Goal: Task Accomplishment & Management: Manage account settings

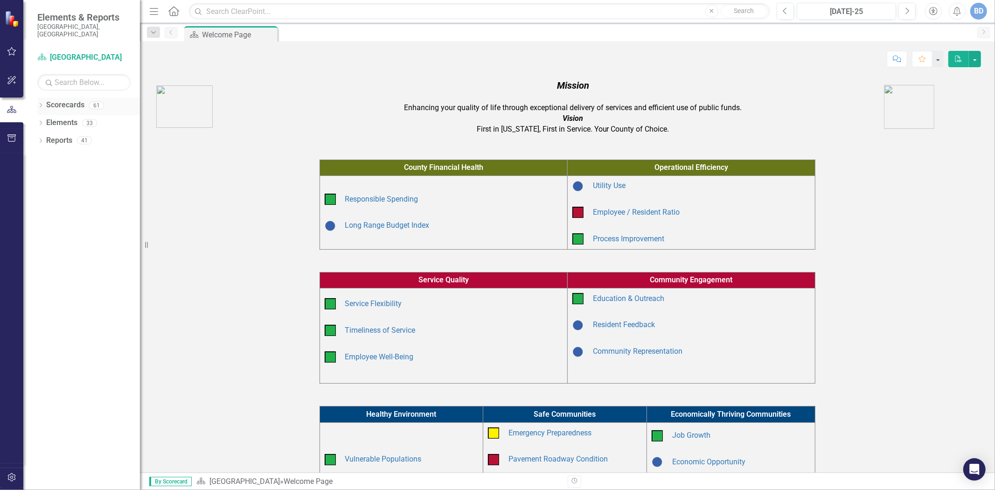
click at [42, 104] on icon "Dropdown" at bounding box center [40, 106] width 7 height 5
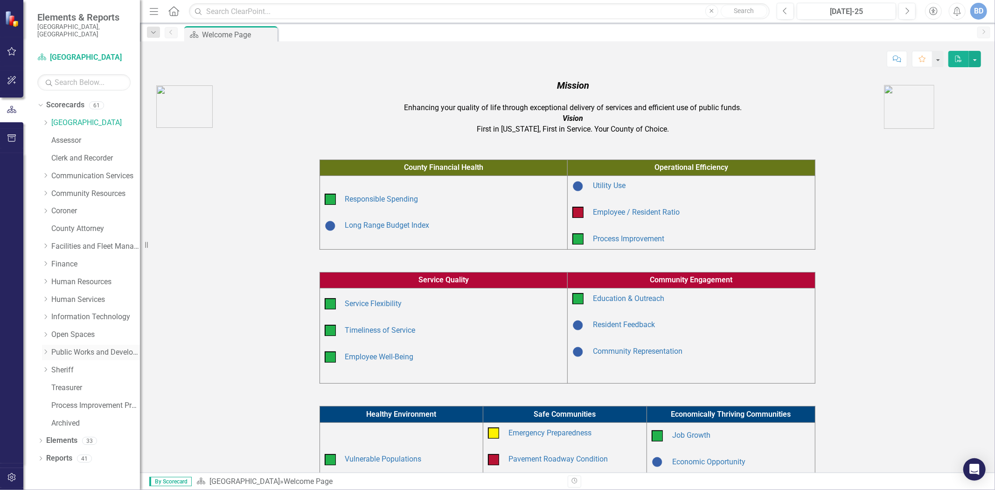
click at [45, 349] on icon "Dropdown" at bounding box center [45, 352] width 7 height 6
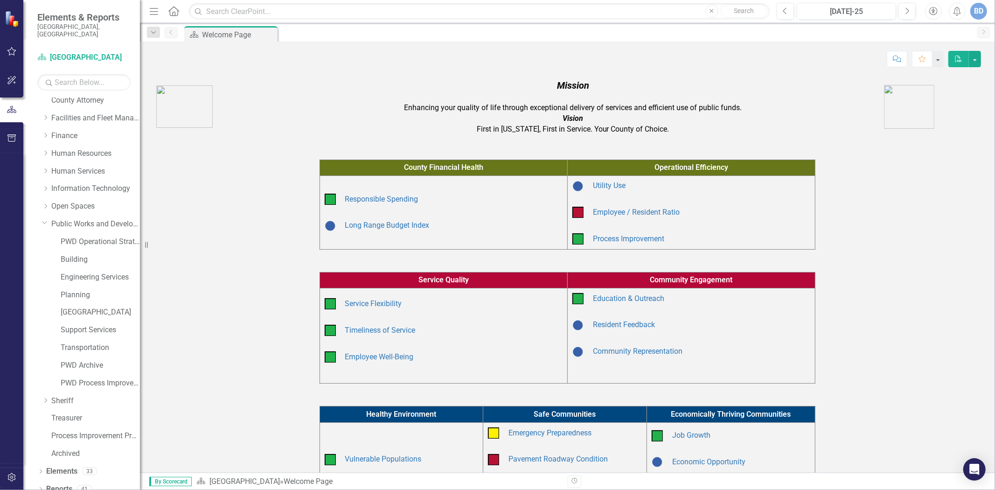
scroll to position [130, 0]
click at [85, 253] on link "Building" at bounding box center [100, 258] width 79 height 11
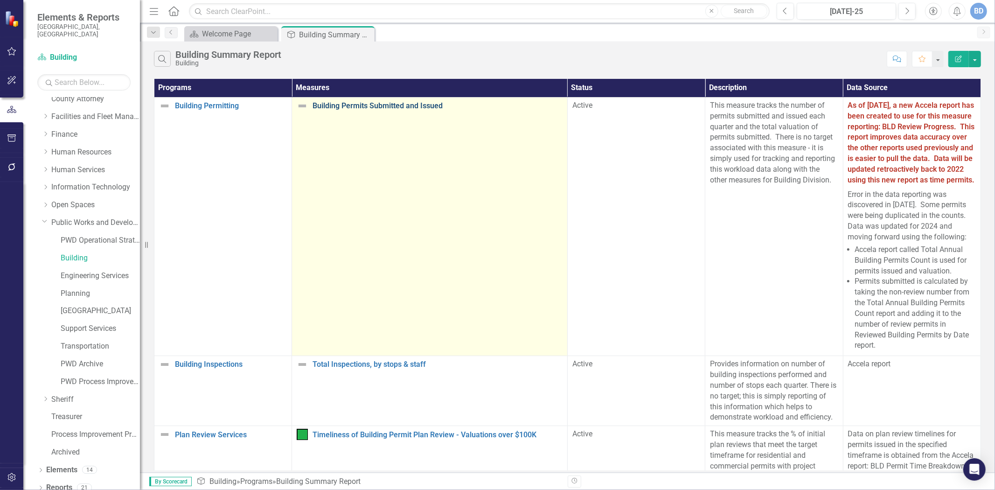
click at [407, 106] on link "Building Permits Submitted and Issued" at bounding box center [437, 106] width 250 height 8
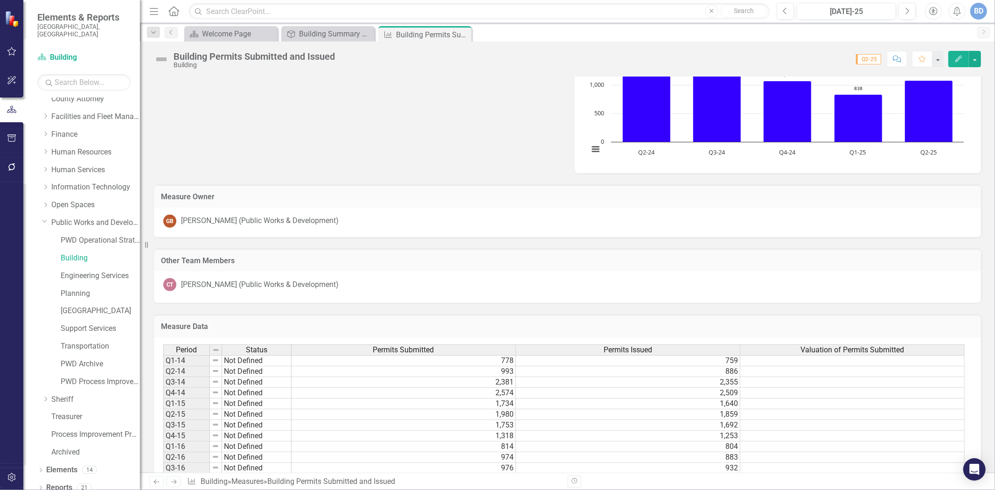
scroll to position [466, 0]
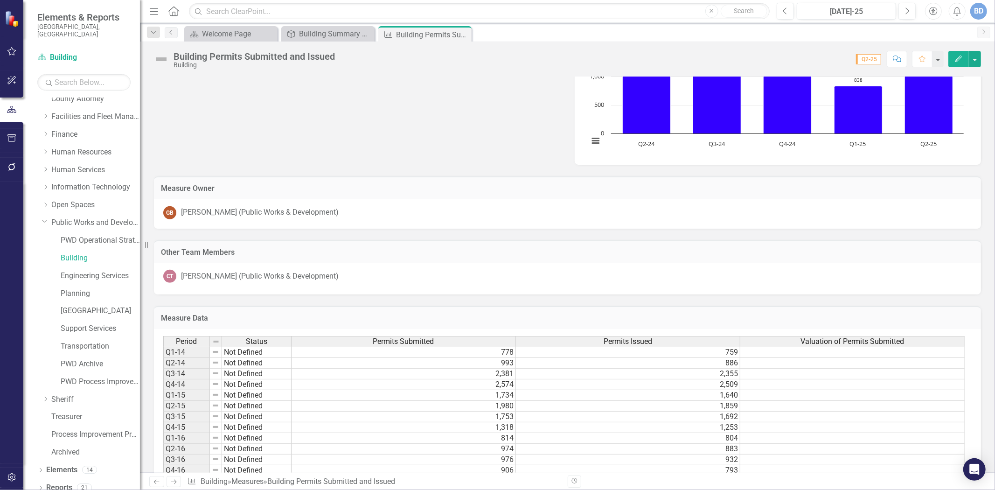
click at [817, 336] on th "Valuation of Permits Submitted" at bounding box center [852, 341] width 224 height 11
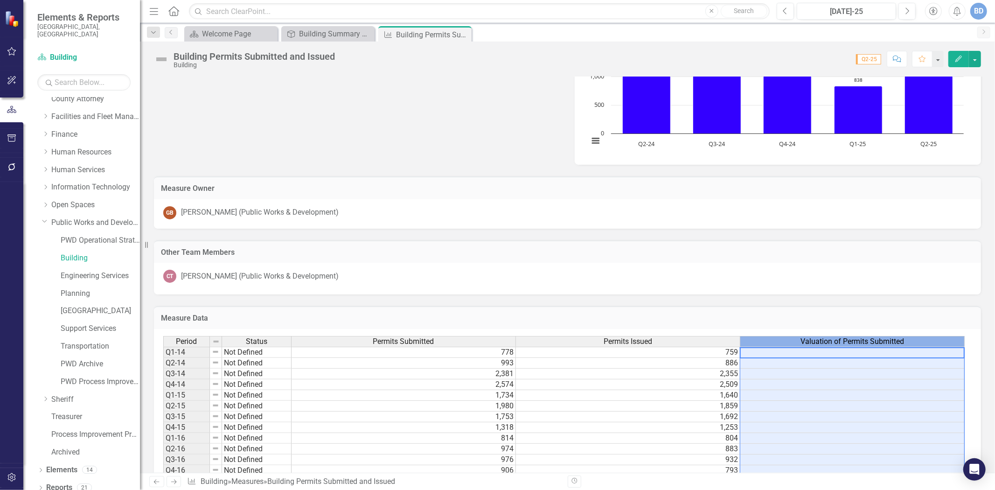
scroll to position [0, 7]
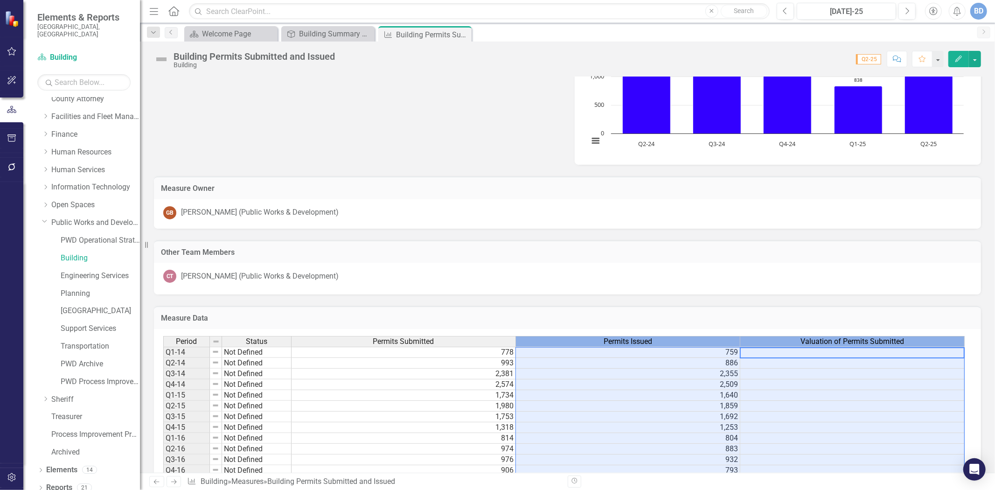
drag, startPoint x: 817, startPoint y: 339, endPoint x: 566, endPoint y: 345, distance: 251.0
click at [566, 345] on div "Period Status Permits Submitted Permits Issued Valuation of Permits Submitted" at bounding box center [563, 342] width 801 height 13
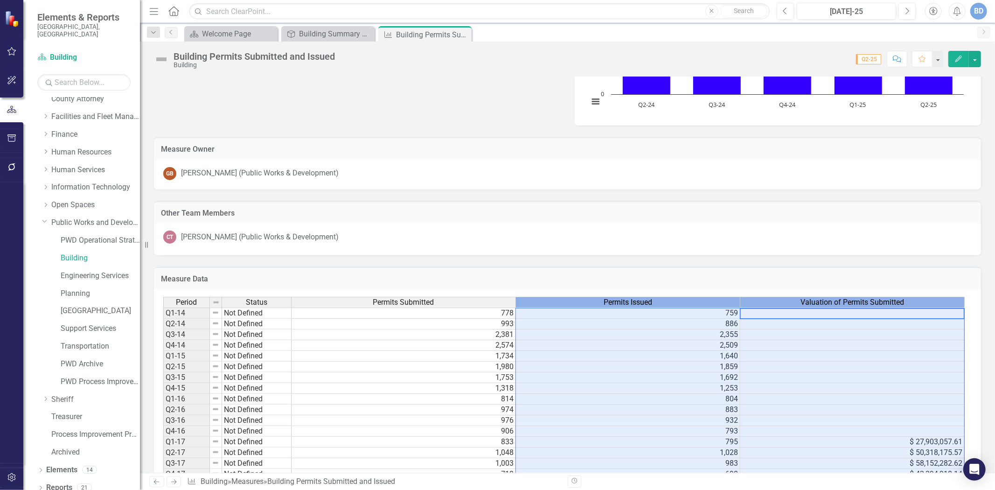
scroll to position [622, 0]
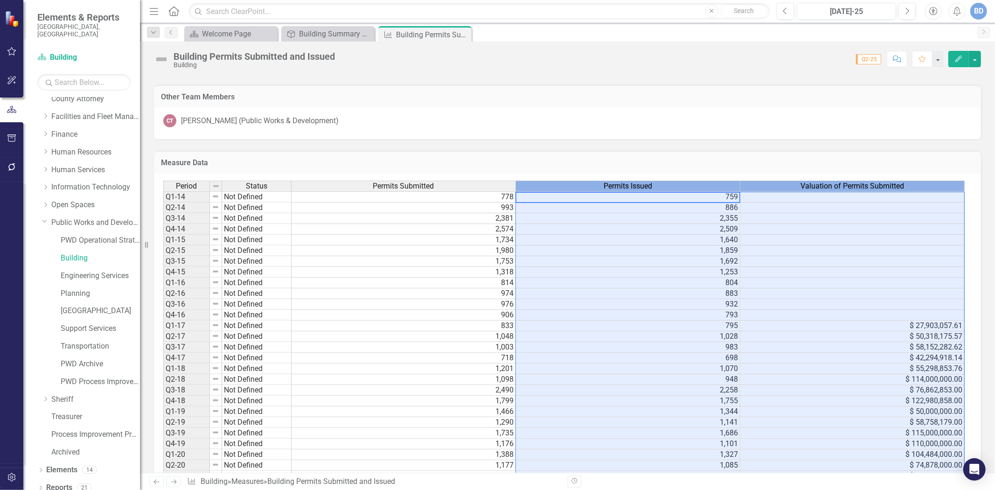
drag, startPoint x: 688, startPoint y: 184, endPoint x: 900, endPoint y: 182, distance: 212.2
click at [900, 182] on tr "Period Status Permits Submitted Permits Issued Valuation of Permits Submitted" at bounding box center [563, 185] width 801 height 11
click at [619, 183] on span "Permits Issued" at bounding box center [627, 186] width 48 height 8
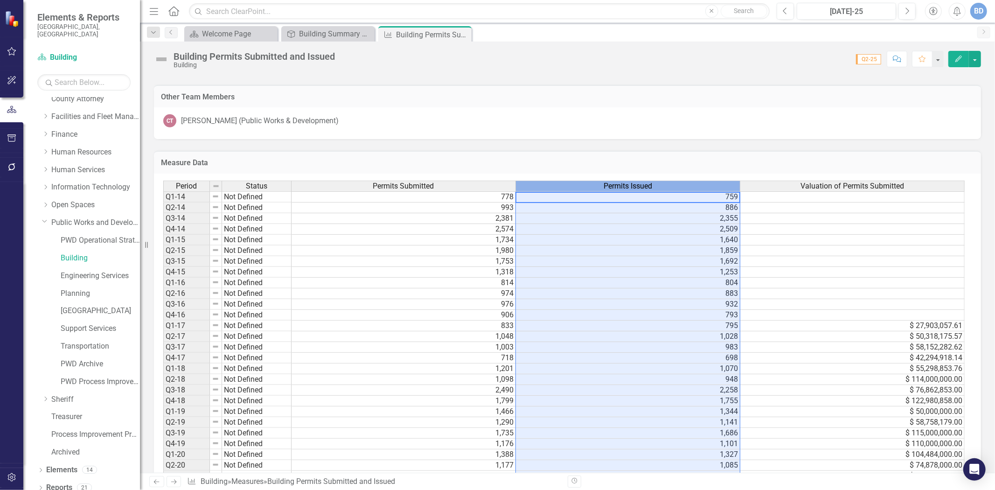
click at [619, 183] on span "Permits Issued" at bounding box center [627, 186] width 48 height 8
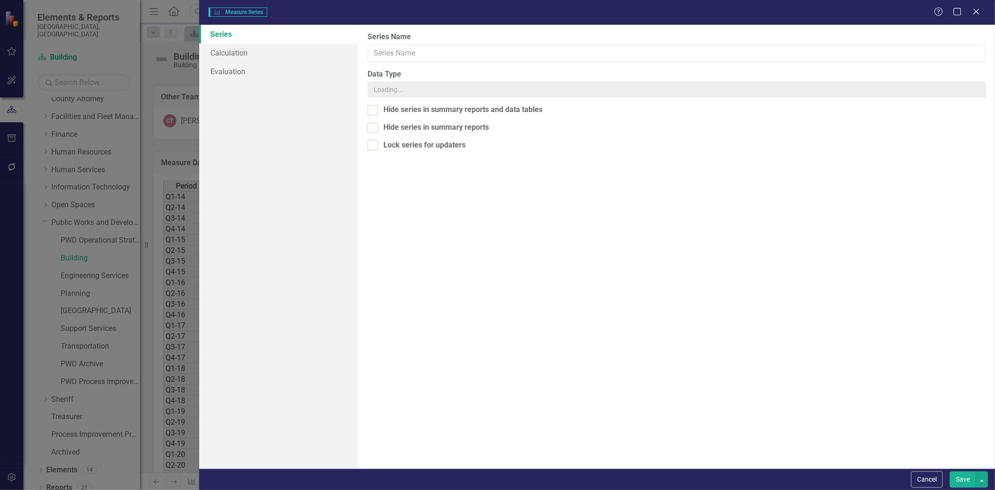
type input "Permits Issued"
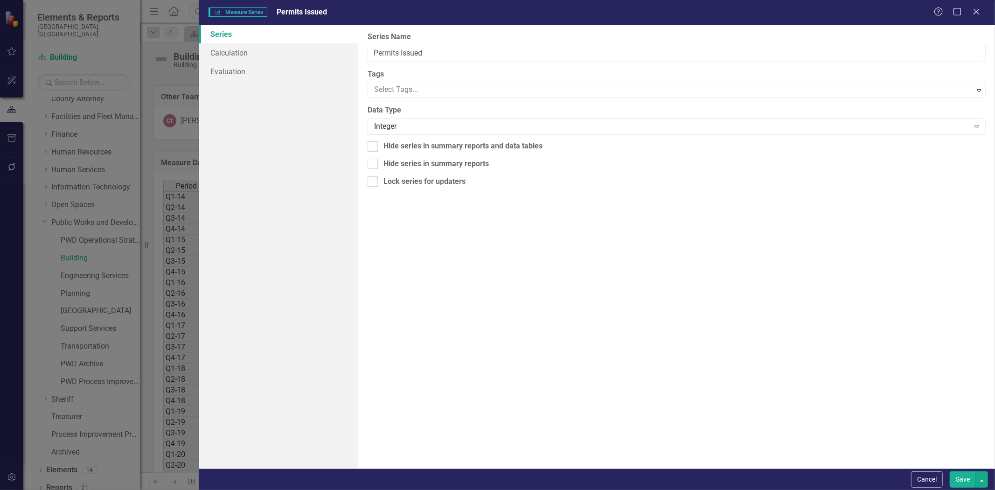
drag, startPoint x: 921, startPoint y: 479, endPoint x: 902, endPoint y: 451, distance: 33.0
click at [921, 479] on button "Cancel" at bounding box center [927, 479] width 32 height 16
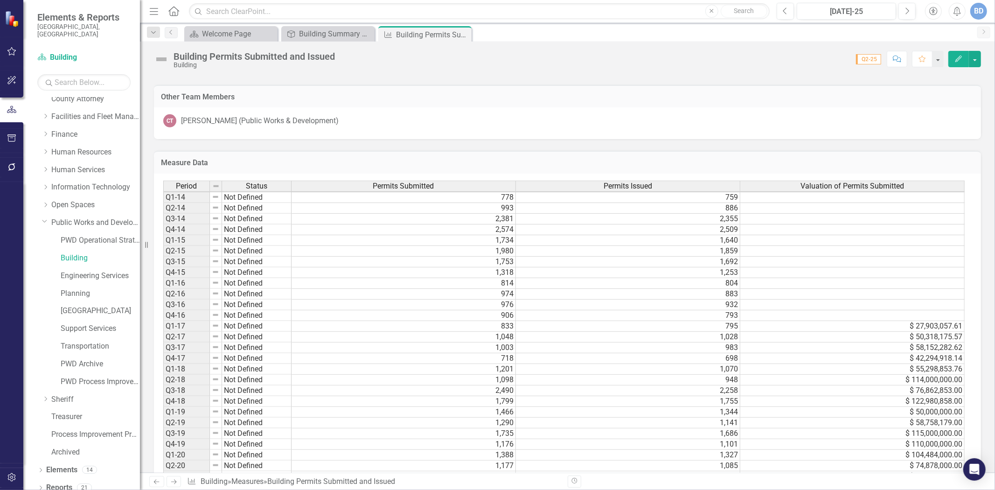
scroll to position [0, 7]
click at [636, 182] on span "Permits Issued" at bounding box center [627, 186] width 48 height 8
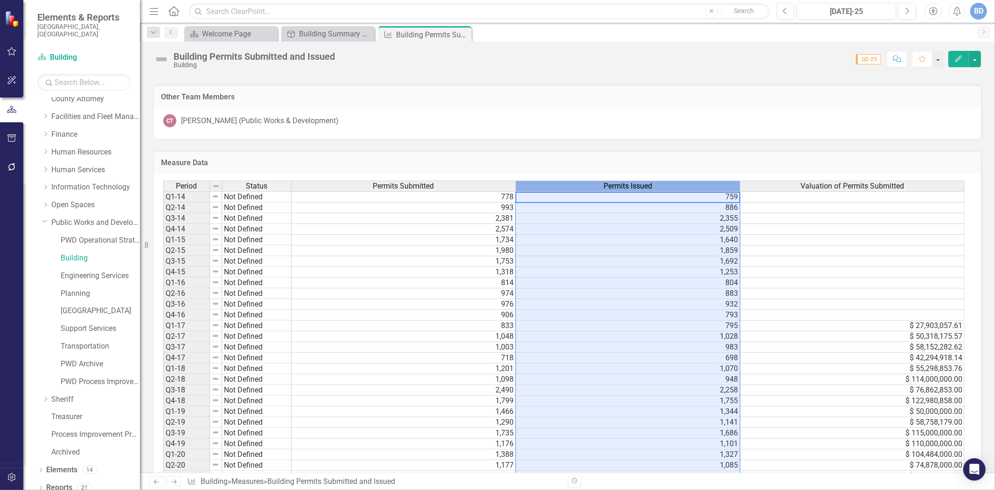
click at [636, 182] on span "Permits Issued" at bounding box center [627, 186] width 48 height 8
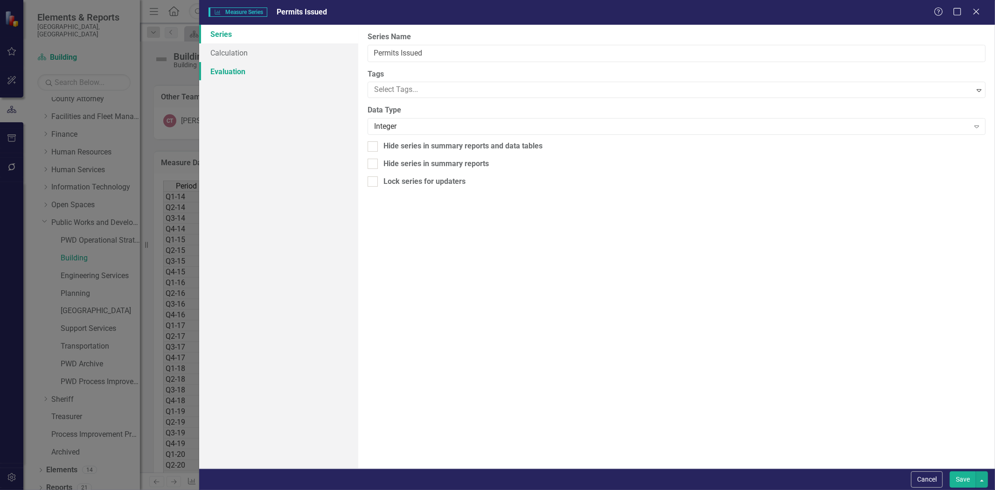
click at [231, 74] on link "Evaluation" at bounding box center [278, 71] width 159 height 19
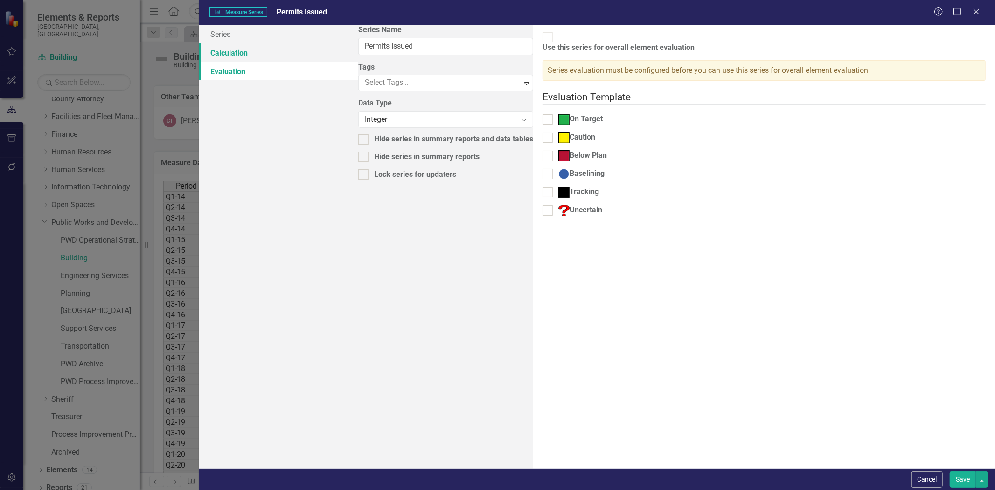
click at [225, 54] on link "Calculation" at bounding box center [278, 52] width 159 height 19
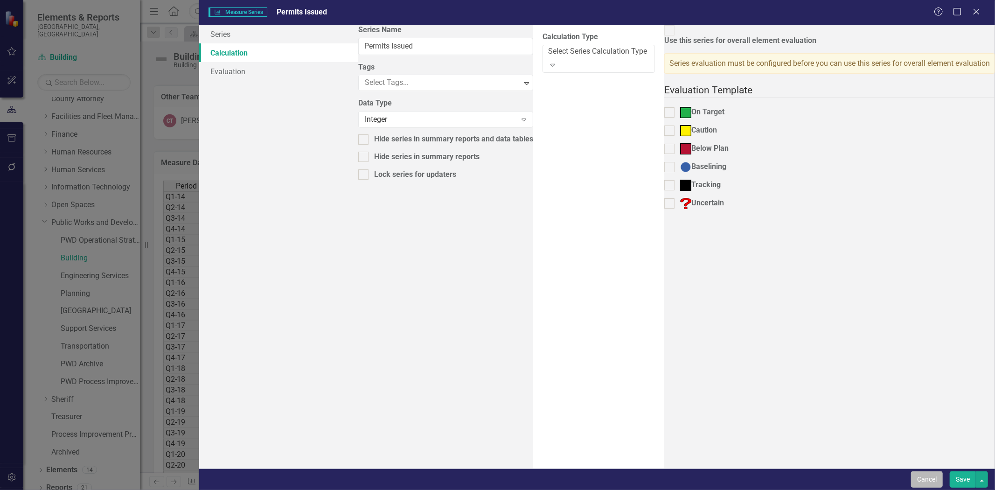
click at [911, 474] on button "Cancel" at bounding box center [927, 479] width 32 height 16
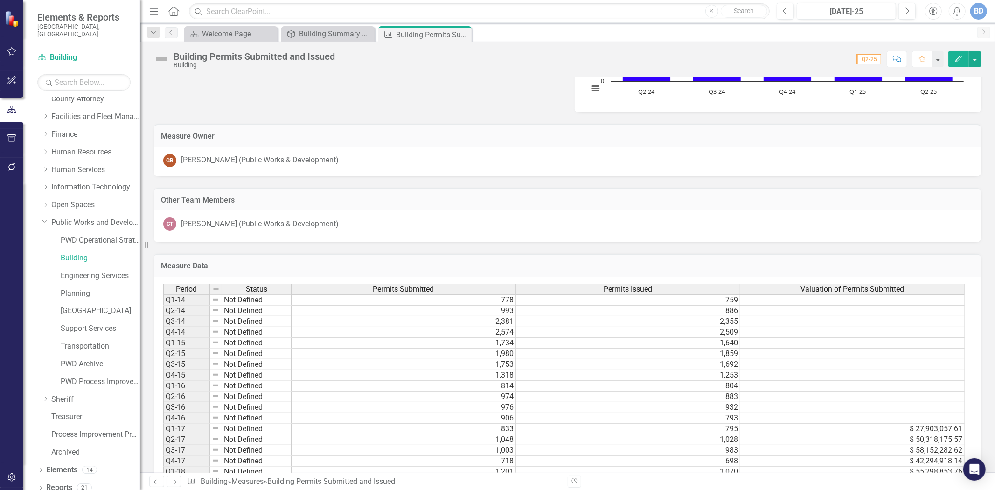
scroll to position [518, 0]
click at [880, 265] on h3 "Measure Data" at bounding box center [567, 266] width 813 height 8
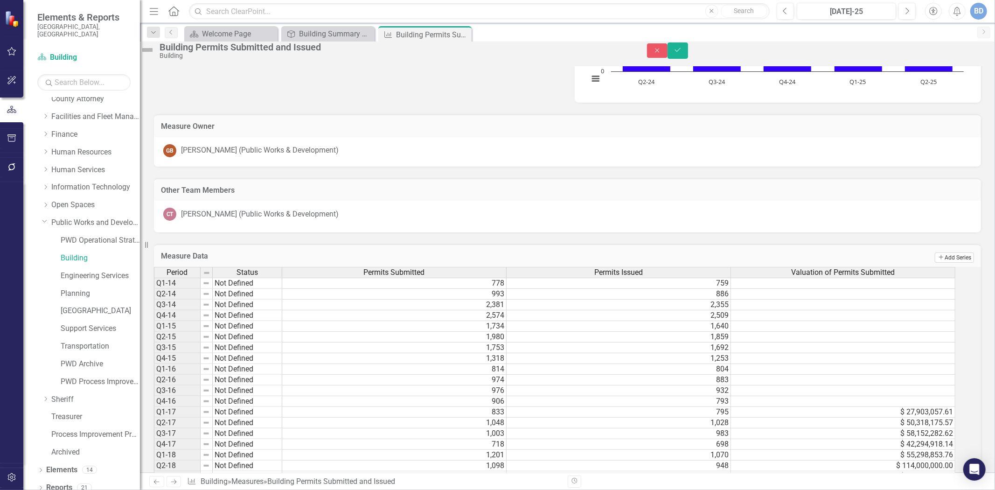
click at [943, 263] on button "Add Add Series" at bounding box center [954, 257] width 39 height 10
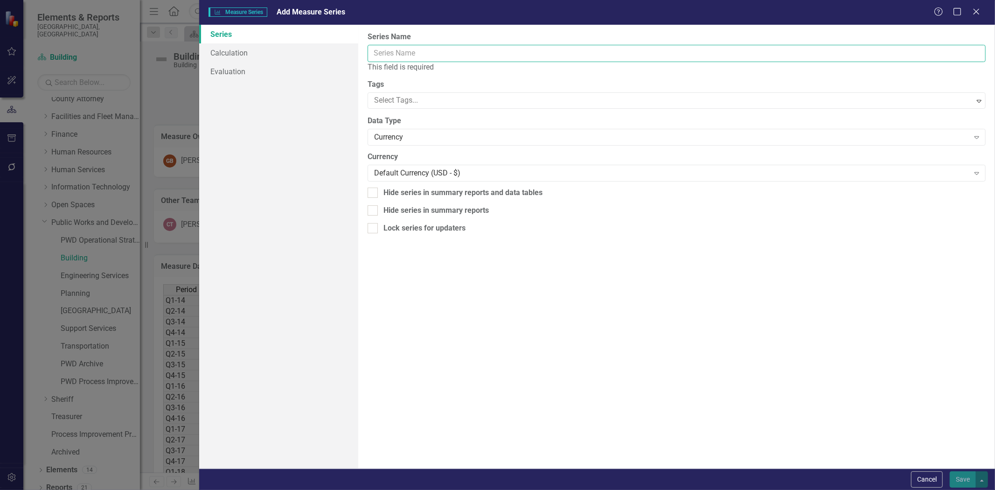
click at [466, 48] on input "Series Name" at bounding box center [676, 53] width 618 height 17
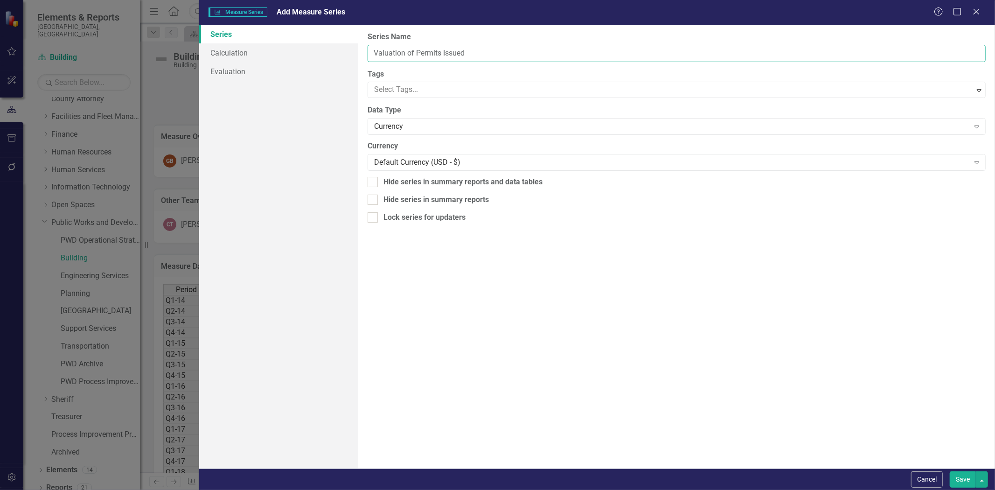
type input "Valuation of Permits Issued"
click at [572, 92] on div at bounding box center [671, 89] width 603 height 13
click at [541, 489] on div "Quarterly Analysis" at bounding box center [497, 495] width 995 height 11
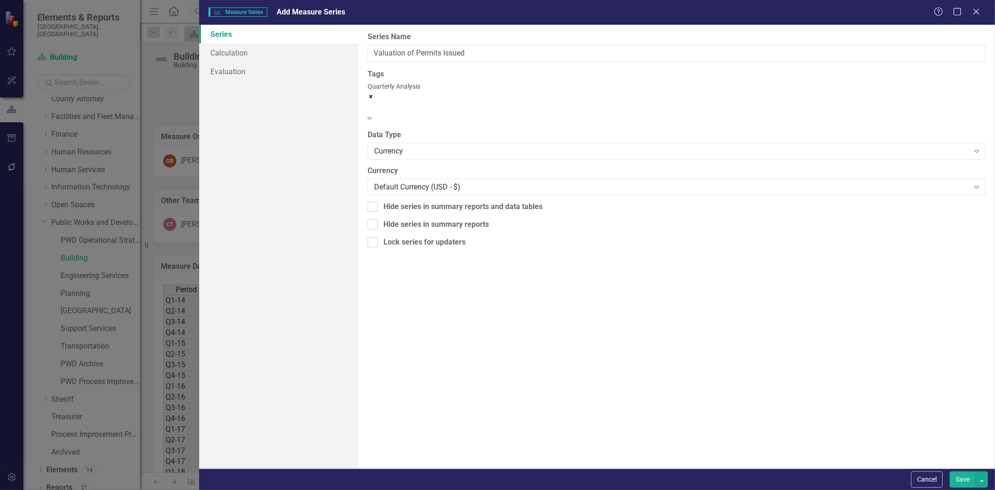
click at [960, 478] on button "Save" at bounding box center [962, 479] width 26 height 16
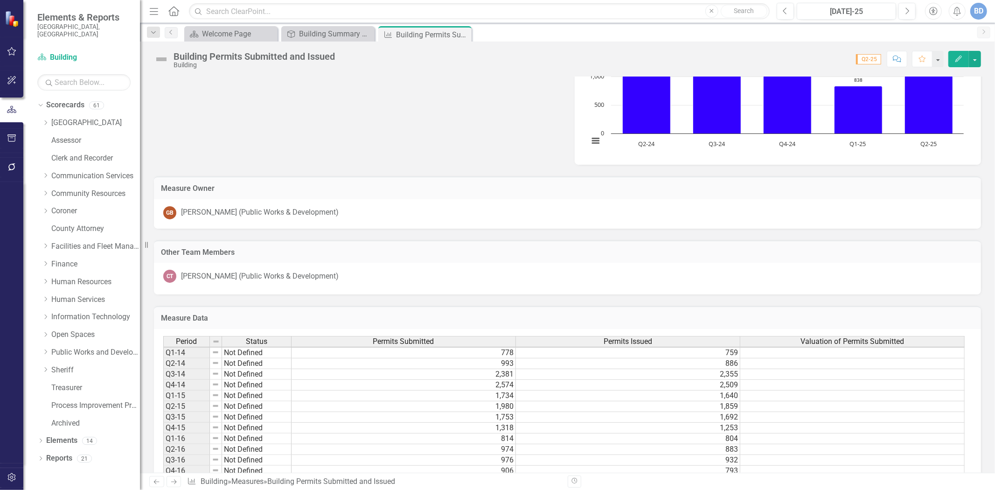
scroll to position [0, 6]
click at [837, 315] on h3 "Measure Data" at bounding box center [567, 318] width 813 height 8
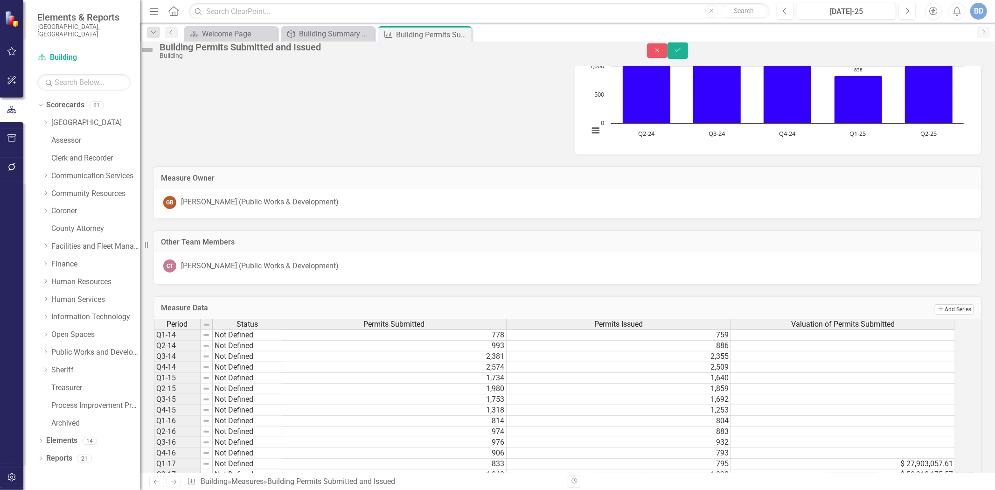
click at [945, 314] on button "Add Add Series" at bounding box center [954, 309] width 39 height 10
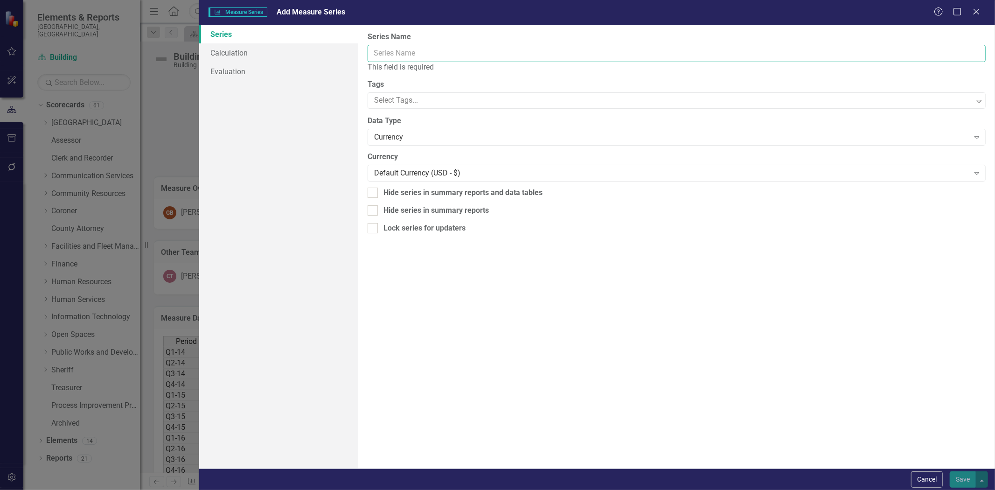
click at [437, 50] on input "Series Name" at bounding box center [676, 53] width 618 height 17
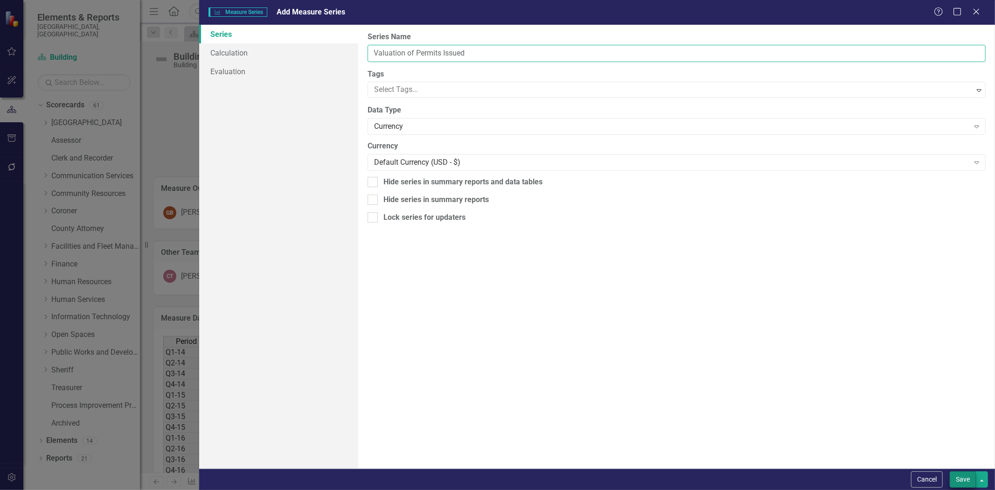
type input "Valuation of Permits Issued"
drag, startPoint x: 962, startPoint y: 479, endPoint x: 913, endPoint y: 411, distance: 84.0
click at [962, 479] on button "Save" at bounding box center [962, 479] width 26 height 16
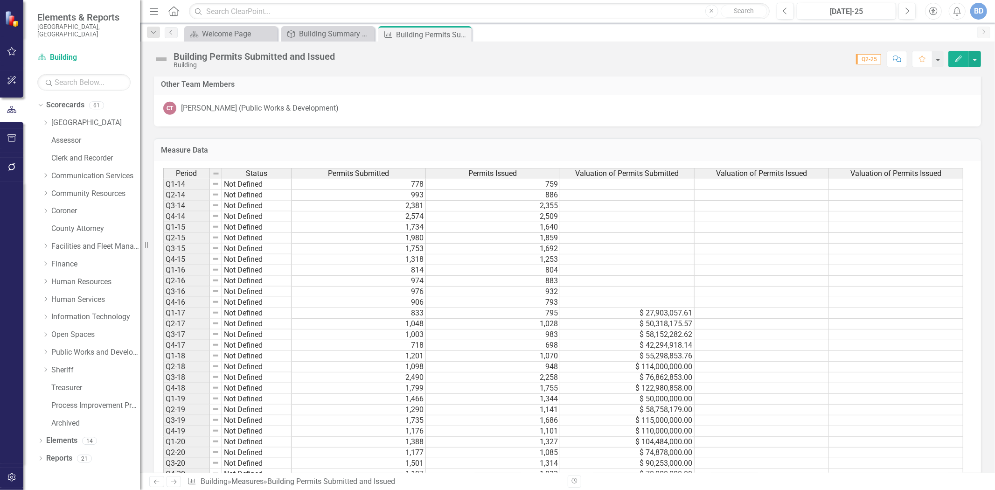
scroll to position [466, 0]
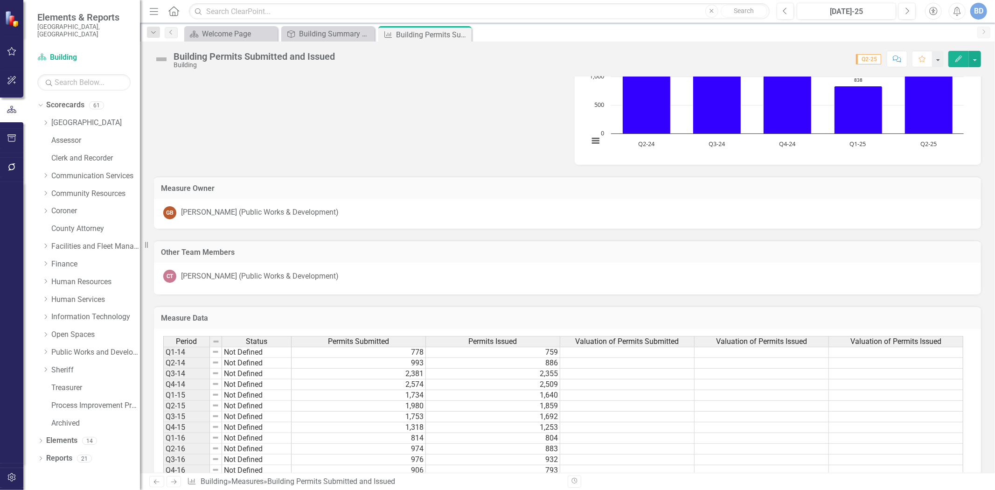
click at [882, 337] on span "Valuation of Permits Issued" at bounding box center [895, 341] width 91 height 8
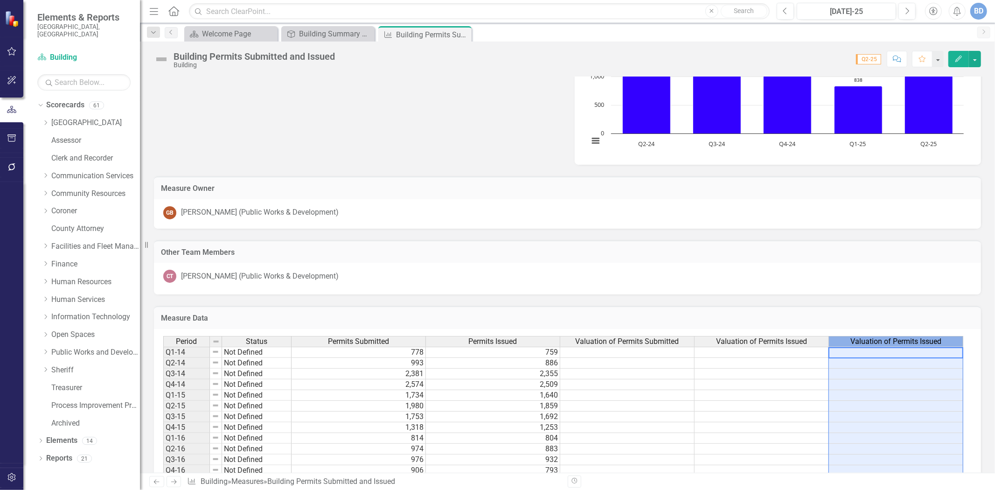
click at [809, 339] on div "Valuation of Permits Issued" at bounding box center [761, 341] width 134 height 10
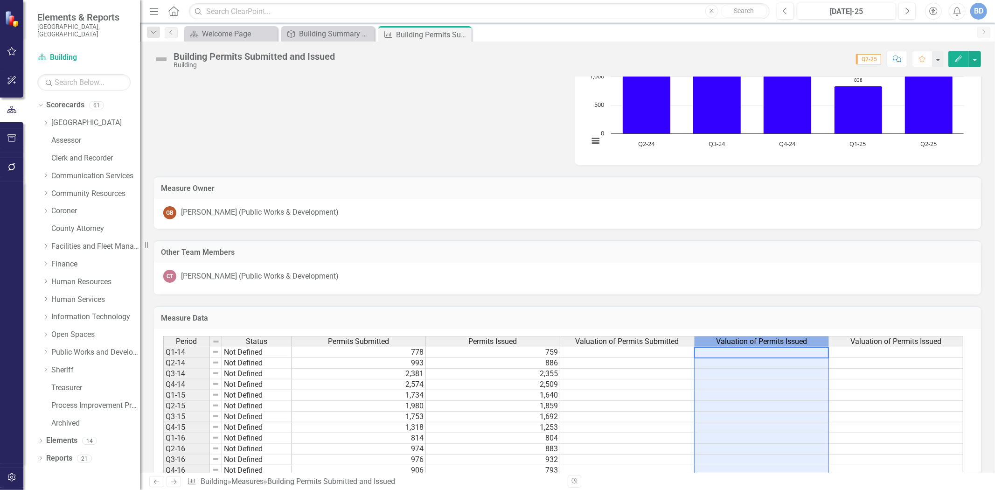
click at [809, 339] on div "Valuation of Permits Issued" at bounding box center [761, 341] width 134 height 10
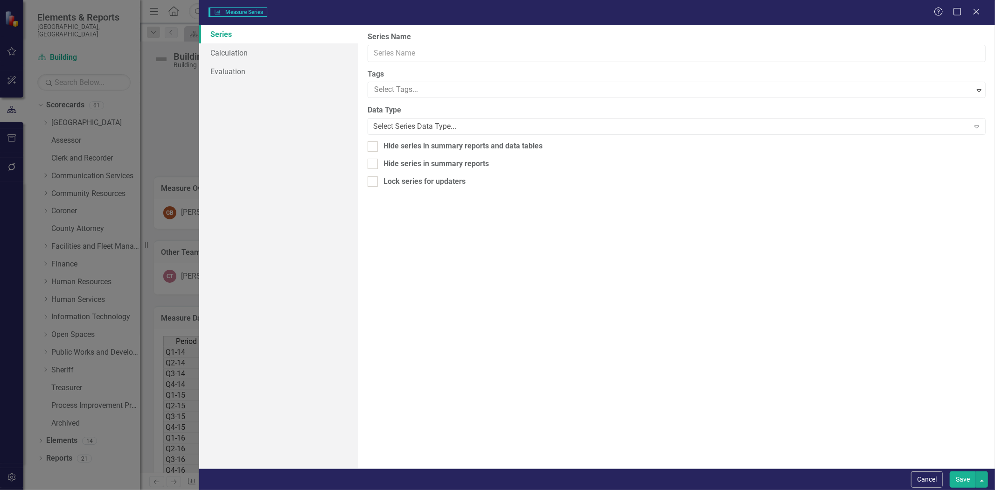
type input "Valuation of Permits Issued"
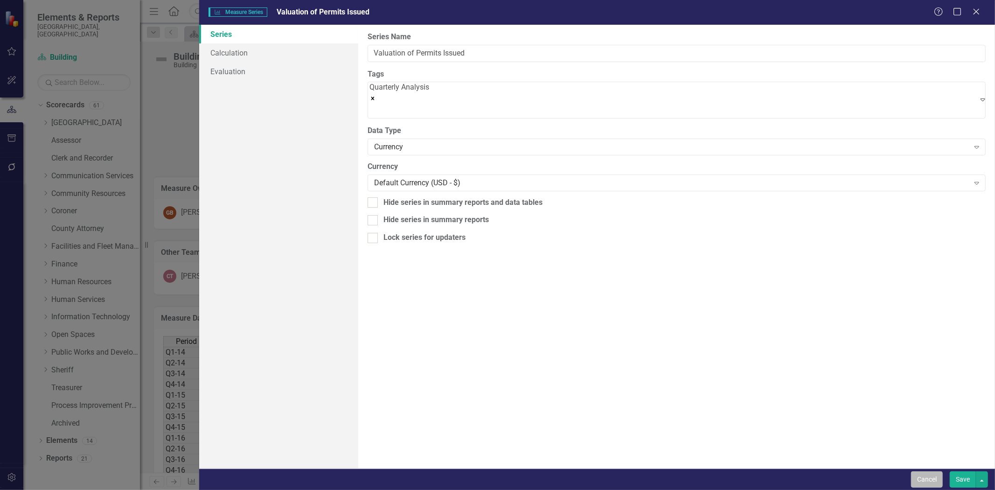
click at [921, 478] on button "Cancel" at bounding box center [927, 479] width 32 height 16
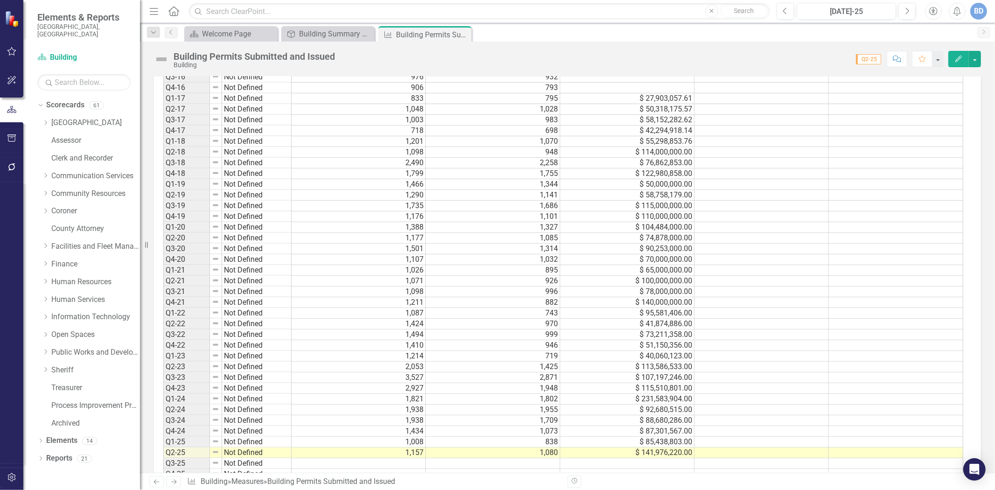
scroll to position [641, 0]
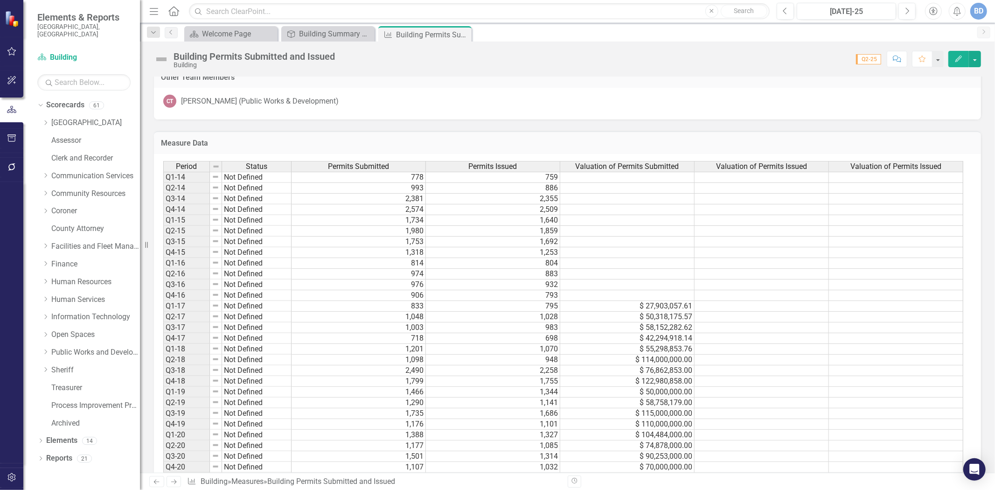
click at [845, 163] on div "Valuation of Permits Issued" at bounding box center [896, 166] width 134 height 10
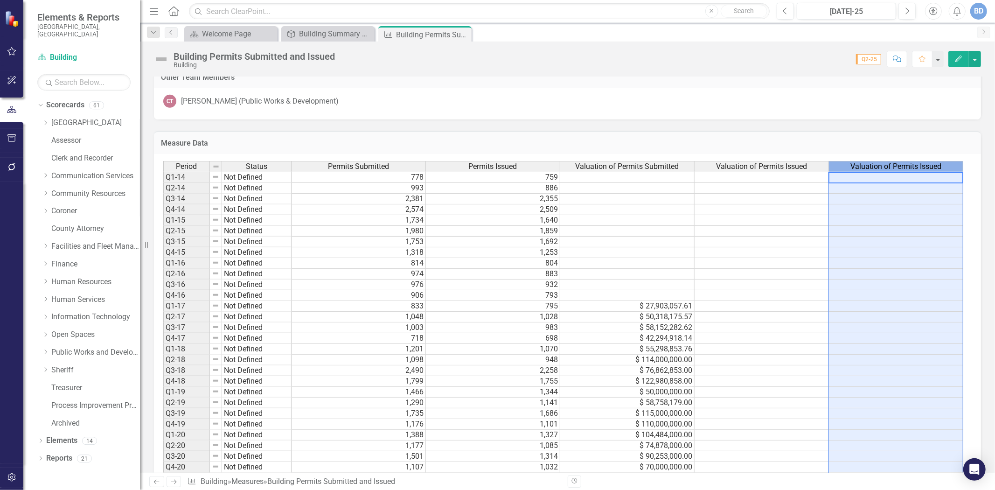
click at [845, 164] on div "Valuation of Permits Issued" at bounding box center [896, 166] width 134 height 10
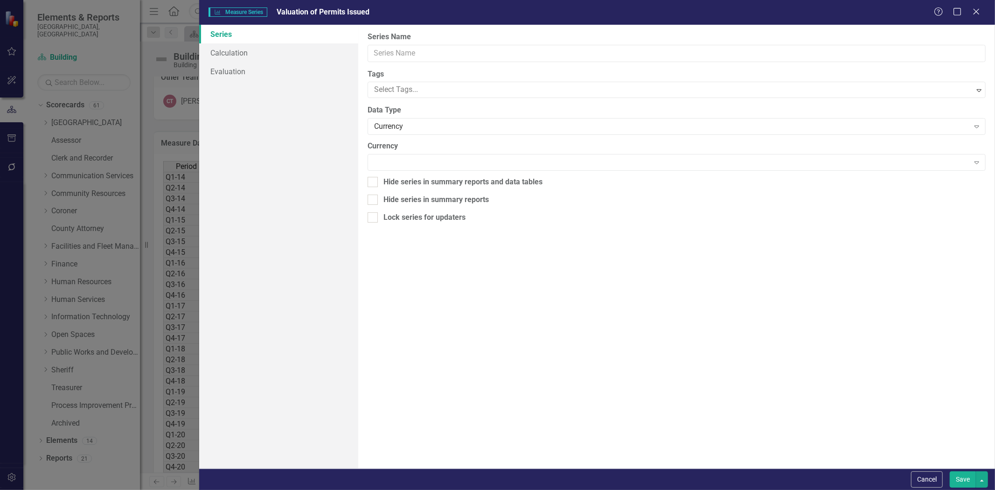
type input "Valuation of Permits Issued"
click at [381, 183] on div "Hide series in summary reports and data tables" at bounding box center [676, 182] width 618 height 11
click at [374, 183] on input "Hide series in summary reports and data tables" at bounding box center [370, 180] width 6 height 6
checkbox input "true"
click at [958, 474] on button "Save" at bounding box center [962, 479] width 26 height 16
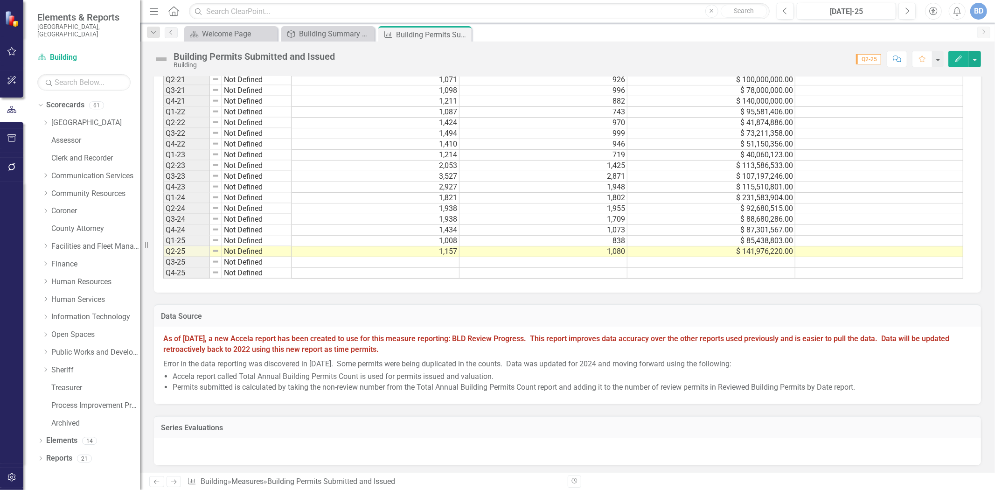
scroll to position [1056, 0]
click at [823, 235] on td at bounding box center [879, 239] width 168 height 11
click at [823, 235] on textarea at bounding box center [873, 239] width 168 height 11
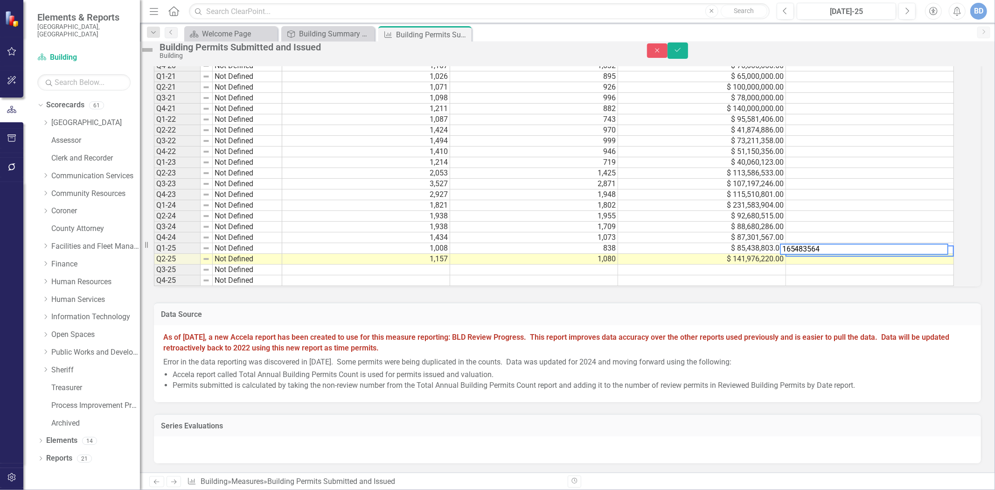
click at [818, 254] on td at bounding box center [870, 259] width 168 height 11
click at [846, 254] on td at bounding box center [870, 259] width 168 height 11
type textarea "140728759"
click at [682, 53] on icon "Save" at bounding box center [677, 50] width 8 height 7
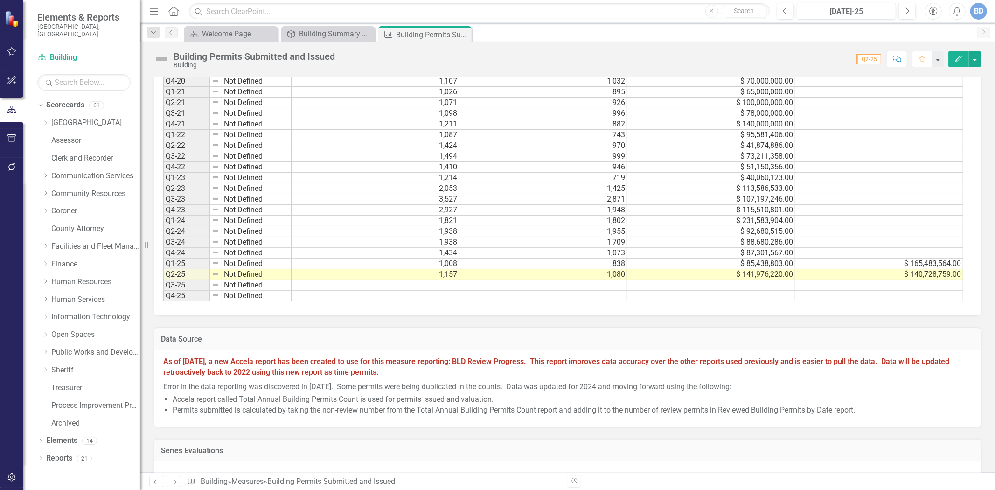
scroll to position [1036, 0]
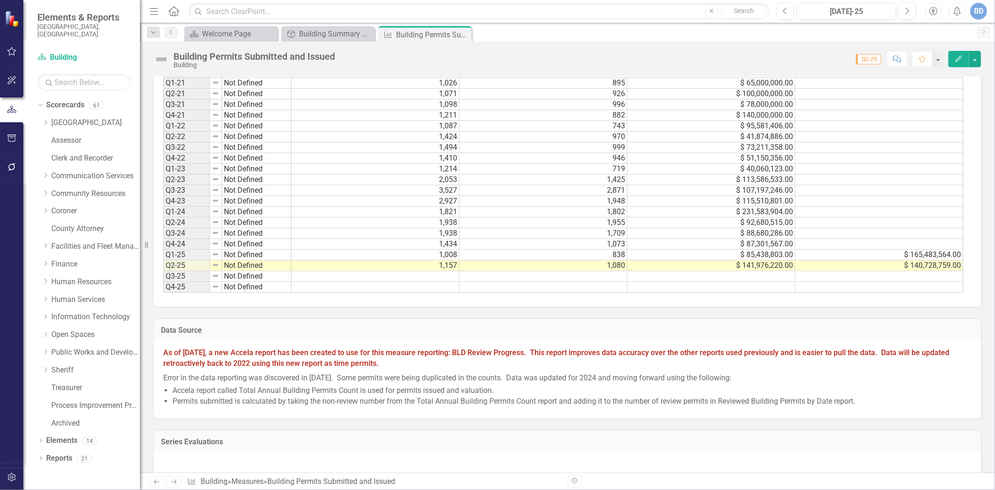
click at [446, 211] on td "1,821" at bounding box center [375, 212] width 168 height 11
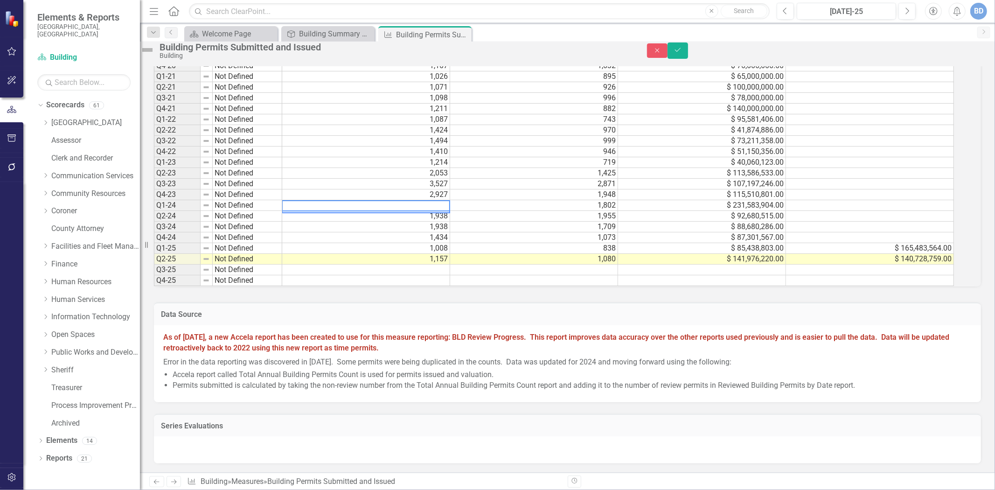
drag, startPoint x: 352, startPoint y: 210, endPoint x: 306, endPoint y: 207, distance: 45.8
click at [305, 208] on textarea at bounding box center [366, 205] width 168 height 11
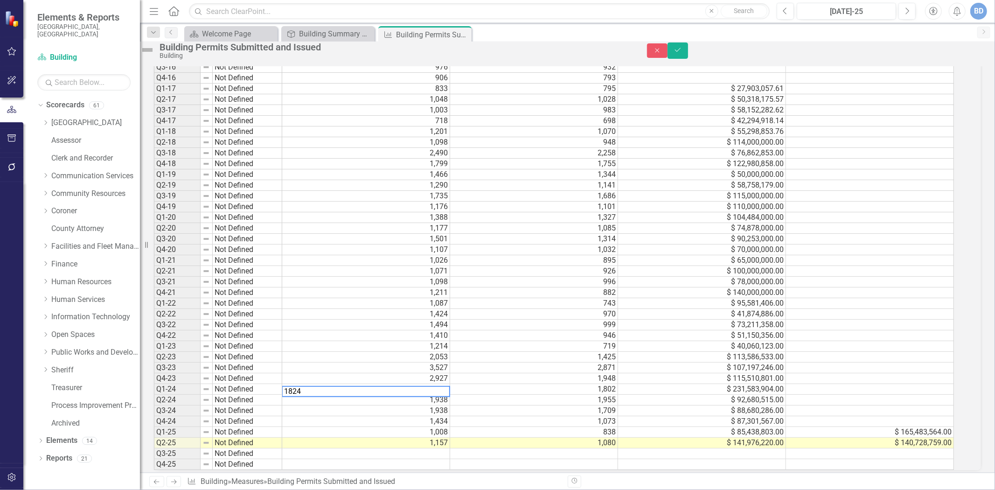
scroll to position [984, 0]
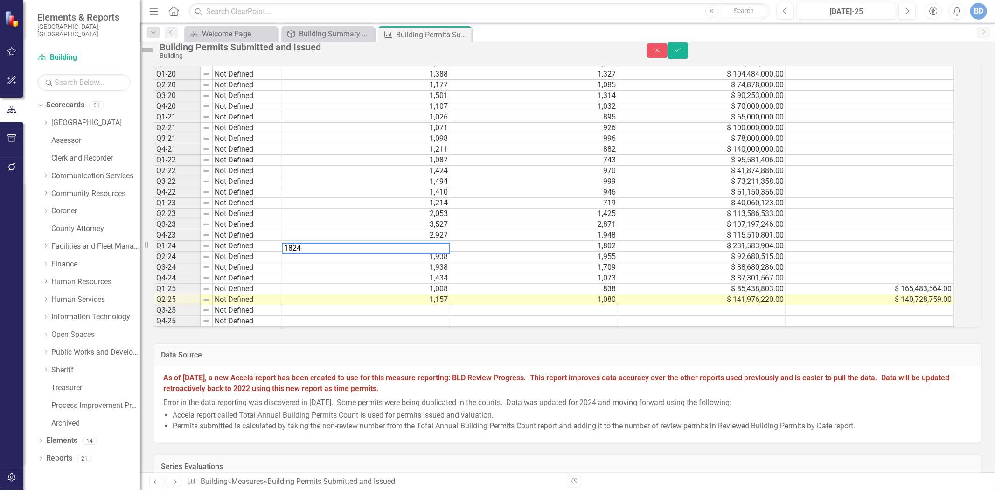
click at [734, 251] on td "$ 231,583,904.00" at bounding box center [702, 246] width 168 height 11
drag, startPoint x: 726, startPoint y: 262, endPoint x: 616, endPoint y: 254, distance: 110.3
click at [616, 254] on div "Period Status Permits Submitted Permits Issued Valuation of Permits Submitted V…" at bounding box center [554, 63] width 801 height 526
click at [432, 262] on td "1,938" at bounding box center [366, 256] width 168 height 11
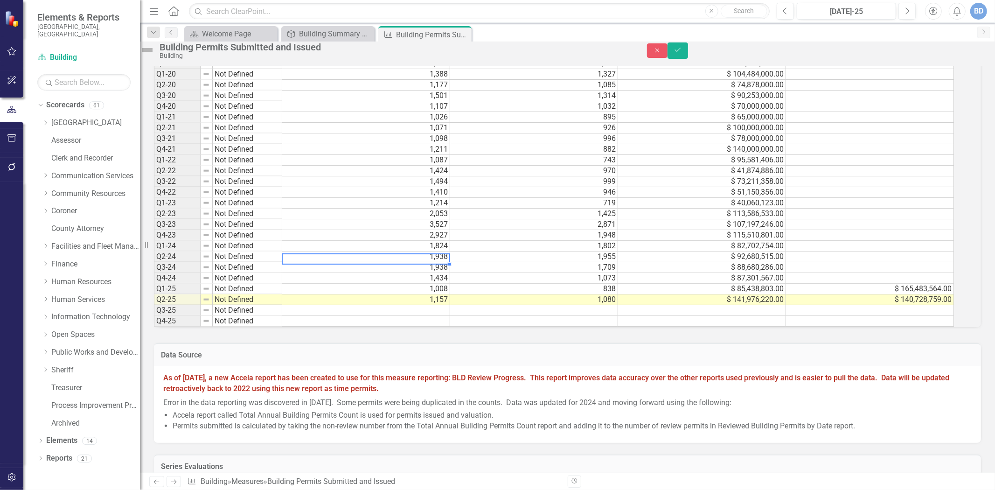
click at [435, 262] on td "1,938" at bounding box center [366, 256] width 168 height 11
click at [438, 262] on td "1,938" at bounding box center [366, 256] width 168 height 11
drag, startPoint x: 431, startPoint y: 275, endPoint x: 292, endPoint y: 276, distance: 139.0
click at [292, 276] on div "Period Status Permits Submitted Permits Issued Valuation of Permits Submitted V…" at bounding box center [554, 63] width 801 height 526
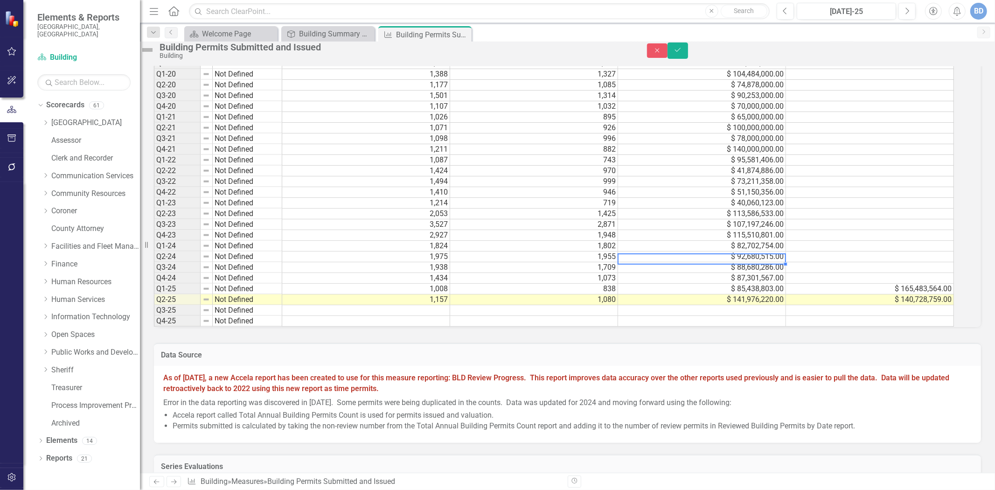
click at [756, 262] on td "$ 92,680,515.00" at bounding box center [702, 256] width 168 height 11
drag, startPoint x: 744, startPoint y: 274, endPoint x: 619, endPoint y: 278, distance: 125.0
click at [619, 279] on div "Period Status Permits Submitted Permits Issued Valuation of Permits Submitted V…" at bounding box center [554, 63] width 801 height 526
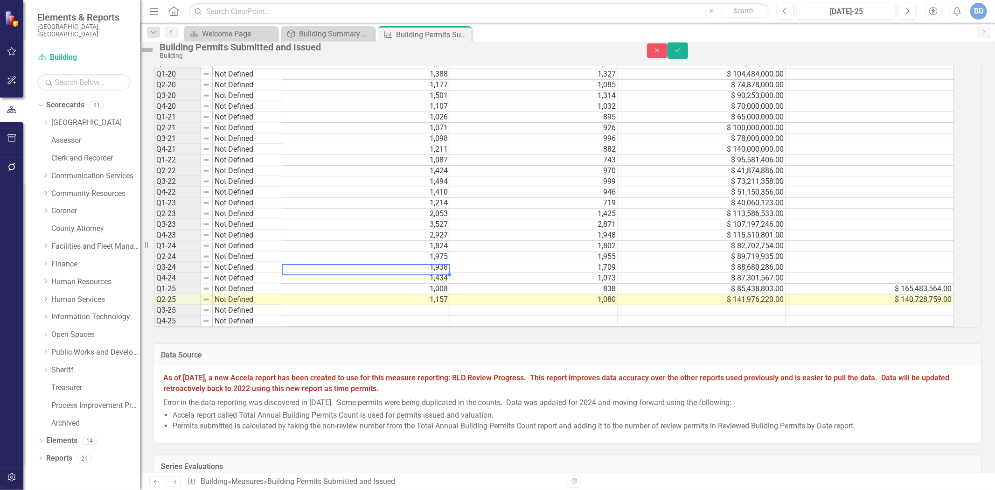
click at [426, 273] on td "1,938" at bounding box center [366, 267] width 168 height 11
click at [423, 273] on td "1,938" at bounding box center [366, 267] width 168 height 11
drag, startPoint x: 427, startPoint y: 284, endPoint x: 288, endPoint y: 278, distance: 138.7
click at [288, 278] on div "Period Status Permits Submitted Permits Issued Valuation of Permits Submitted V…" at bounding box center [554, 63] width 801 height 526
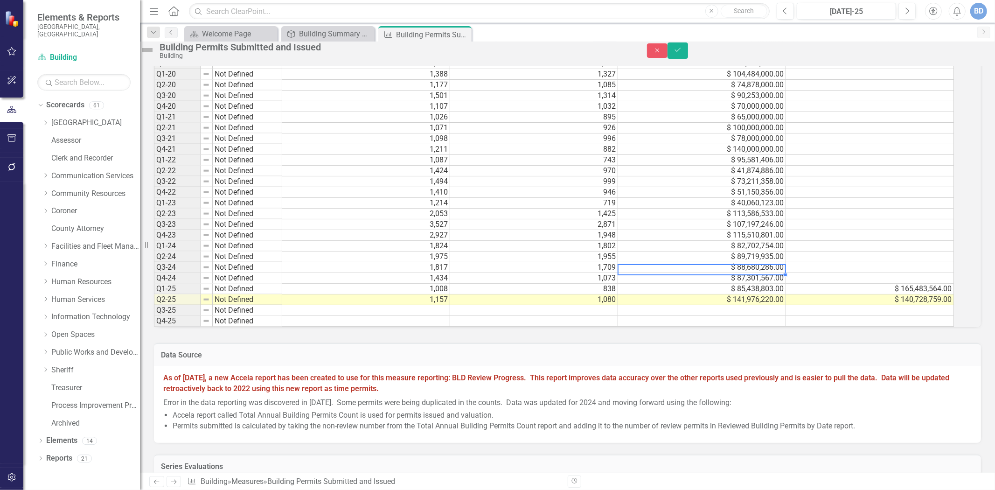
click at [736, 273] on td "$ 88,680,286.00" at bounding box center [702, 267] width 168 height 11
click at [786, 273] on td "$ 88,680,286.00" at bounding box center [702, 267] width 168 height 11
drag, startPoint x: 707, startPoint y: 289, endPoint x: 622, endPoint y: 287, distance: 85.4
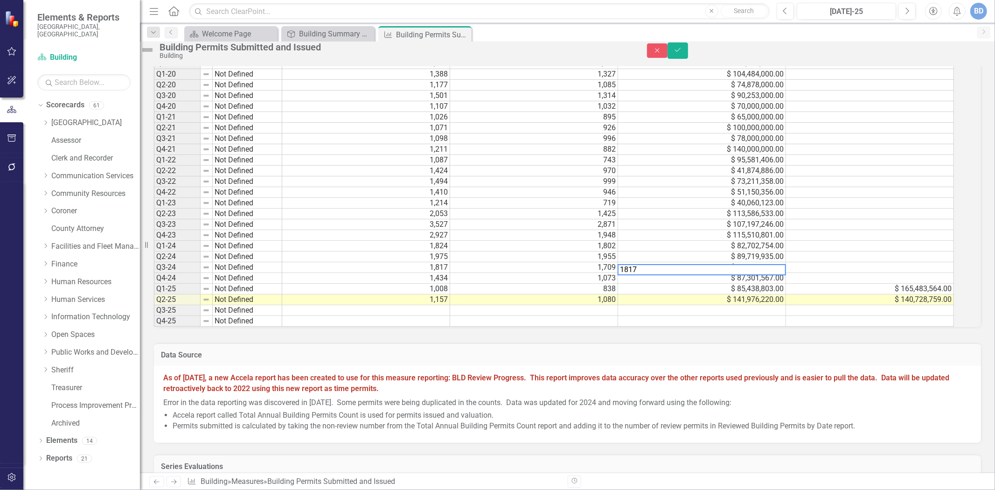
click at [621, 286] on div "Period Status Permits Submitted Permits Issued Valuation of Permits Submitted V…" at bounding box center [554, 63] width 801 height 526
click at [447, 284] on td "1,434" at bounding box center [366, 278] width 168 height 11
click at [431, 284] on td "1,434" at bounding box center [366, 278] width 168 height 11
drag, startPoint x: 423, startPoint y: 294, endPoint x: 291, endPoint y: 297, distance: 132.0
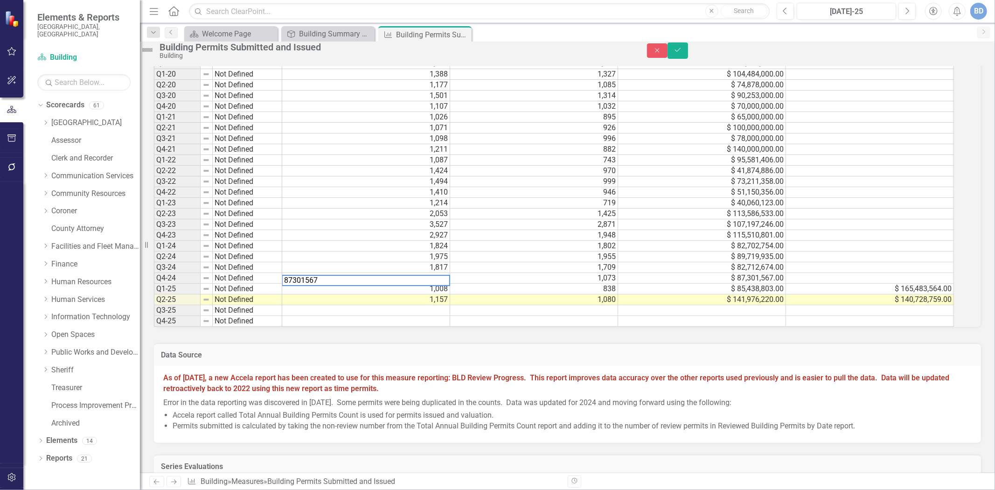
click at [291, 297] on div "Period Status Permits Submitted Permits Issued Valuation of Permits Submitted V…" at bounding box center [554, 63] width 801 height 526
click at [751, 284] on td "$ 87,301,567.00" at bounding box center [702, 278] width 168 height 11
drag, startPoint x: 748, startPoint y: 294, endPoint x: 617, endPoint y: 302, distance: 131.3
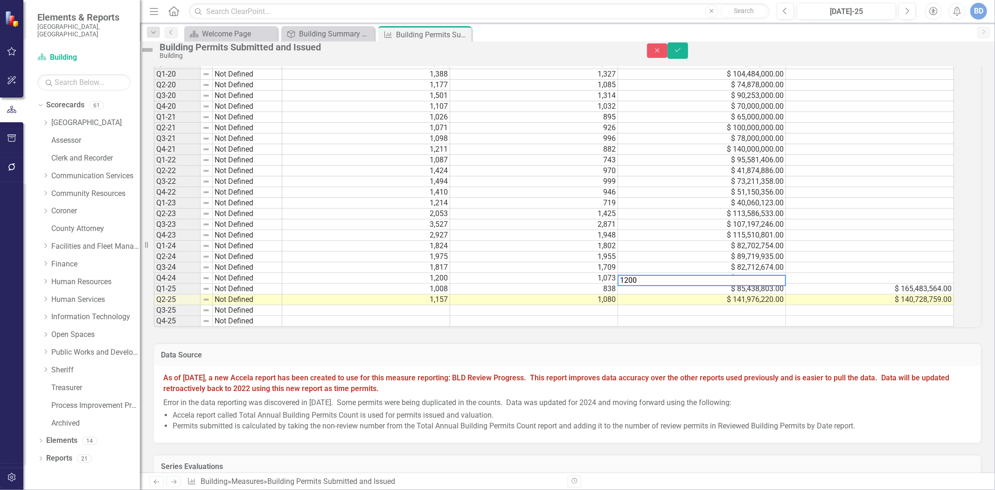
click at [617, 302] on div "Period Status Permits Submitted Permits Issued Valuation of Permits Submitted V…" at bounding box center [554, 63] width 801 height 526
type textarea "54726302"
click at [682, 53] on icon "Save" at bounding box center [677, 50] width 8 height 7
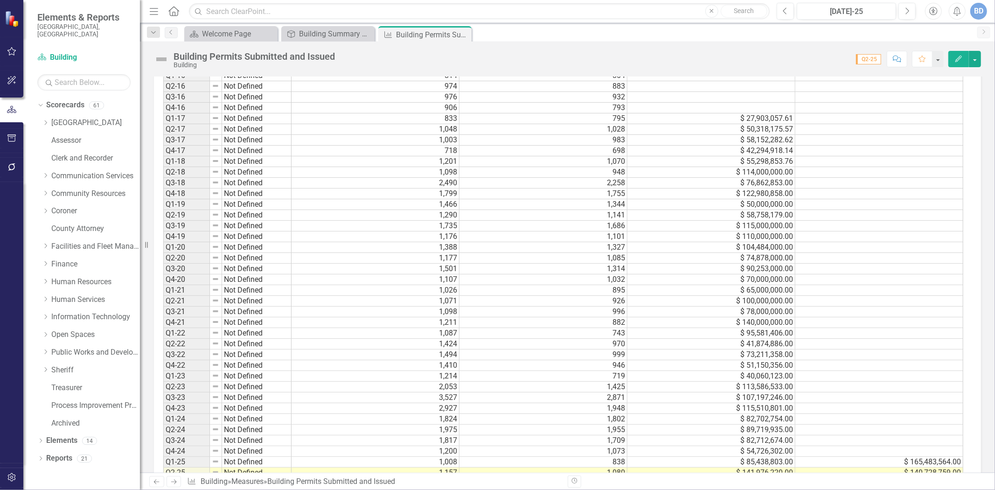
scroll to position [933, 0]
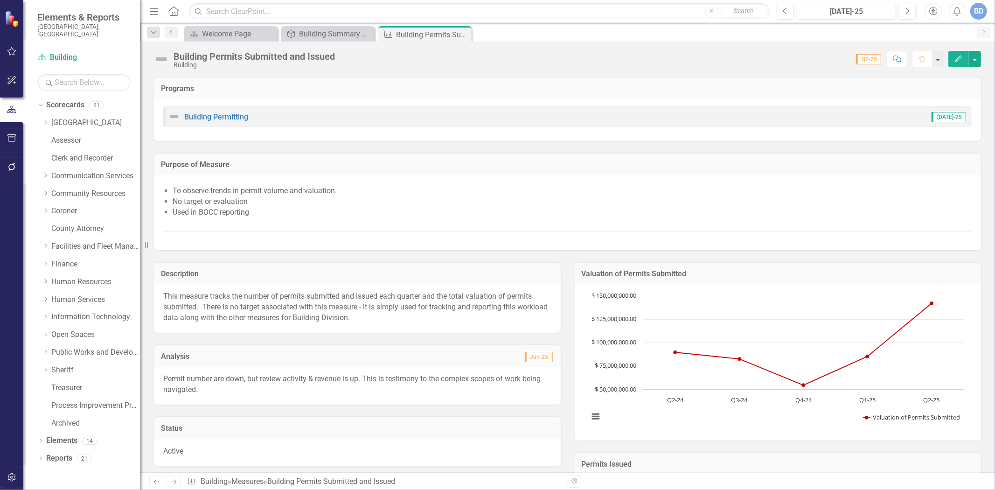
scroll to position [933, 0]
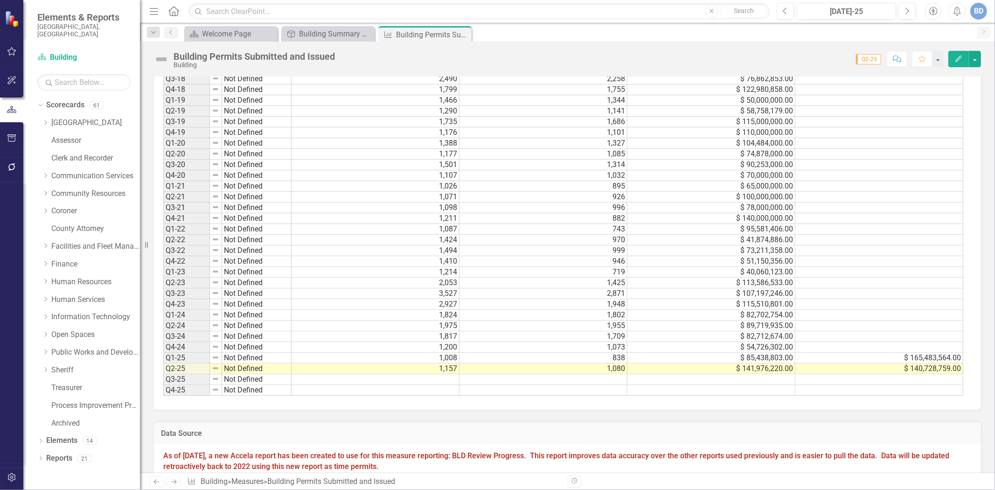
click at [607, 313] on td "1,802" at bounding box center [543, 315] width 168 height 11
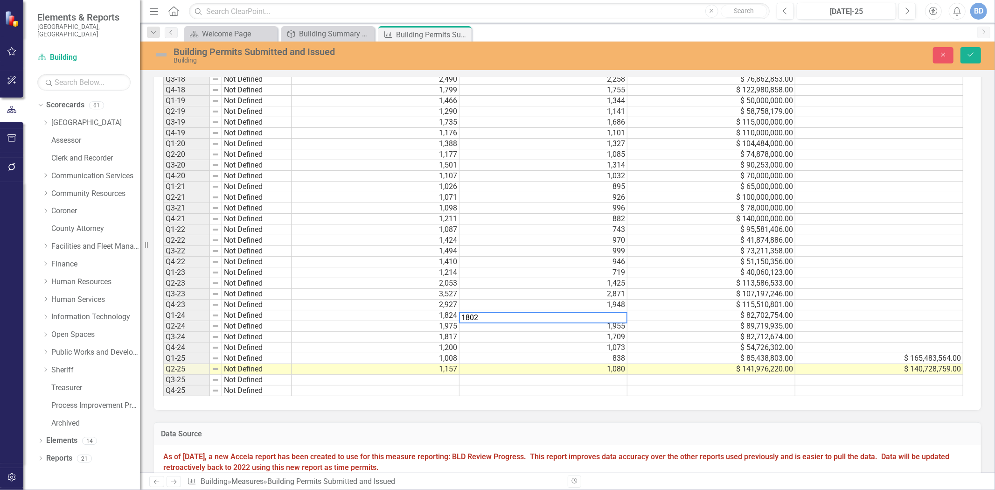
drag, startPoint x: 584, startPoint y: 316, endPoint x: 453, endPoint y: 328, distance: 131.6
click at [453, 328] on div "Period Status Permits Submitted Permits Issued Valuation of Permits Submitted V…" at bounding box center [563, 133] width 801 height 526
type textarea "1909"
click at [811, 314] on td at bounding box center [879, 315] width 168 height 11
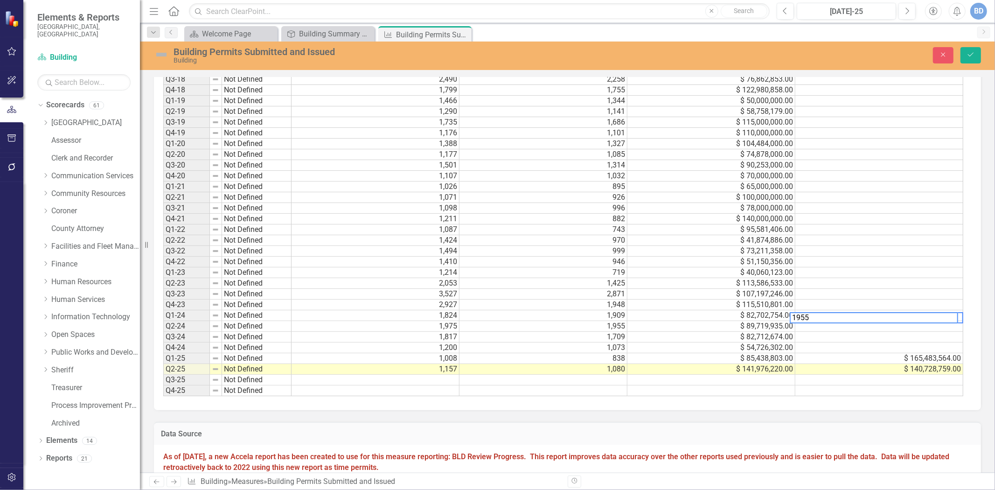
click at [585, 328] on td "1,955" at bounding box center [543, 326] width 168 height 11
click at [585, 324] on td "1,955" at bounding box center [543, 326] width 168 height 11
drag, startPoint x: 535, startPoint y: 327, endPoint x: 454, endPoint y: 324, distance: 81.2
click at [454, 324] on textarea "1955" at bounding box center [538, 328] width 168 height 11
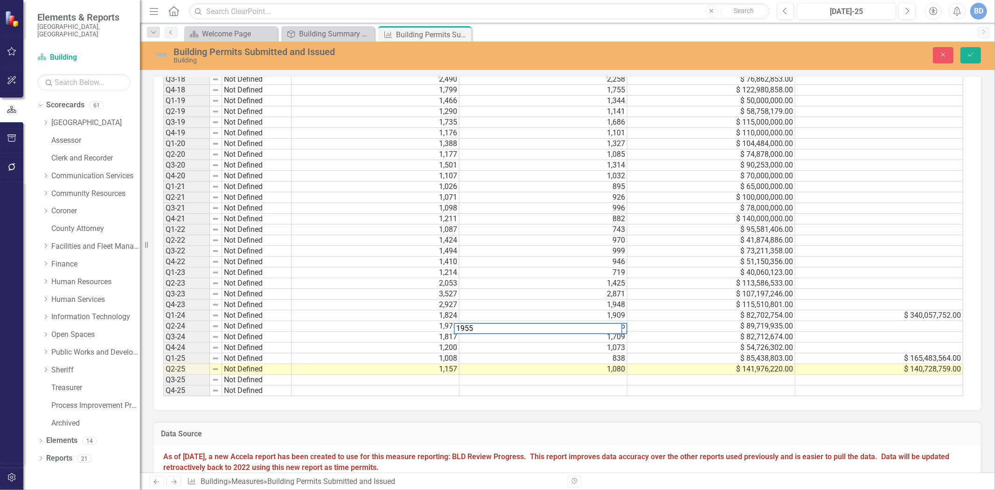
click at [594, 336] on td "1,709" at bounding box center [543, 337] width 168 height 11
drag, startPoint x: 594, startPoint y: 336, endPoint x: 455, endPoint y: 338, distance: 139.0
click at [455, 338] on textarea "1709" at bounding box center [538, 338] width 168 height 11
type textarea "1757"
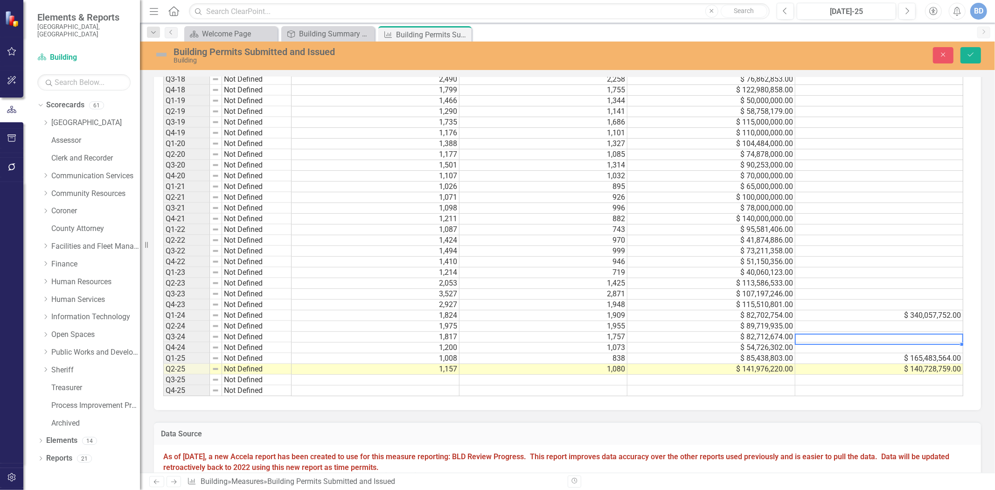
click at [163, 332] on div "Period Status Permits Submitted Permits Issued Valuation of Permits Submitted V…" at bounding box center [163, 133] width 0 height 526
click at [607, 350] on td "1,073" at bounding box center [543, 347] width 168 height 11
click at [602, 347] on td "1,073" at bounding box center [543, 347] width 168 height 11
drag, startPoint x: 602, startPoint y: 347, endPoint x: 618, endPoint y: 348, distance: 15.4
click at [610, 347] on td "1,073" at bounding box center [543, 347] width 168 height 11
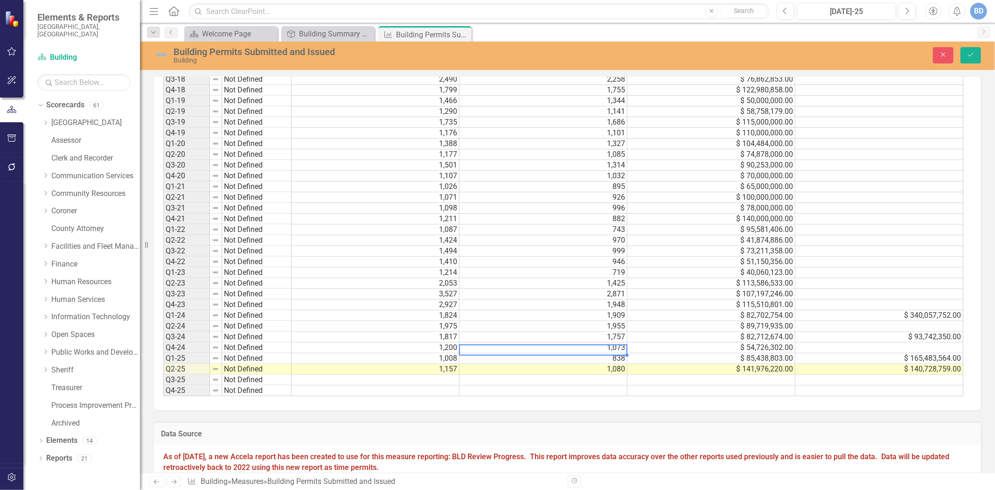
click at [617, 348] on td "1,073" at bounding box center [543, 347] width 168 height 11
click at [617, 348] on textarea "1073" at bounding box center [538, 349] width 168 height 11
type textarea "1107"
click at [879, 348] on td at bounding box center [879, 347] width 168 height 11
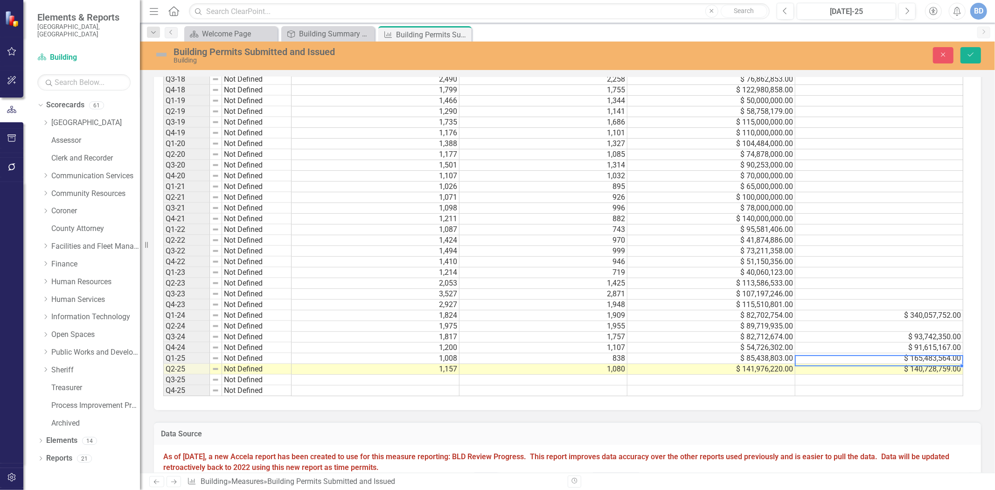
click at [163, 320] on div "Period Status Permits Submitted Permits Issued Valuation of Permits Submitted V…" at bounding box center [163, 133] width 0 height 526
click at [595, 315] on td "1,909" at bounding box center [543, 315] width 168 height 11
drag, startPoint x: 602, startPoint y: 313, endPoint x: 612, endPoint y: 312, distance: 10.3
click at [612, 312] on td "1,909" at bounding box center [543, 315] width 168 height 11
click at [611, 313] on td "1,909" at bounding box center [543, 315] width 168 height 11
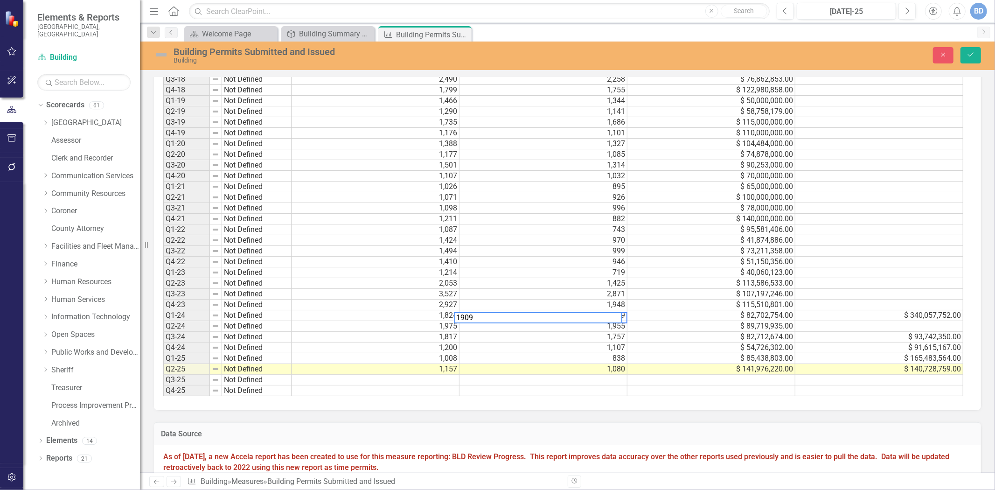
click at [611, 313] on textarea "1909" at bounding box center [538, 317] width 168 height 11
click at [864, 313] on td "$ 340,057,752.00" at bounding box center [879, 315] width 168 height 11
drag, startPoint x: 850, startPoint y: 310, endPoint x: 790, endPoint y: 319, distance: 60.4
click at [790, 319] on textarea "340057752" at bounding box center [873, 317] width 168 height 11
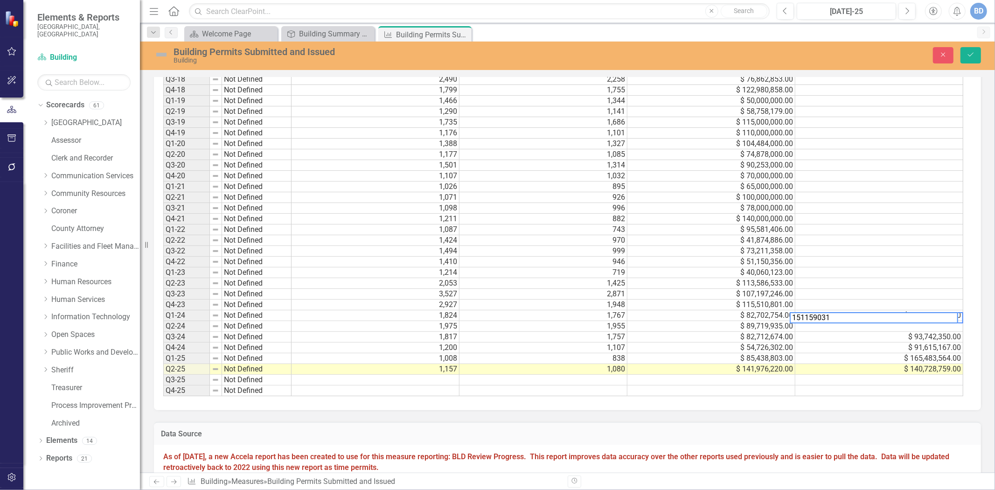
type textarea "151159031"
click at [795, 326] on td at bounding box center [879, 326] width 168 height 11
click at [614, 323] on td "1,955" at bounding box center [543, 326] width 168 height 11
click at [608, 328] on td "1,955" at bounding box center [543, 326] width 168 height 11
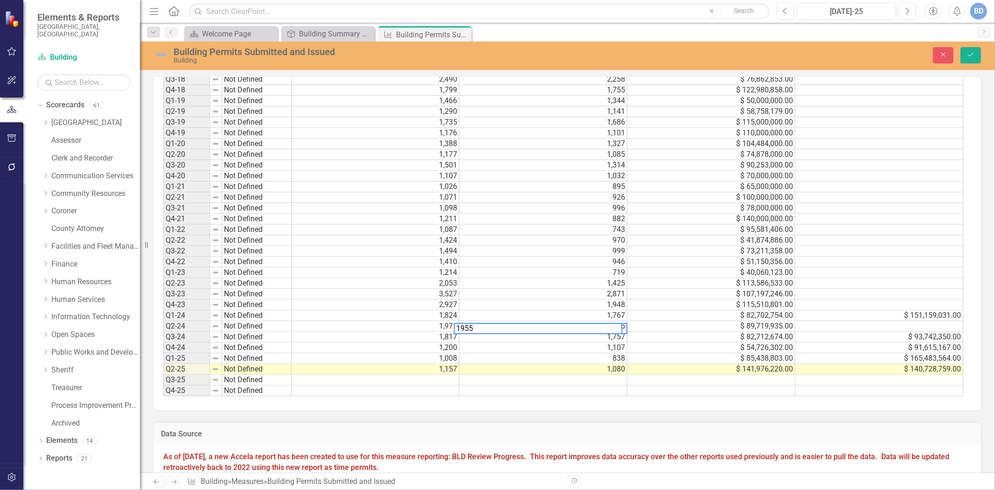
drag, startPoint x: 474, startPoint y: 328, endPoint x: 439, endPoint y: 330, distance: 35.0
click at [439, 330] on div "Period Status Permits Submitted Permits Issued Valuation of Permits Submitted V…" at bounding box center [563, 133] width 801 height 526
type textarea "2037"
click at [913, 327] on td at bounding box center [879, 326] width 168 height 11
drag, startPoint x: 803, startPoint y: 325, endPoint x: 810, endPoint y: 325, distance: 7.0
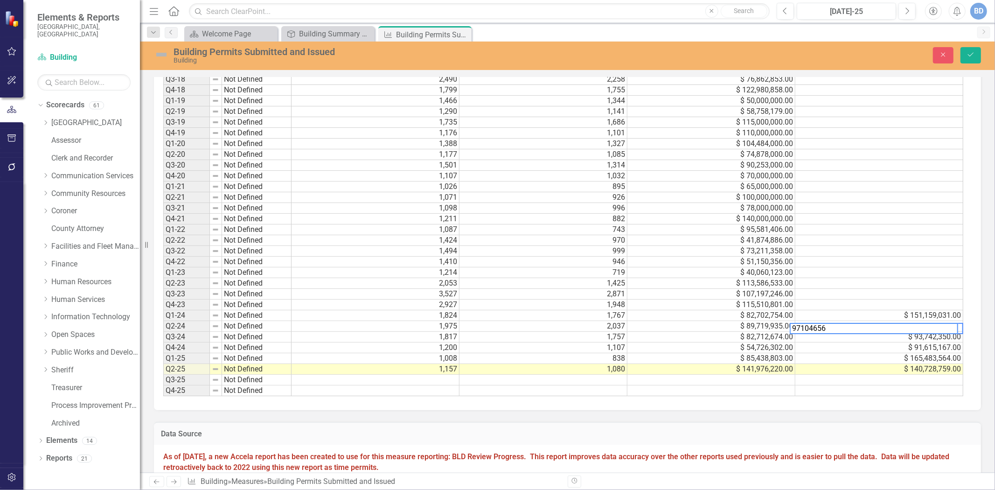
click at [810, 325] on textarea "97104656" at bounding box center [873, 328] width 168 height 11
type textarea "97140656"
click at [970, 53] on icon "Save" at bounding box center [970, 54] width 8 height 7
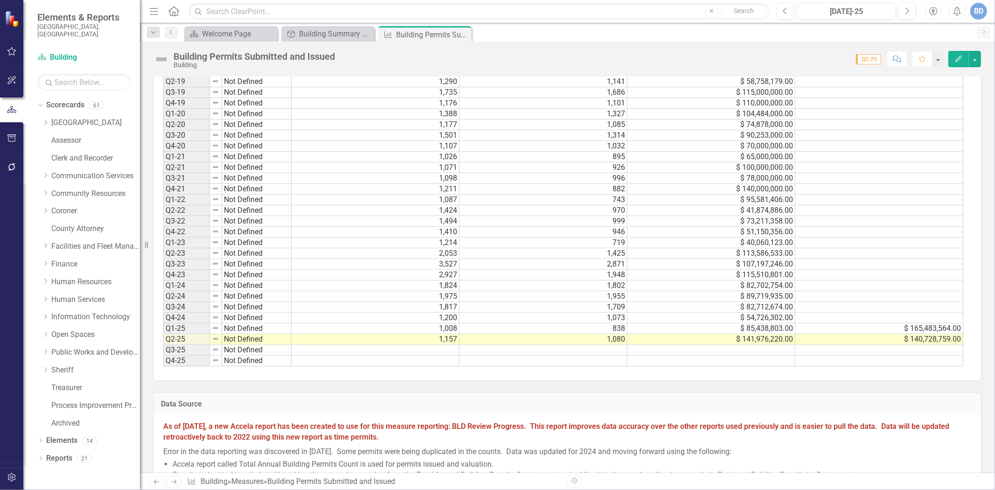
scroll to position [984, 0]
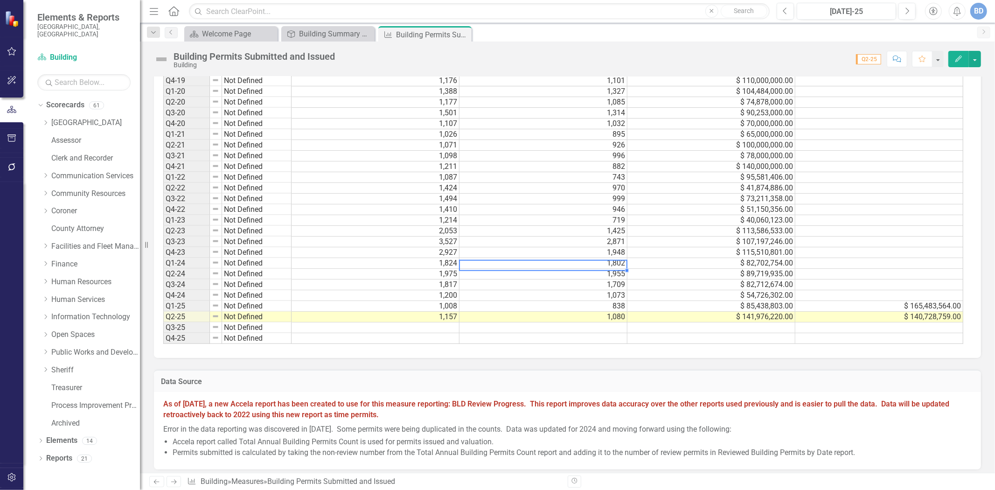
click at [617, 263] on td "1,802" at bounding box center [543, 263] width 168 height 11
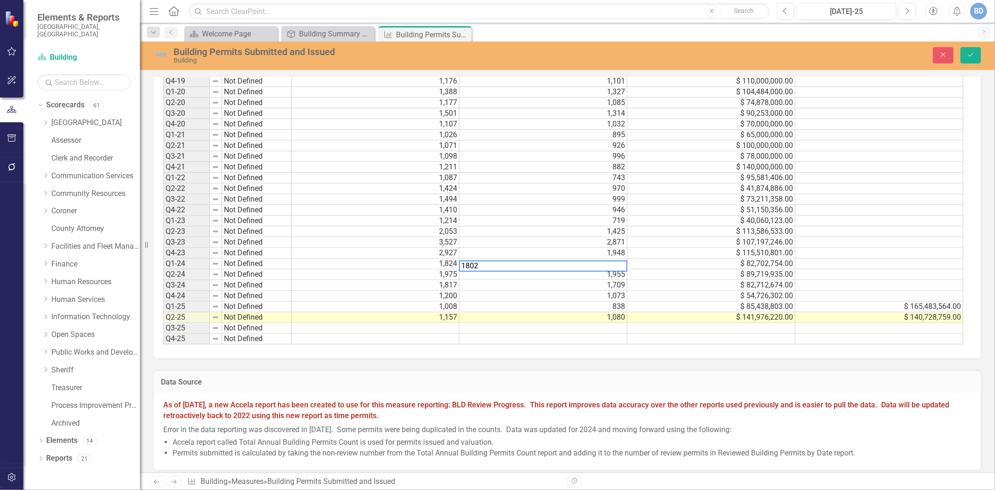
drag, startPoint x: 516, startPoint y: 265, endPoint x: 460, endPoint y: 266, distance: 55.5
click at [460, 266] on textarea "1802" at bounding box center [543, 265] width 168 height 11
type textarea "1767"
click at [808, 263] on td at bounding box center [879, 263] width 168 height 11
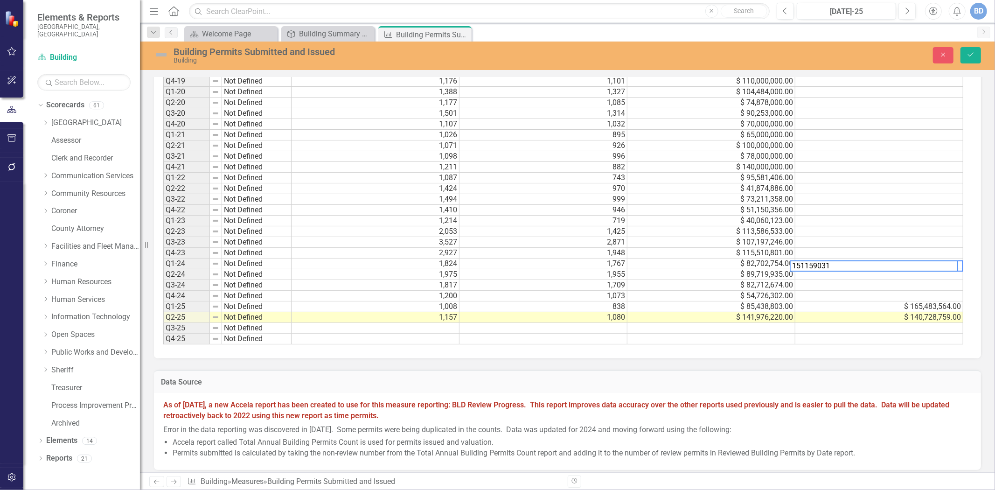
type textarea "151159031"
click at [964, 50] on button "Save" at bounding box center [970, 55] width 21 height 16
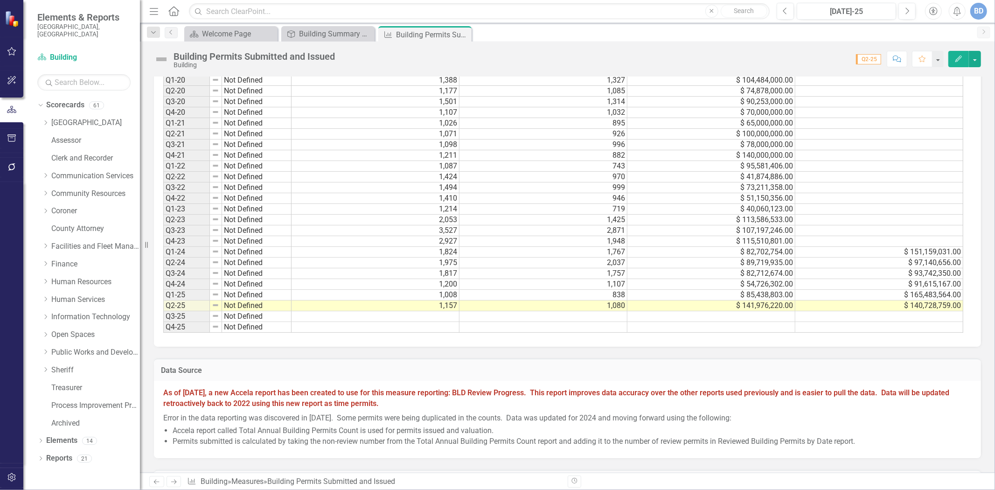
scroll to position [1036, 0]
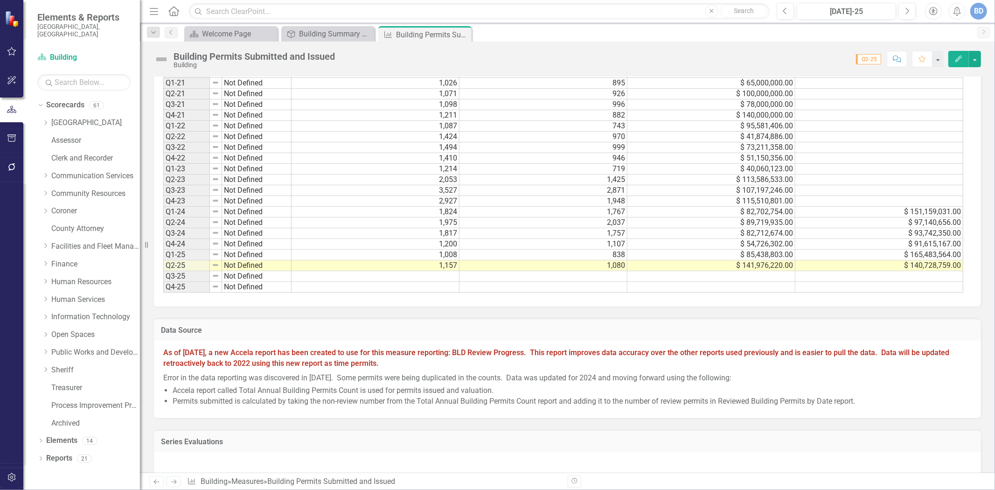
click at [599, 239] on td "1,107" at bounding box center [543, 244] width 168 height 11
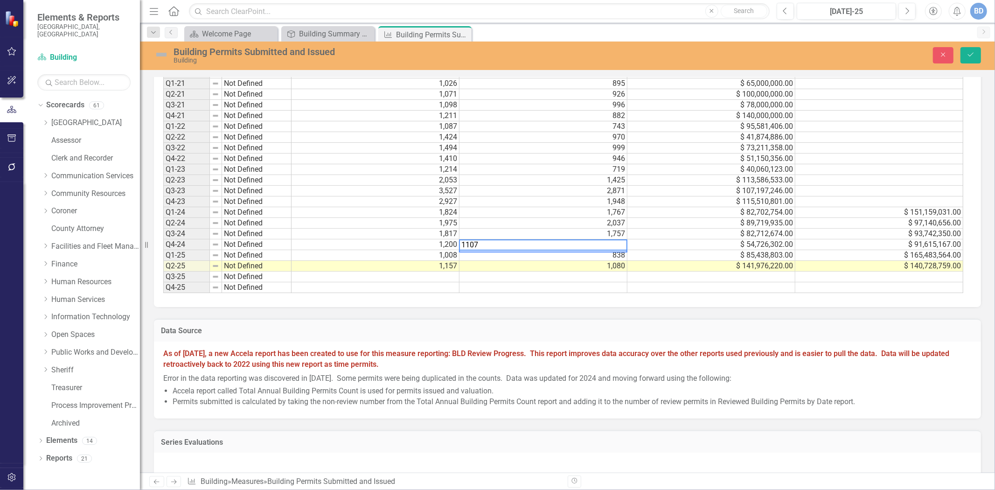
drag, startPoint x: 492, startPoint y: 241, endPoint x: 450, endPoint y: 244, distance: 41.6
click at [450, 244] on div "Period Status Permits Submitted Permits Issued Valuation of Permits Submitted V…" at bounding box center [563, 29] width 801 height 527
click at [888, 240] on td "$ 91,615,167.00" at bounding box center [879, 244] width 168 height 11
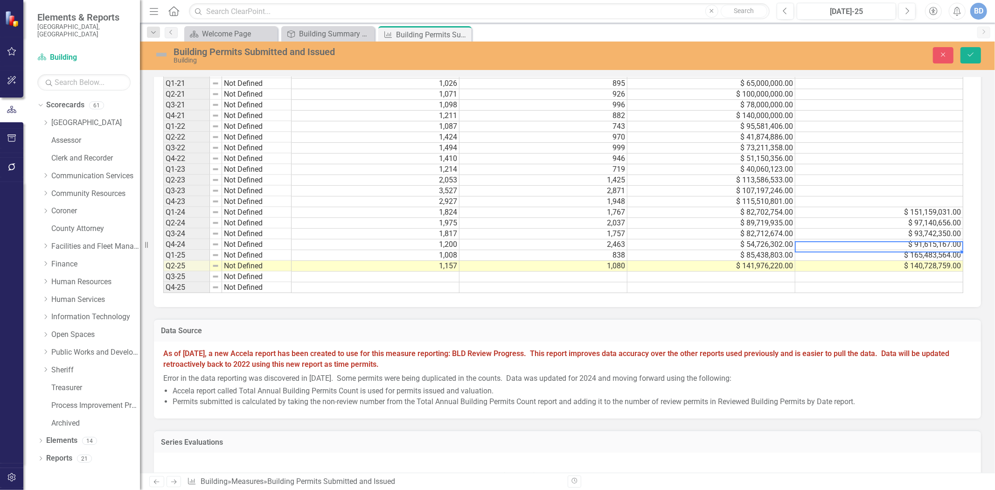
click at [888, 241] on td "$ 91,615,167.00" at bounding box center [879, 244] width 168 height 11
click at [888, 241] on textarea "91615167" at bounding box center [873, 244] width 168 height 11
type textarea "138456391"
click at [965, 54] on button "Save" at bounding box center [970, 55] width 21 height 16
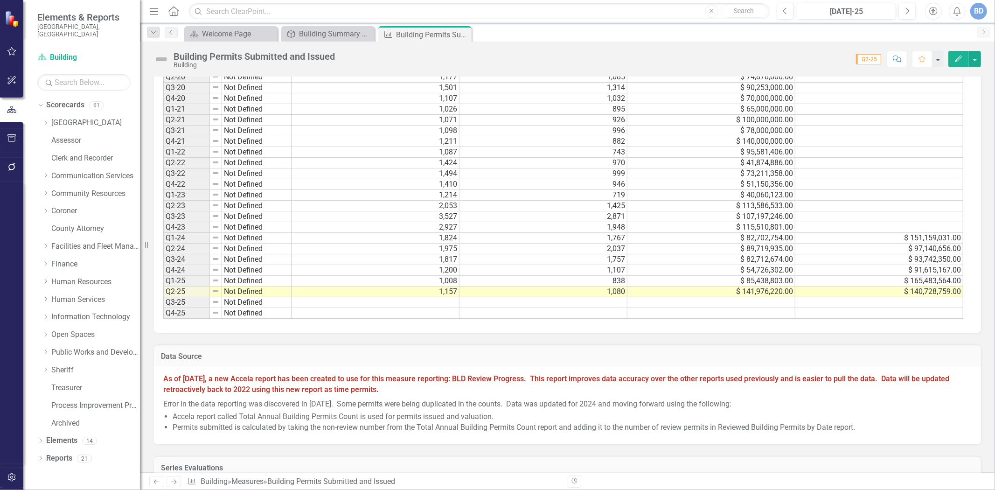
scroll to position [1036, 0]
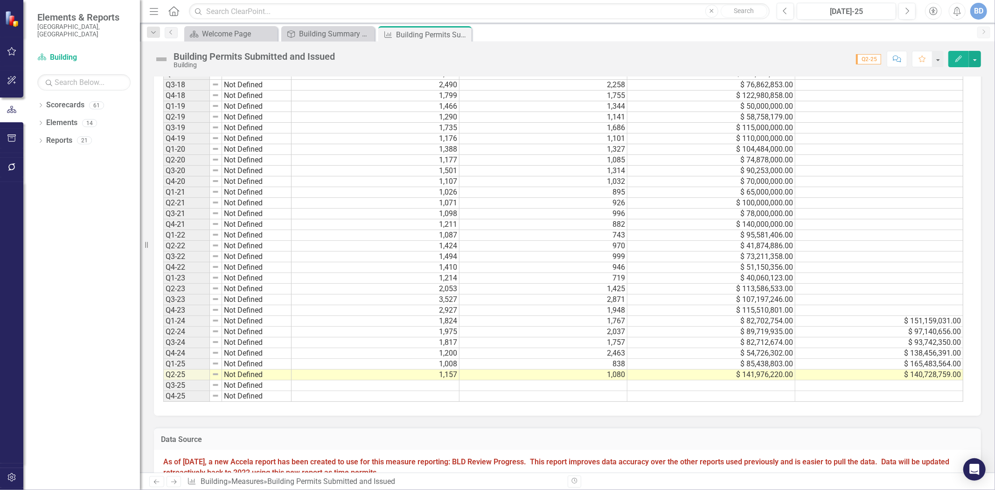
scroll to position [933, 0]
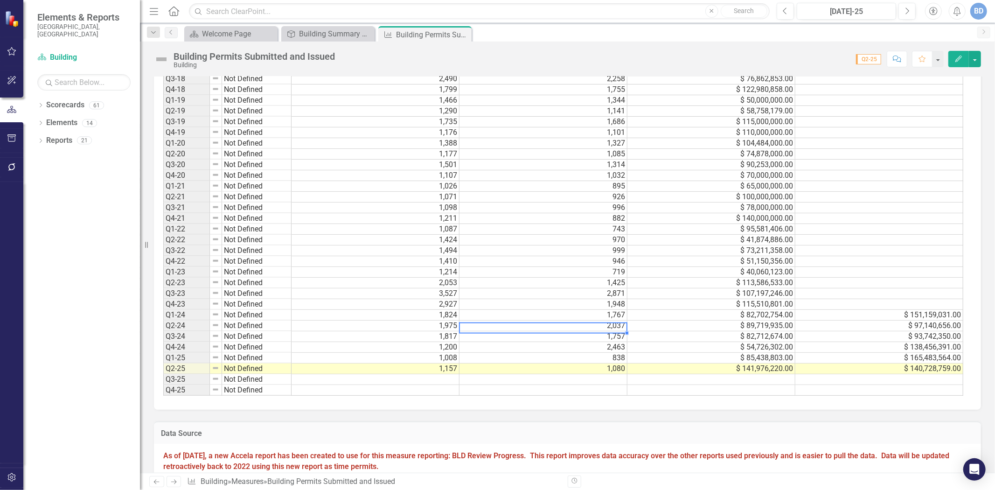
click at [570, 321] on td "2,037" at bounding box center [543, 325] width 168 height 11
click at [608, 325] on td "2,037" at bounding box center [543, 325] width 168 height 11
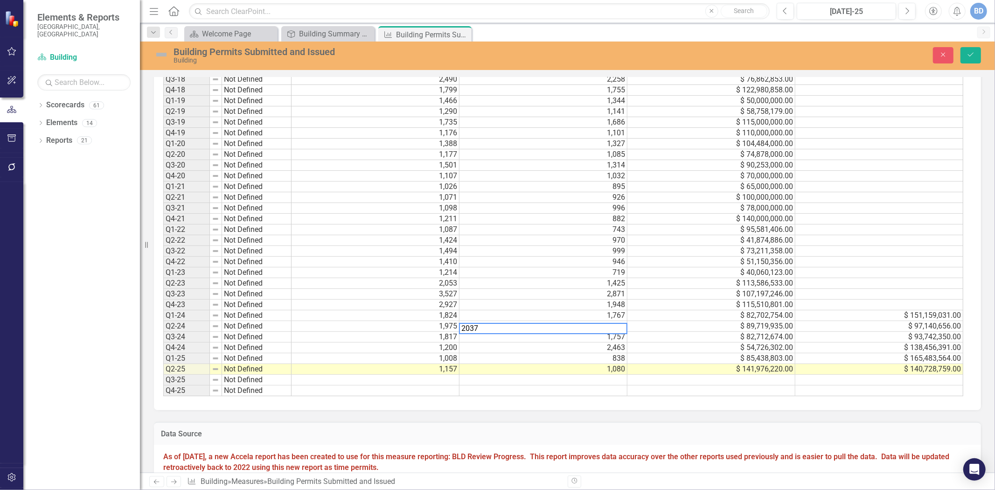
drag, startPoint x: 599, startPoint y: 328, endPoint x: 458, endPoint y: 324, distance: 140.4
click at [459, 324] on textarea "2037" at bounding box center [543, 328] width 168 height 11
click at [894, 325] on td "$ 97,140,656.00" at bounding box center [879, 326] width 168 height 11
click at [894, 325] on textarea "97140656" at bounding box center [876, 328] width 163 height 11
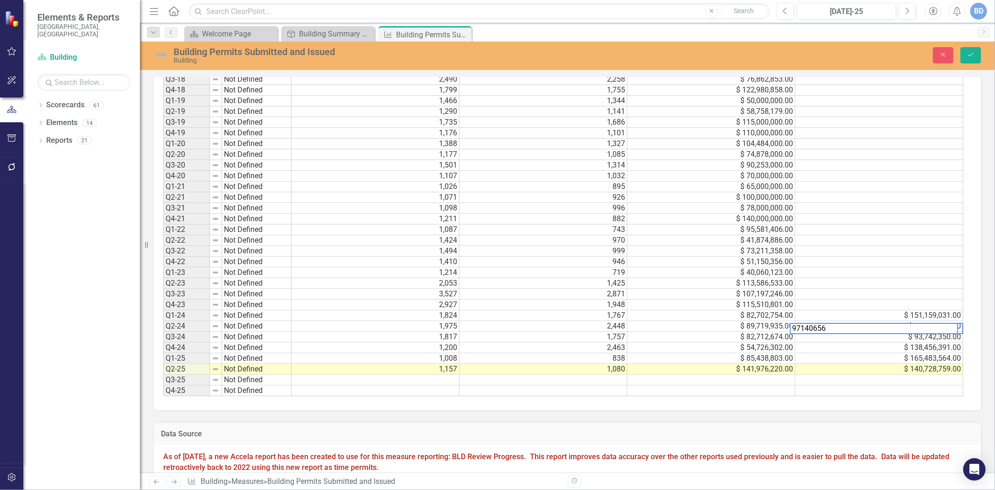
scroll to position [0, 5]
type textarea "113012989"
click at [968, 62] on button "Save" at bounding box center [970, 55] width 21 height 16
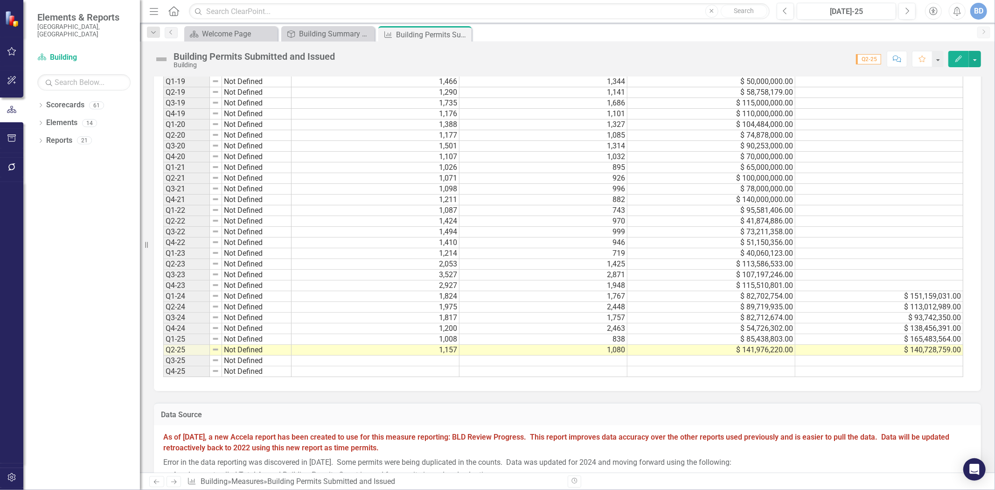
scroll to position [984, 0]
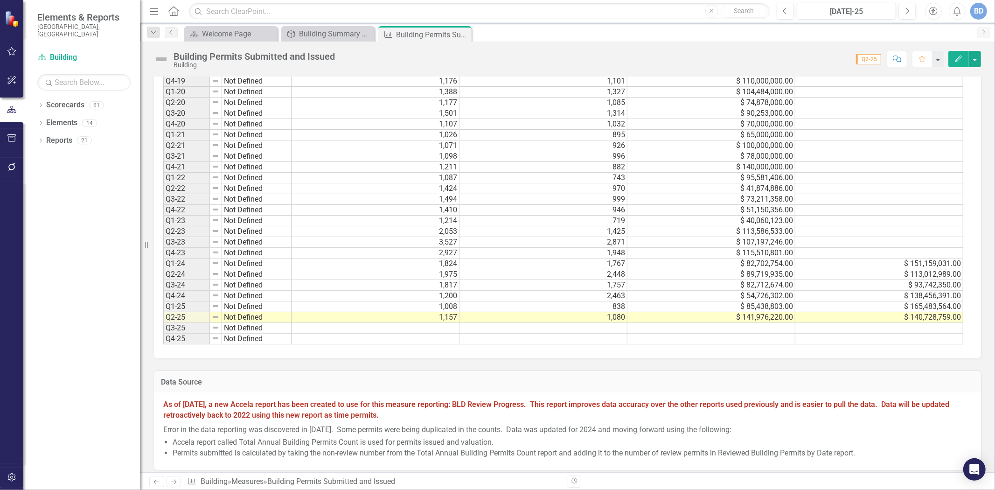
click at [598, 273] on td "2,448" at bounding box center [543, 274] width 168 height 11
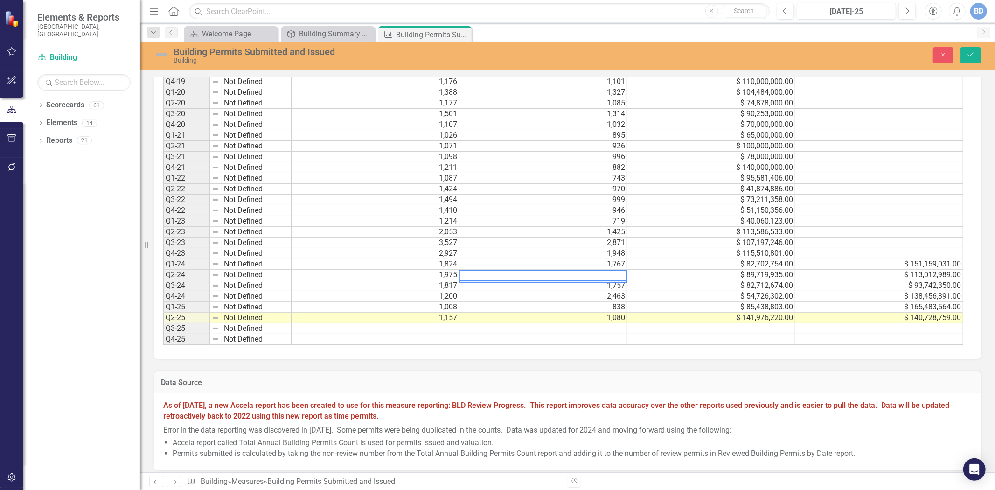
drag, startPoint x: 487, startPoint y: 274, endPoint x: 456, endPoint y: 274, distance: 31.2
click at [456, 274] on div "Period Status Permits Submitted Permits Issued Valuation of Permits Submitted V…" at bounding box center [563, 81] width 801 height 527
click at [914, 273] on td "$ 113,012,989.00" at bounding box center [879, 275] width 168 height 11
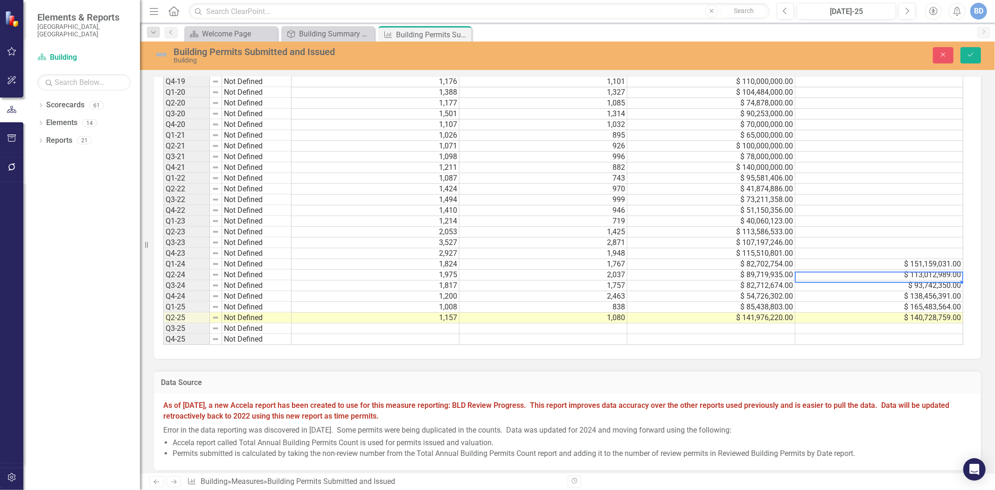
click at [914, 273] on td "$ 113,012,989.00" at bounding box center [879, 275] width 168 height 11
drag, startPoint x: 863, startPoint y: 272, endPoint x: 780, endPoint y: 276, distance: 83.1
click at [780, 276] on div "Period Status Permits Submitted Permits Issued Valuation of Permits Submitted V…" at bounding box center [563, 81] width 801 height 527
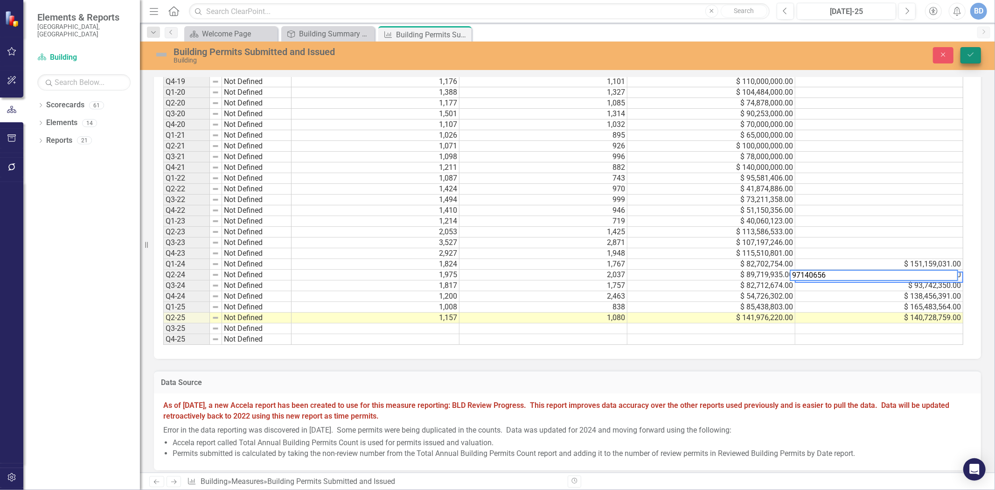
type textarea "97140656"
drag, startPoint x: 964, startPoint y: 53, endPoint x: 744, endPoint y: 339, distance: 360.7
click at [965, 53] on button "Save" at bounding box center [970, 55] width 21 height 16
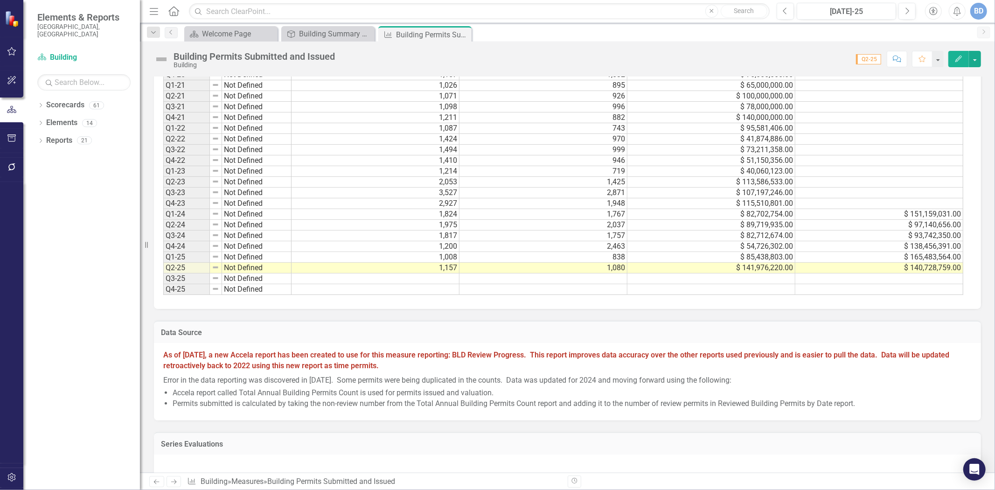
scroll to position [1036, 0]
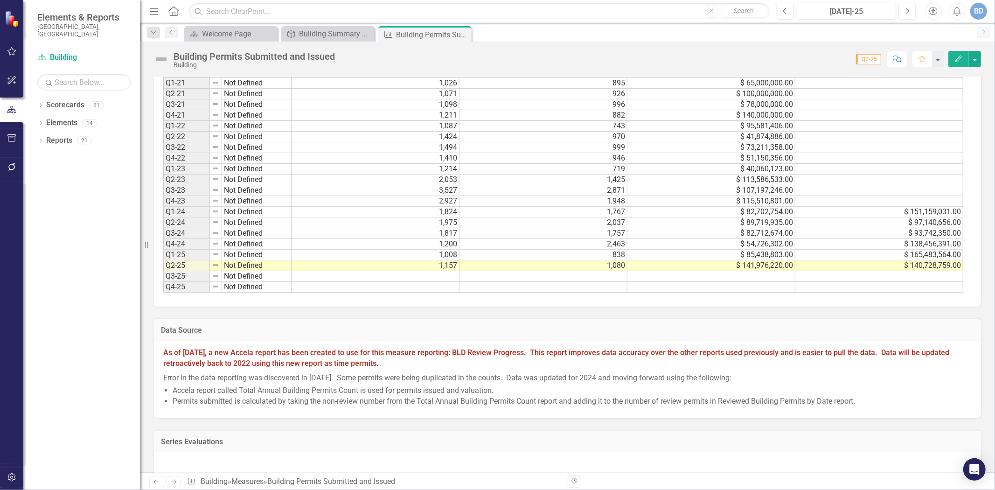
click at [608, 244] on td "2,463" at bounding box center [543, 244] width 168 height 11
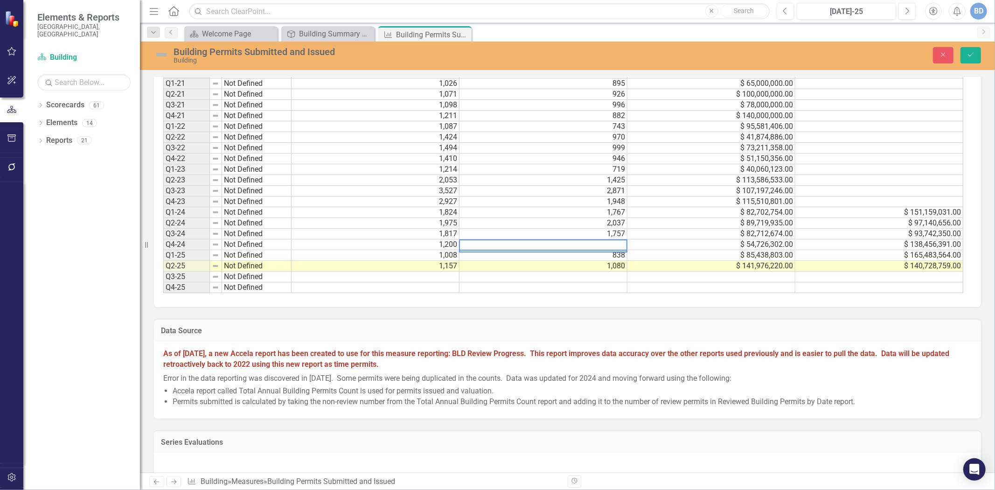
drag, startPoint x: 533, startPoint y: 241, endPoint x: 453, endPoint y: 240, distance: 80.7
click at [453, 240] on div "Period Status Permits Submitted Permits Issued Valuation of Permits Submitted V…" at bounding box center [563, 29] width 801 height 527
click at [897, 244] on td "$ 138,456,391.00" at bounding box center [879, 244] width 168 height 11
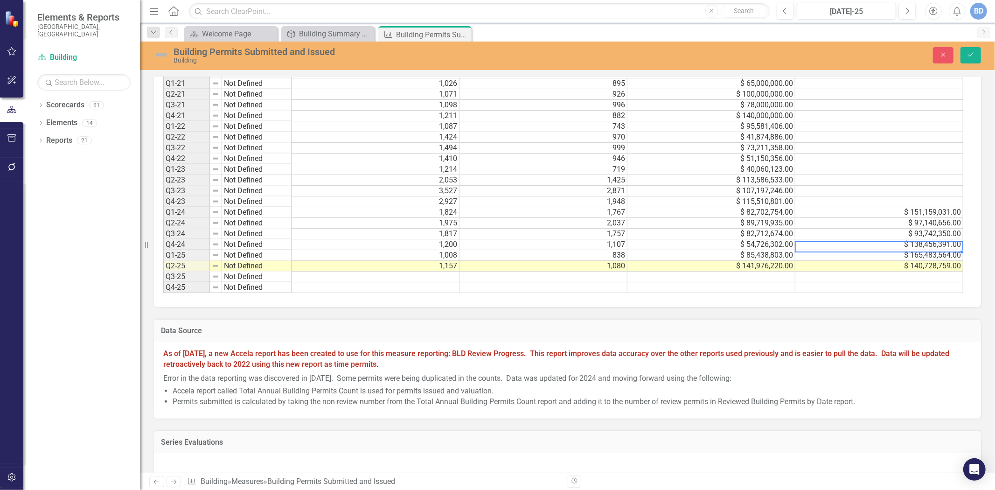
click at [897, 243] on td "$ 138,456,391.00" at bounding box center [879, 244] width 168 height 11
drag, startPoint x: 893, startPoint y: 242, endPoint x: 787, endPoint y: 238, distance: 106.4
click at [787, 238] on div "Period Status Permits Submitted Permits Issued Valuation of Permits Submitted V…" at bounding box center [563, 29] width 801 height 527
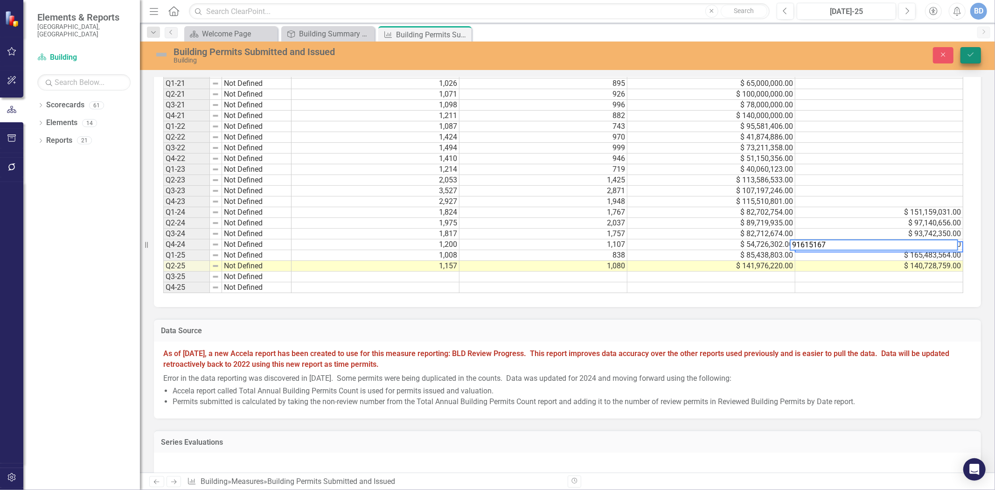
type textarea "91615167"
drag, startPoint x: 978, startPoint y: 54, endPoint x: 879, endPoint y: 174, distance: 155.7
click at [978, 55] on button "Save" at bounding box center [970, 55] width 21 height 16
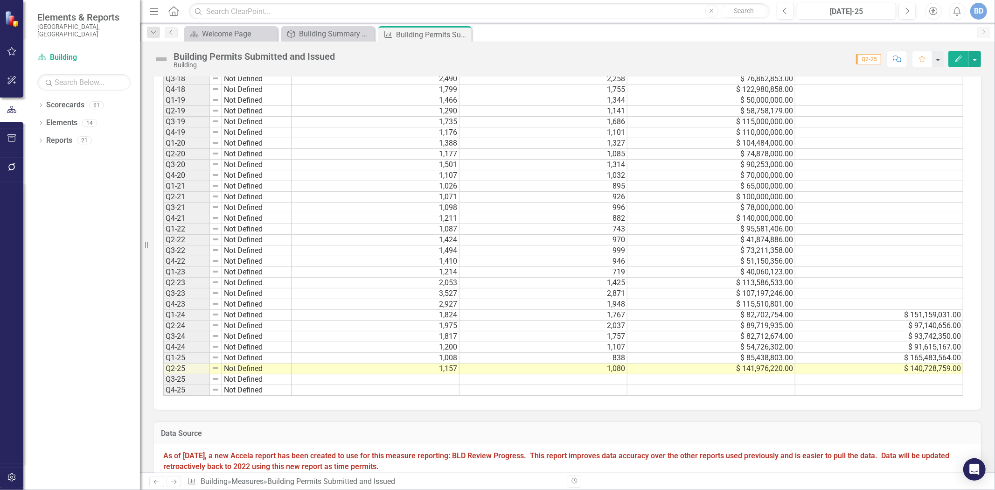
scroll to position [1036, 0]
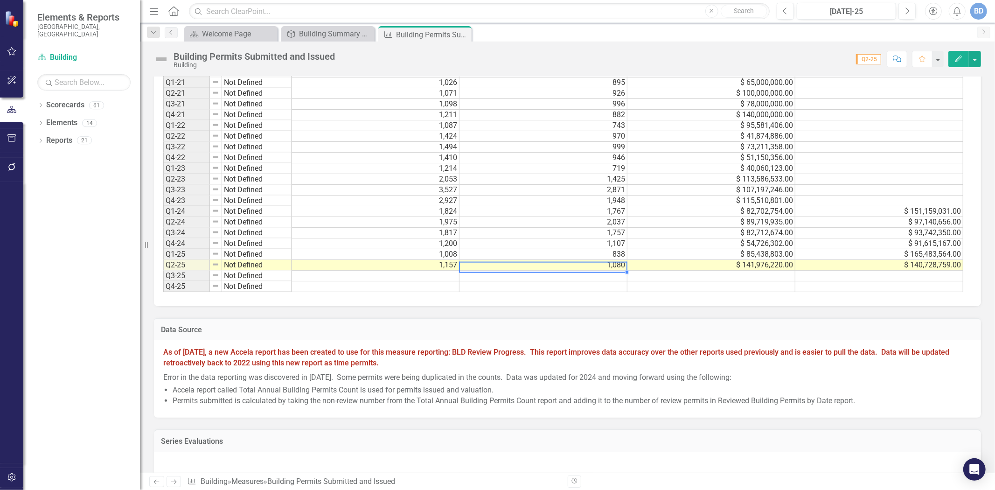
click at [612, 265] on td "1,080" at bounding box center [543, 265] width 168 height 11
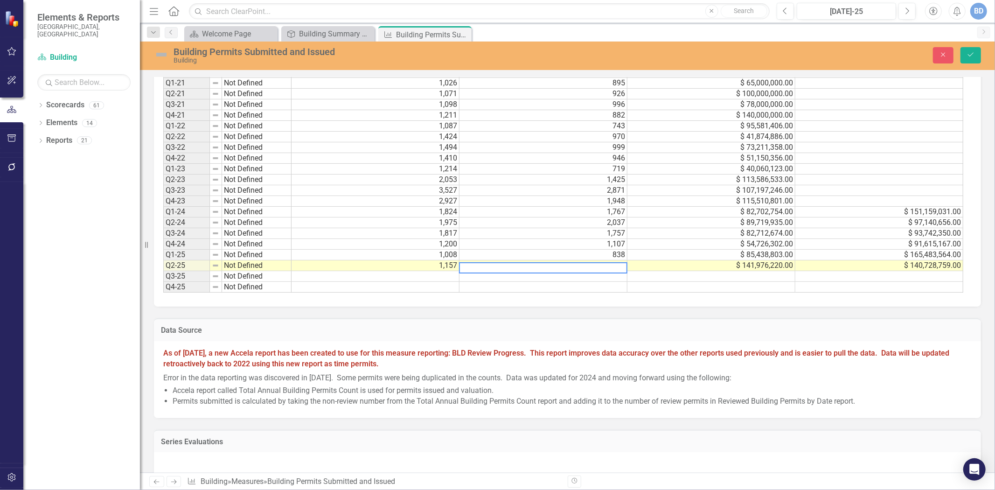
drag, startPoint x: 612, startPoint y: 265, endPoint x: 460, endPoint y: 263, distance: 152.0
click at [460, 263] on textarea at bounding box center [543, 267] width 168 height 11
click at [903, 265] on td "$ 140,728,759.00" at bounding box center [879, 265] width 168 height 11
click at [903, 264] on td "$ 140,728,759.00" at bounding box center [879, 265] width 168 height 11
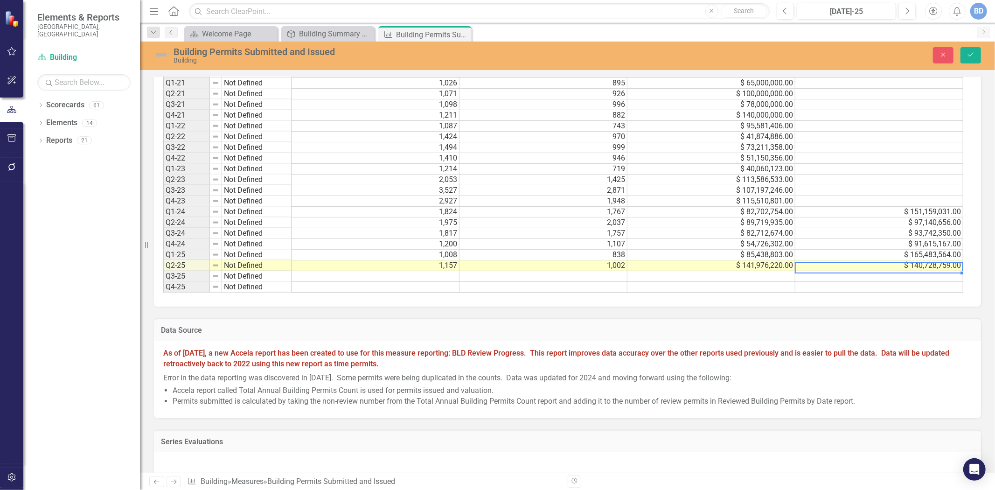
click at [903, 264] on td "$ 140,728,759.00" at bounding box center [879, 265] width 168 height 11
drag, startPoint x: 899, startPoint y: 266, endPoint x: 789, endPoint y: 269, distance: 110.5
click at [789, 269] on div "Period Status Permits Submitted Permits Issued Valuation of Permits Submitted V…" at bounding box center [563, 29] width 801 height 526
type textarea "61921301"
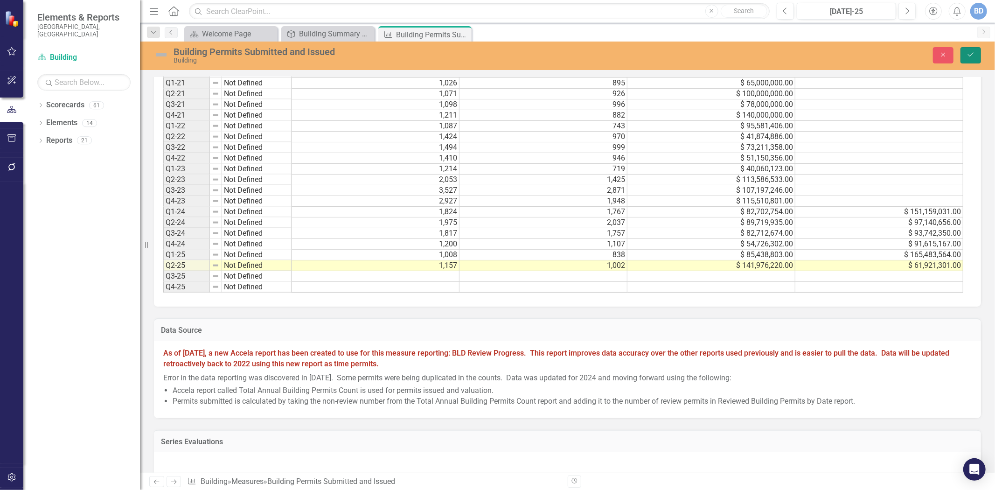
click at [967, 57] on icon "Save" at bounding box center [970, 54] width 8 height 7
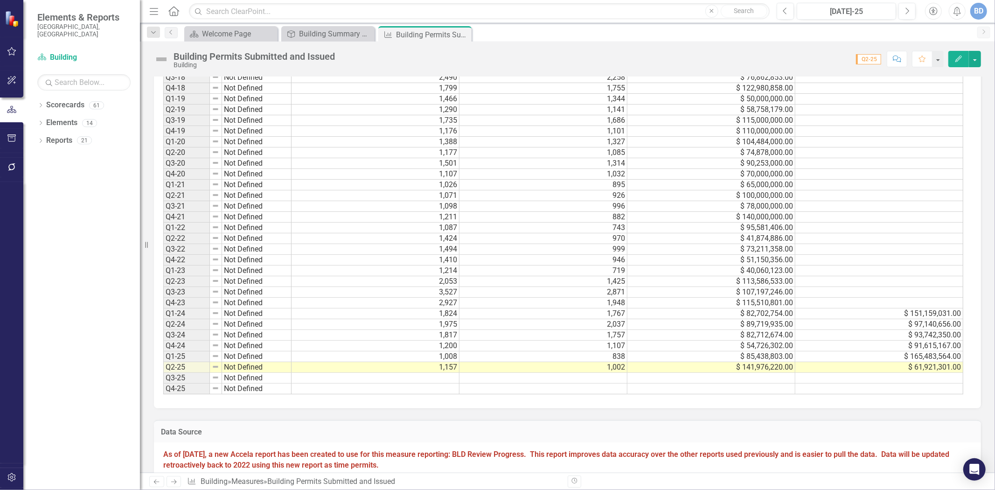
scroll to position [984, 0]
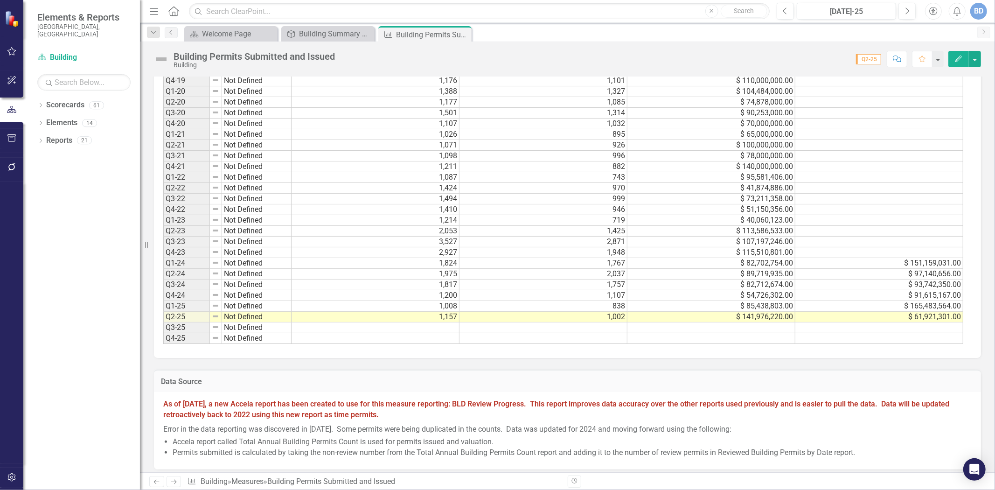
click at [621, 305] on td "838" at bounding box center [543, 306] width 168 height 11
click at [620, 305] on td "838" at bounding box center [543, 306] width 168 height 11
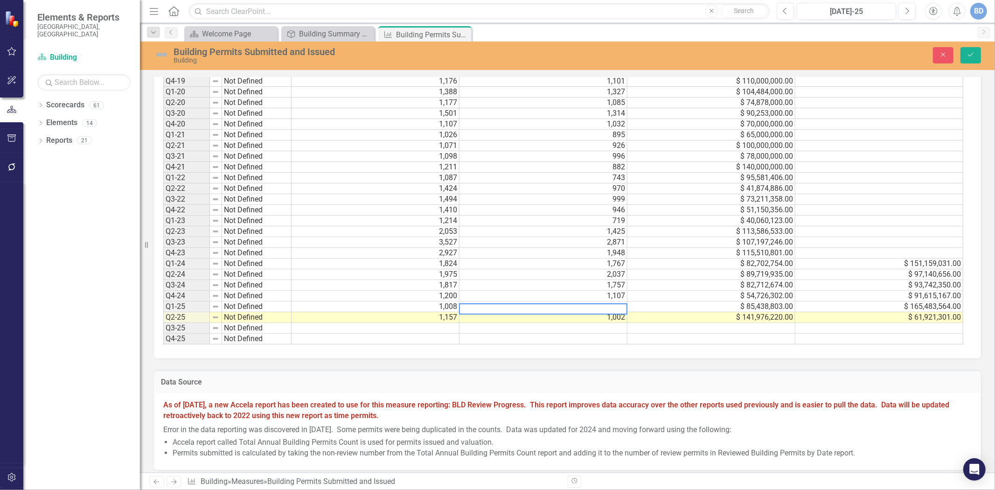
drag, startPoint x: 481, startPoint y: 304, endPoint x: 438, endPoint y: 314, distance: 44.2
click at [438, 314] on div "Period Status Permits Submitted Permits Issued Valuation of Permits Submitted V…" at bounding box center [563, 81] width 801 height 526
click at [917, 305] on td "$ 165,483,564.00" at bounding box center [879, 306] width 168 height 11
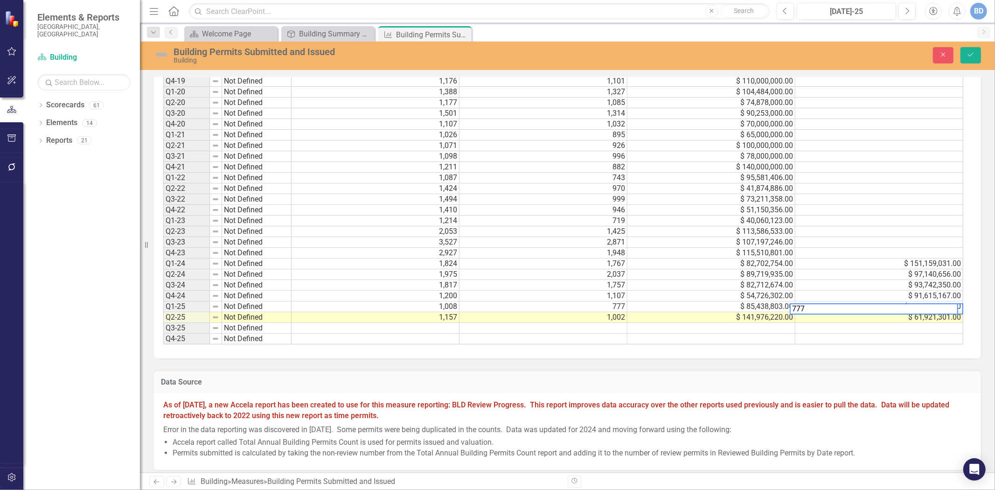
click at [917, 305] on textarea "777" at bounding box center [873, 308] width 168 height 11
type textarea "67653844"
drag, startPoint x: 973, startPoint y: 54, endPoint x: 833, endPoint y: 239, distance: 232.0
click at [973, 56] on icon "Save" at bounding box center [970, 54] width 8 height 7
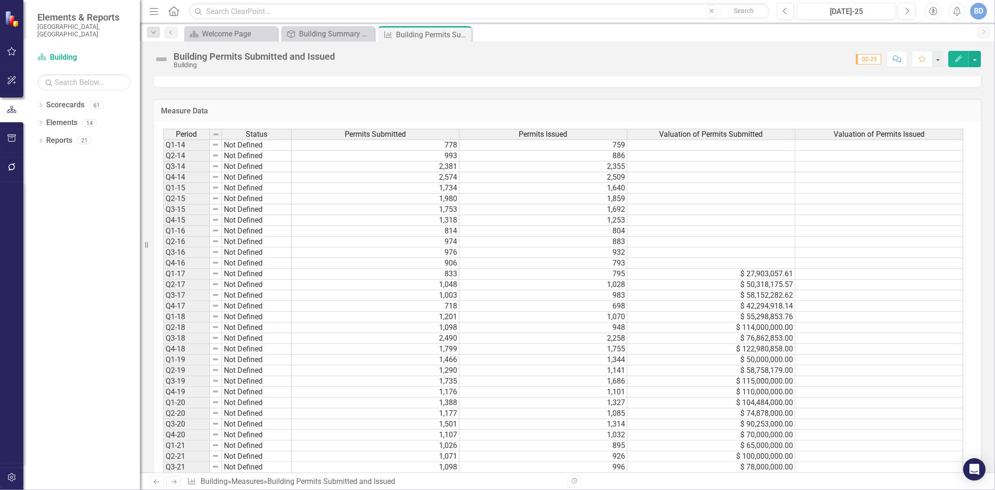
scroll to position [933, 0]
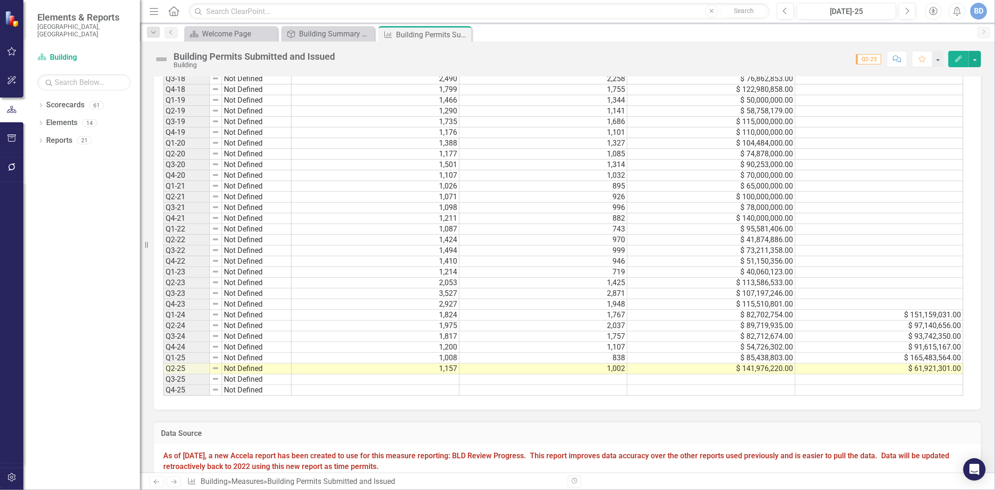
click at [602, 359] on td "838" at bounding box center [543, 358] width 168 height 11
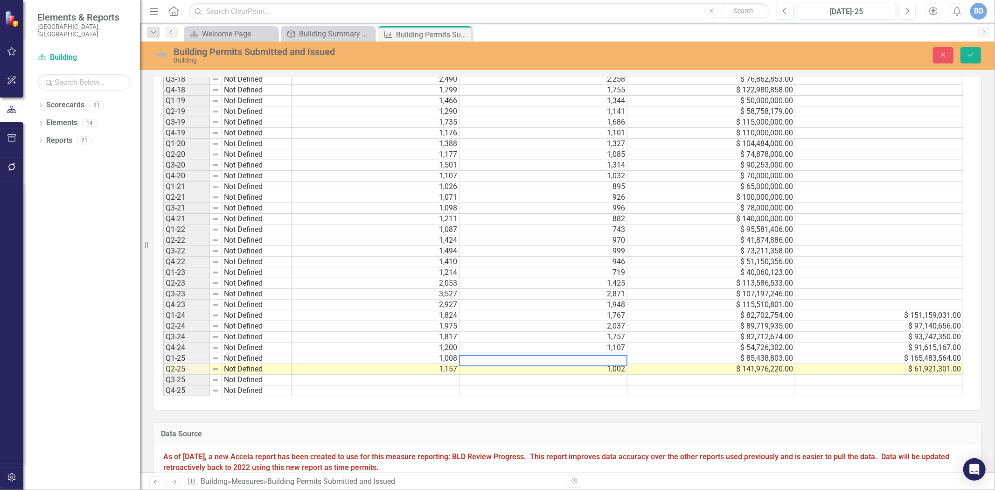
drag, startPoint x: 478, startPoint y: 359, endPoint x: 452, endPoint y: 362, distance: 26.3
click at [452, 362] on div "Period Status Permits Submitted Permits Issued Valuation of Permits Submitted V…" at bounding box center [563, 133] width 801 height 526
click at [934, 361] on td "$ 165,483,564.00" at bounding box center [879, 358] width 168 height 11
click at [934, 358] on td "$ 165,483,564.00" at bounding box center [879, 358] width 168 height 11
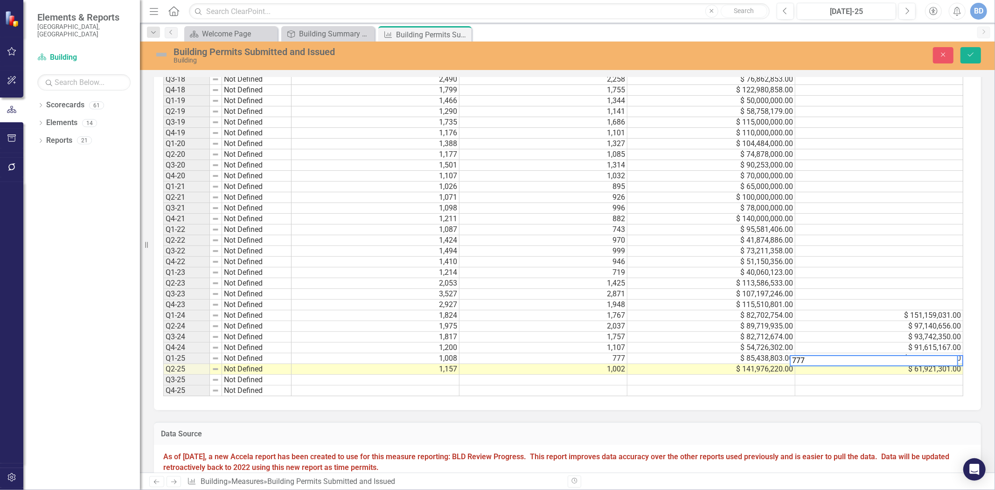
scroll to position [0, 5]
drag, startPoint x: 914, startPoint y: 361, endPoint x: 785, endPoint y: 363, distance: 128.7
click at [785, 363] on div "Period Status Permits Submitted Permits Issued Valuation of Permits Submitted V…" at bounding box center [563, 133] width 801 height 526
type textarea "67563844"
click at [968, 58] on button "Save" at bounding box center [970, 55] width 21 height 16
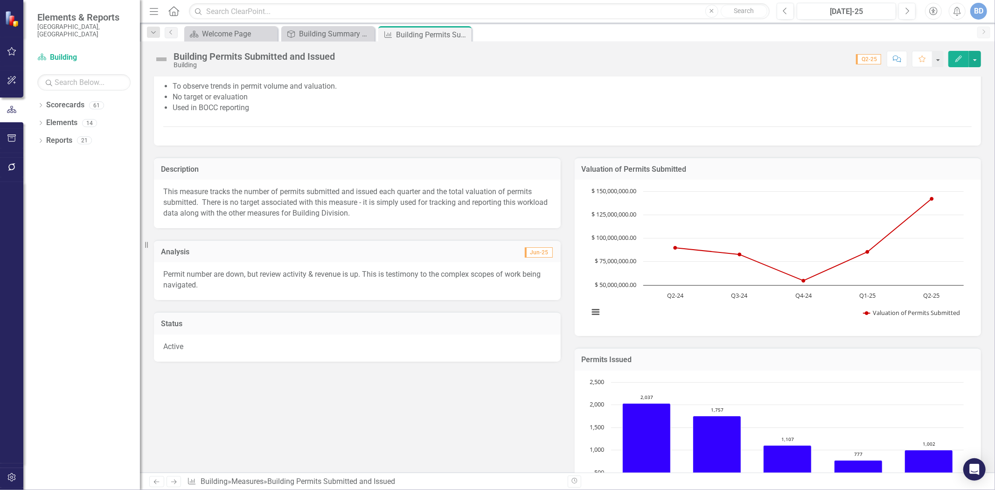
scroll to position [104, 0]
click at [734, 167] on h3 "Valuation of Permits Submitted" at bounding box center [778, 170] width 393 height 8
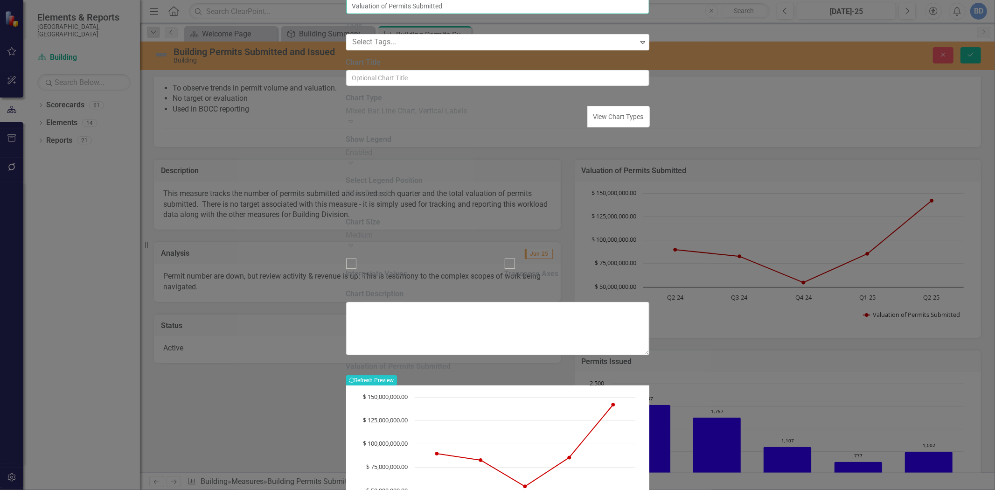
click at [476, 14] on input "Valuation of Permits Submitted" at bounding box center [497, 6] width 303 height 16
type input "Valuation of Permits Submitted and Issued"
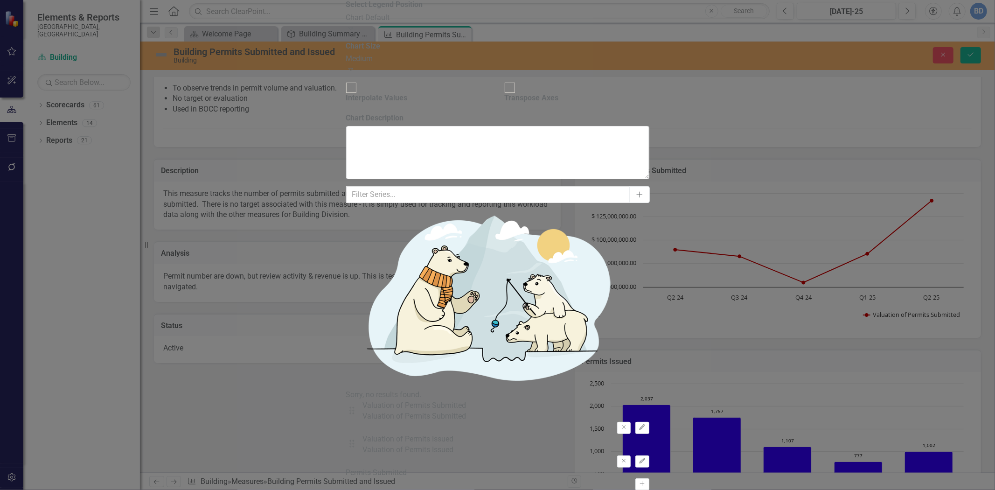
click at [645, 458] on icon "Edit" at bounding box center [641, 461] width 7 height 6
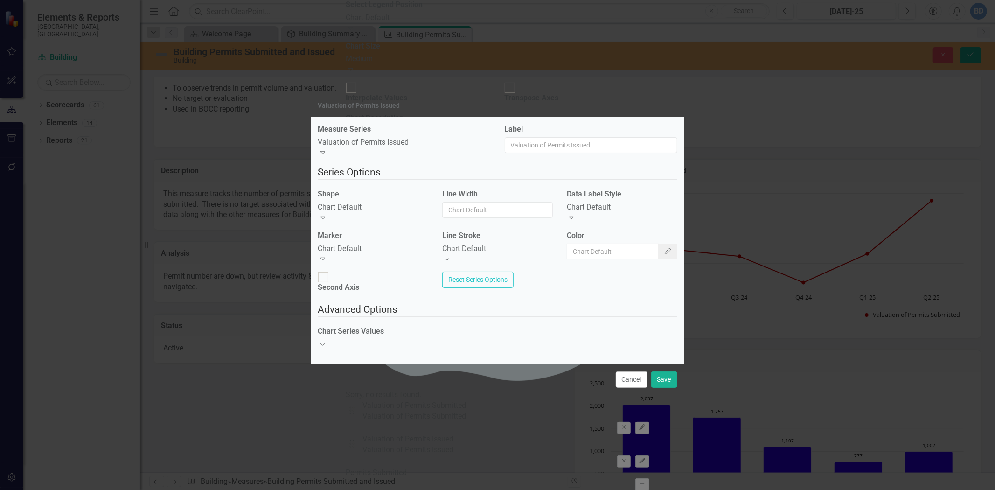
click at [327, 214] on icon "Expand" at bounding box center [322, 217] width 9 height 7
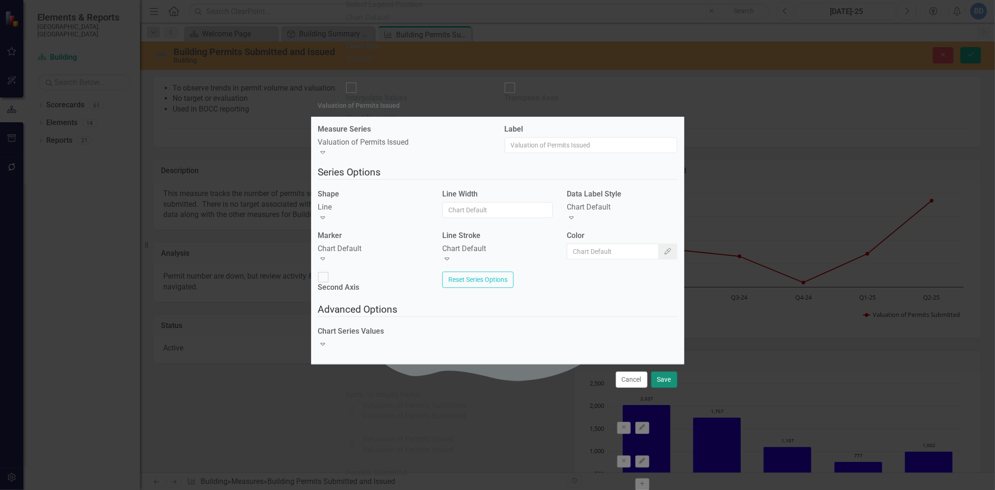
click at [661, 371] on button "Save" at bounding box center [664, 379] width 26 height 16
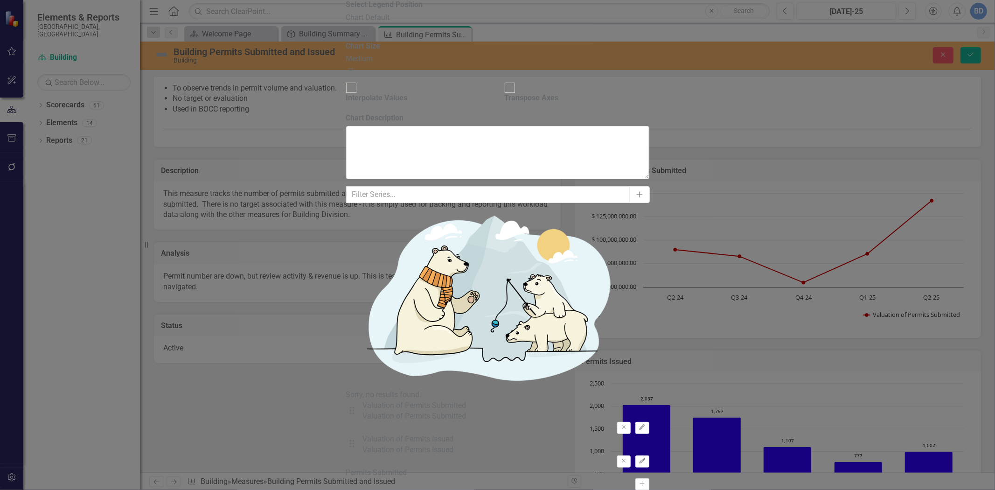
drag, startPoint x: 930, startPoint y: 45, endPoint x: 907, endPoint y: 220, distance: 176.4
drag, startPoint x: 966, startPoint y: 476, endPoint x: 901, endPoint y: 383, distance: 112.8
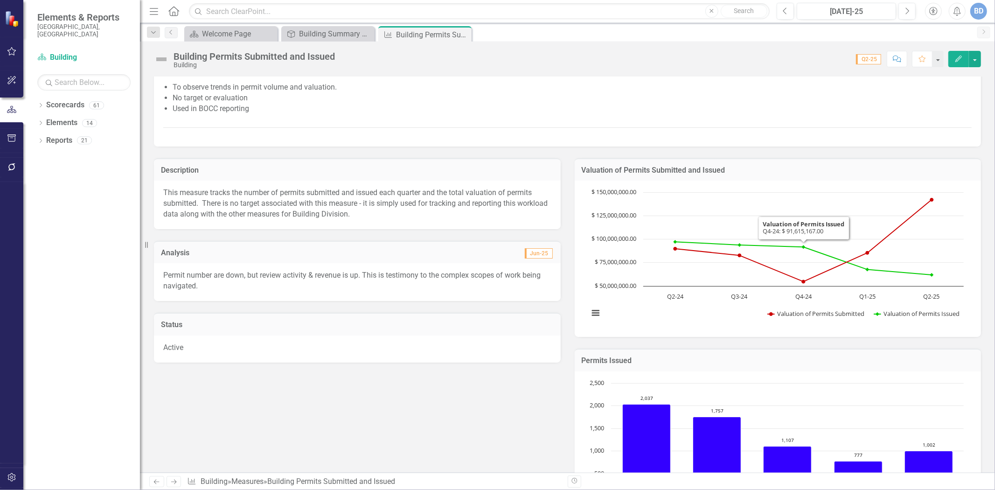
click at [804, 361] on h3 "Permits Issued" at bounding box center [778, 360] width 393 height 8
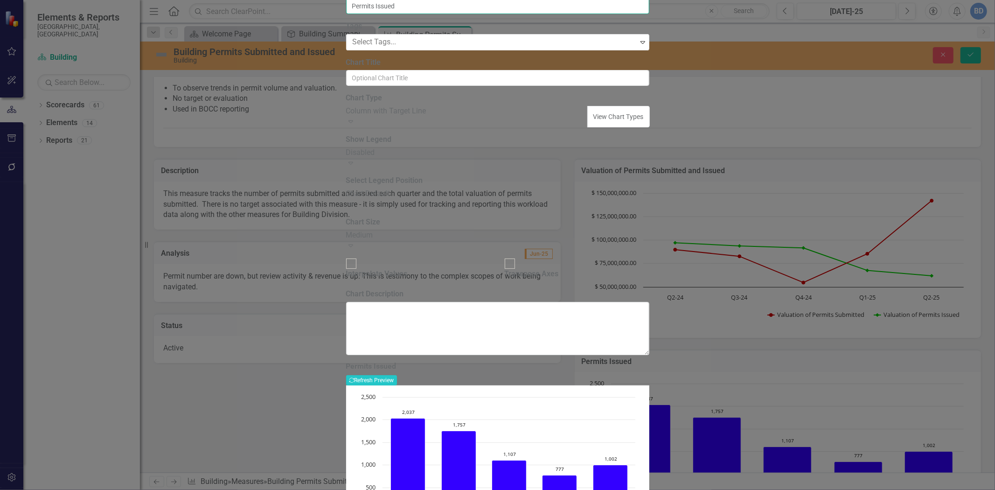
click at [455, 14] on input "Permits Issued" at bounding box center [497, 6] width 303 height 16
type input "Permits Issued & Submitted"
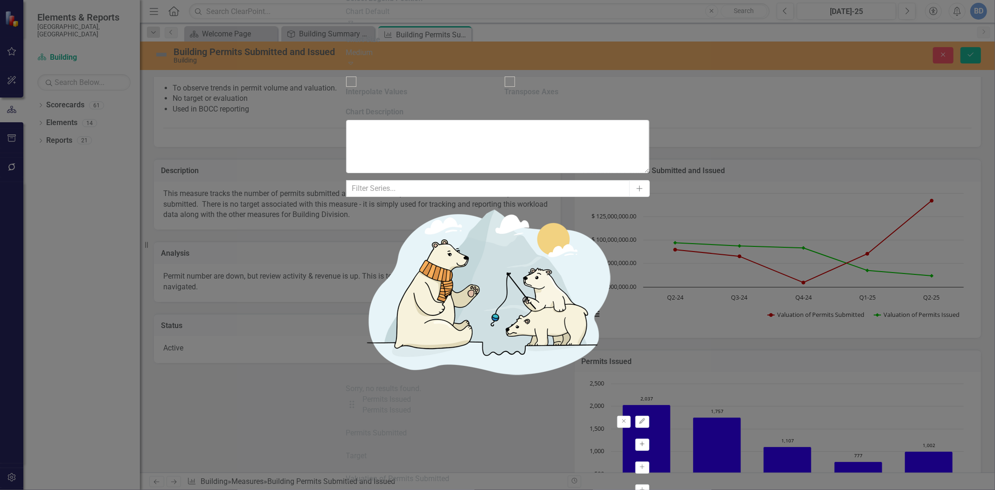
click at [645, 441] on icon "Activate" at bounding box center [641, 444] width 7 height 6
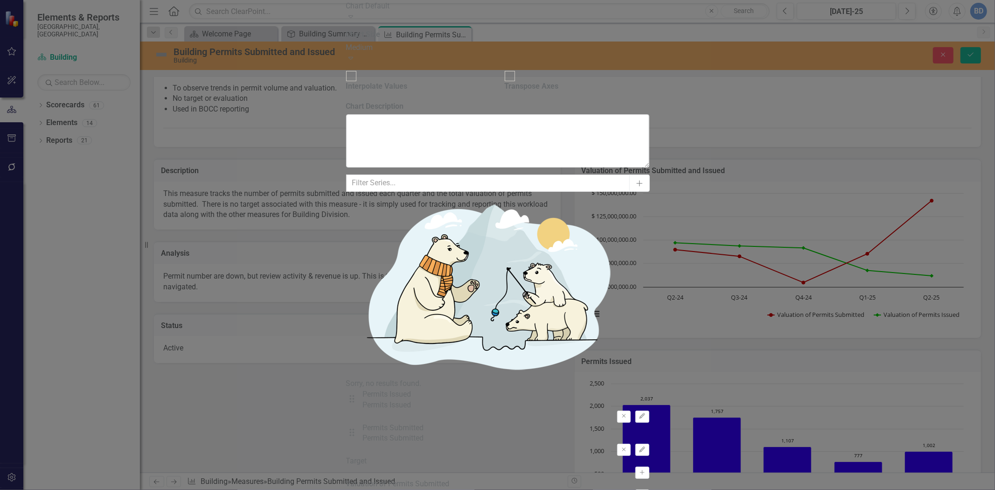
click at [645, 447] on icon "Edit" at bounding box center [641, 450] width 7 height 6
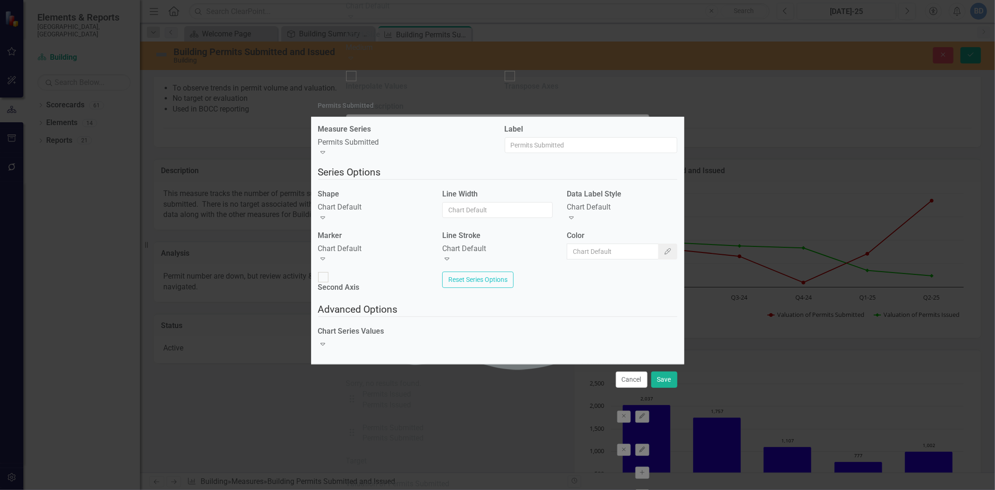
click at [416, 213] on div "Expand" at bounding box center [373, 218] width 111 height 11
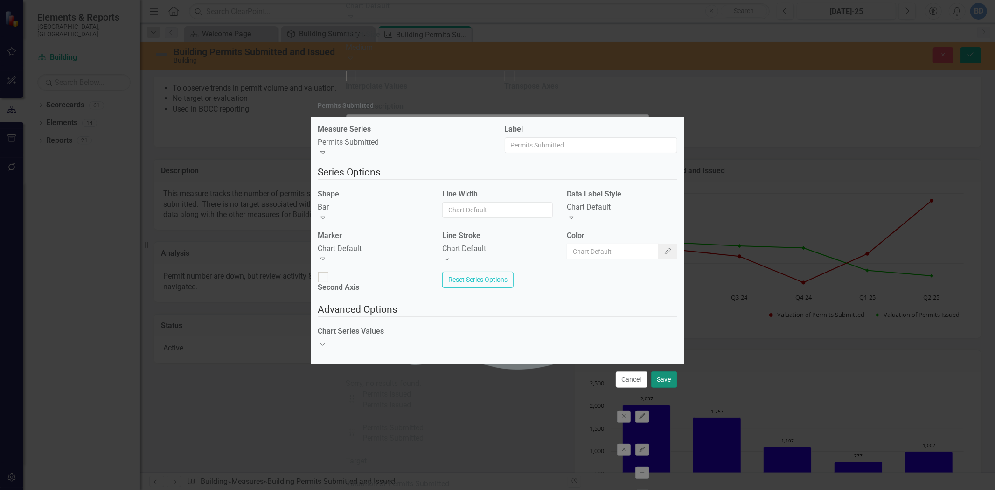
click at [659, 371] on button "Save" at bounding box center [664, 379] width 26 height 16
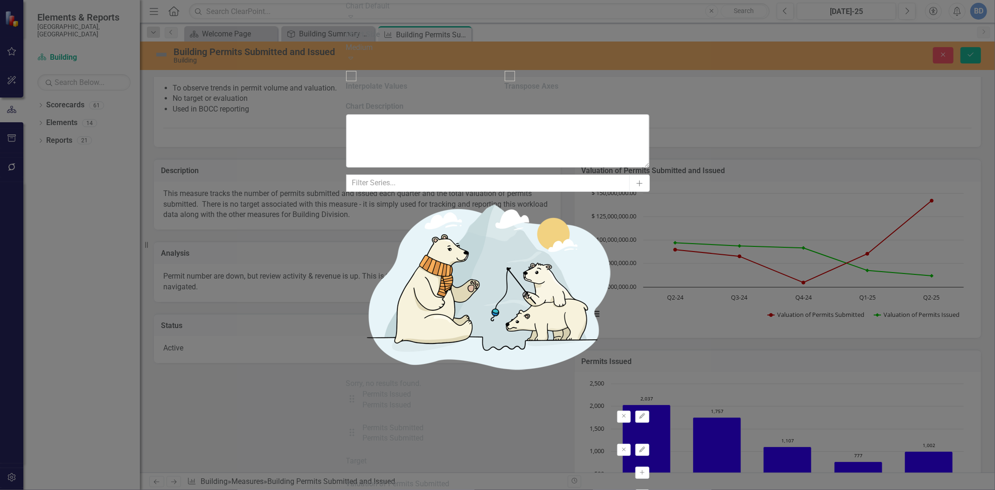
drag, startPoint x: 954, startPoint y: 44, endPoint x: 871, endPoint y: 300, distance: 268.7
click at [645, 446] on icon "button" at bounding box center [642, 449] width 6 height 6
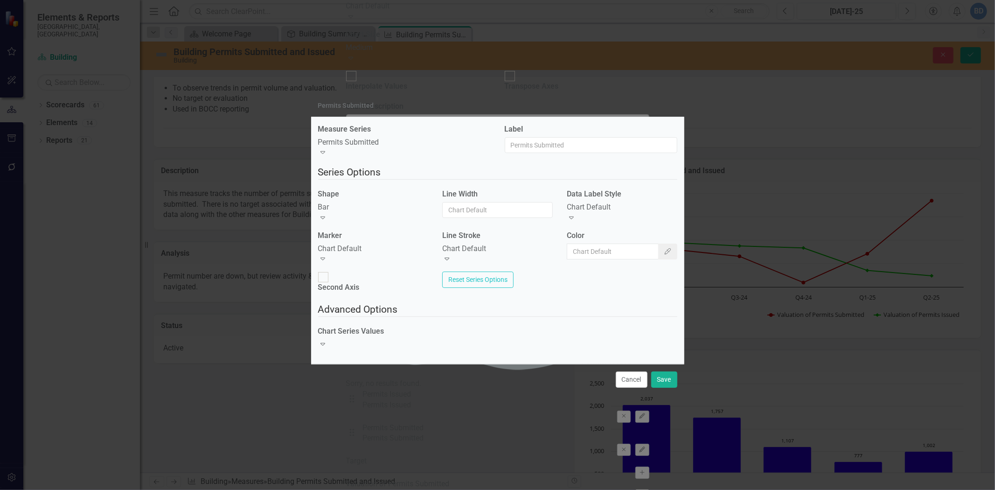
click at [327, 215] on icon "Expand" at bounding box center [322, 217] width 9 height 7
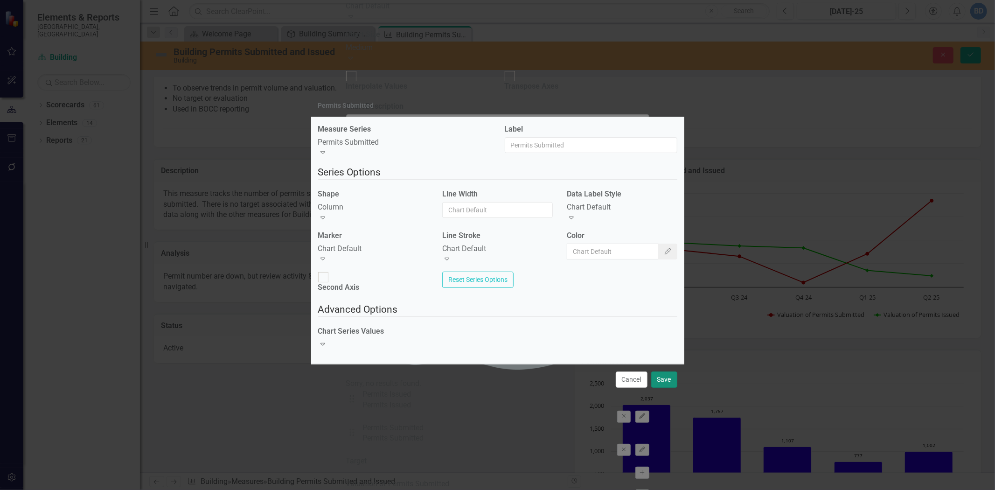
click at [660, 372] on button "Save" at bounding box center [664, 379] width 26 height 16
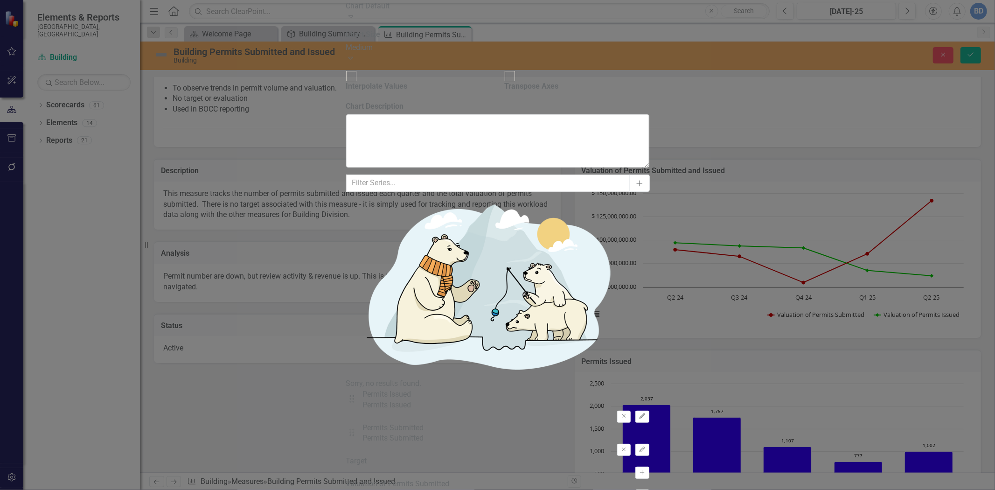
drag, startPoint x: 951, startPoint y: 50, endPoint x: 900, endPoint y: 147, distance: 110.1
click at [645, 447] on icon "Edit" at bounding box center [641, 450] width 7 height 6
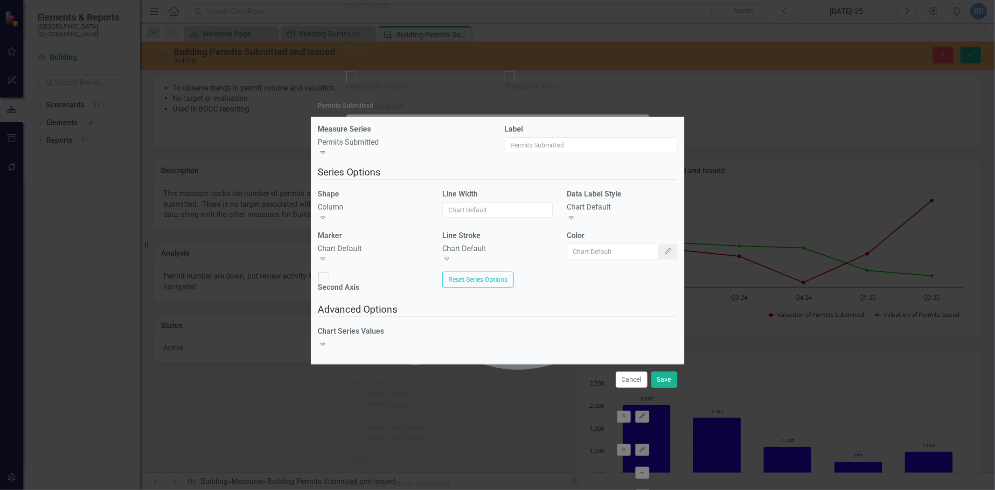
click at [408, 252] on div "Chart Default" at bounding box center [373, 248] width 111 height 11
click at [576, 214] on icon "Expand" at bounding box center [571, 217] width 9 height 7
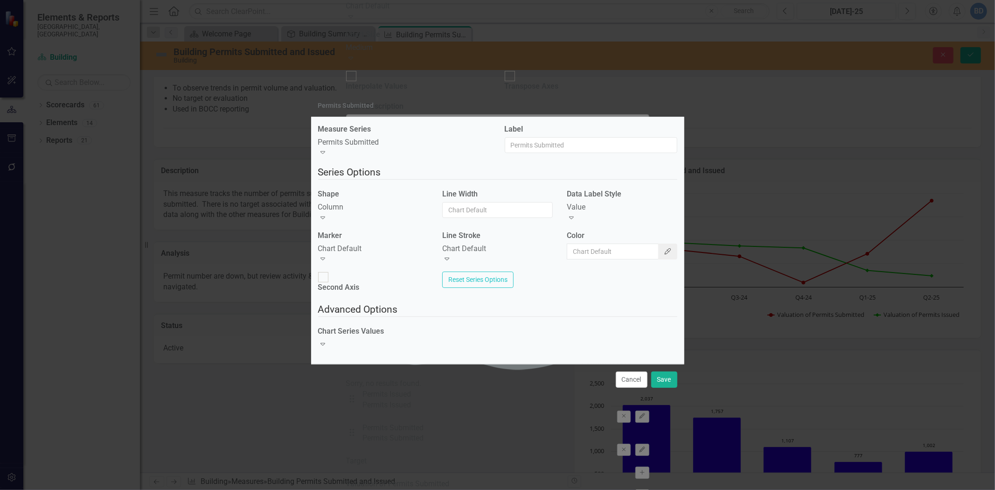
click at [665, 250] on icon "button" at bounding box center [668, 251] width 7 height 7
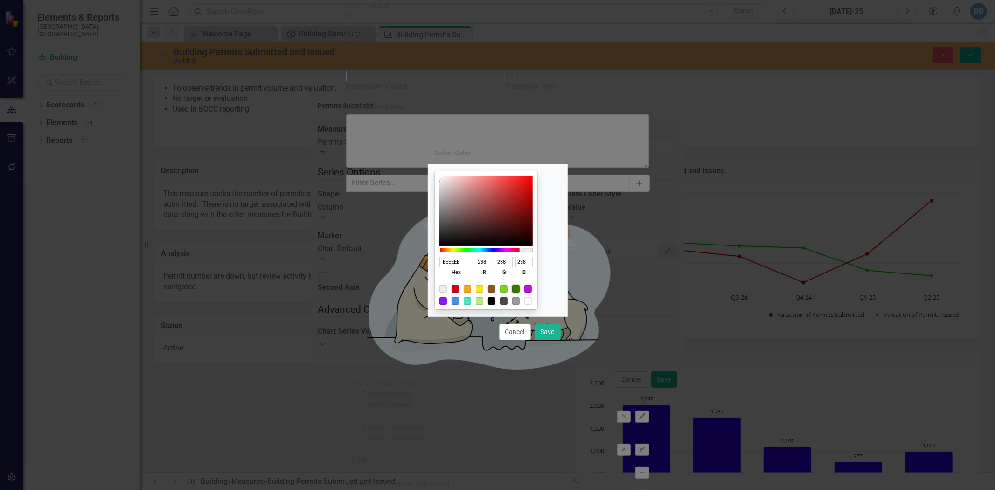
click at [519, 289] on div at bounding box center [515, 288] width 7 height 7
type input "417505"
type input "65"
type input "117"
type input "5"
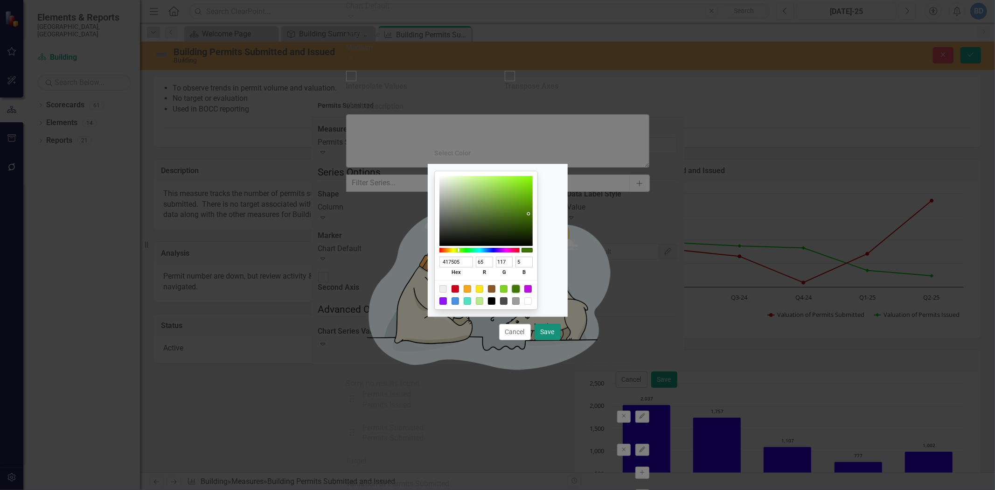
drag, startPoint x: 543, startPoint y: 332, endPoint x: 692, endPoint y: 308, distance: 151.2
click at [544, 332] on button "Save" at bounding box center [547, 332] width 26 height 16
type input "#417505"
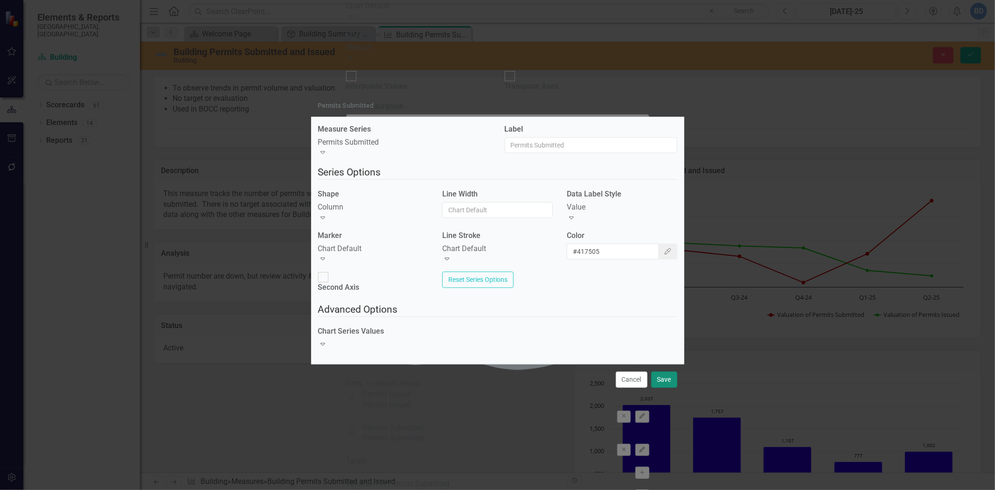
click at [671, 377] on button "Save" at bounding box center [664, 379] width 26 height 16
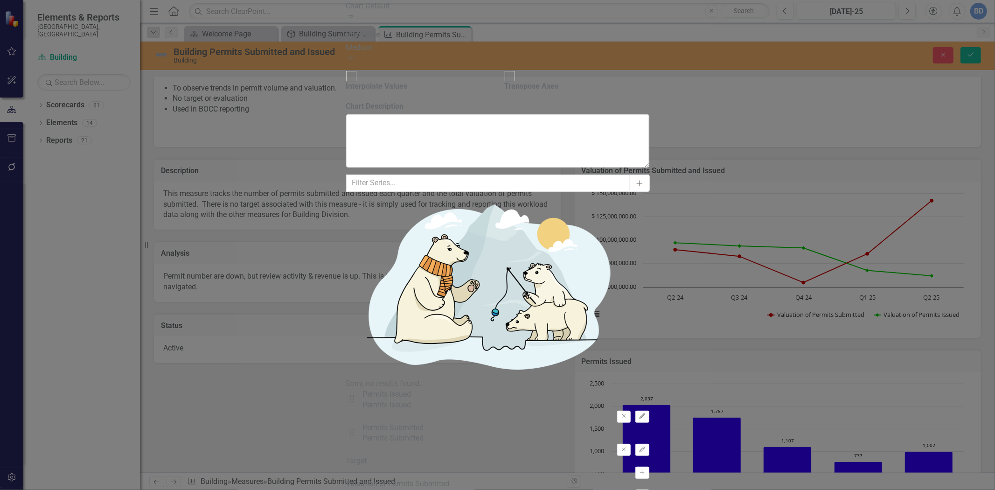
click at [645, 413] on icon "button" at bounding box center [642, 416] width 6 height 6
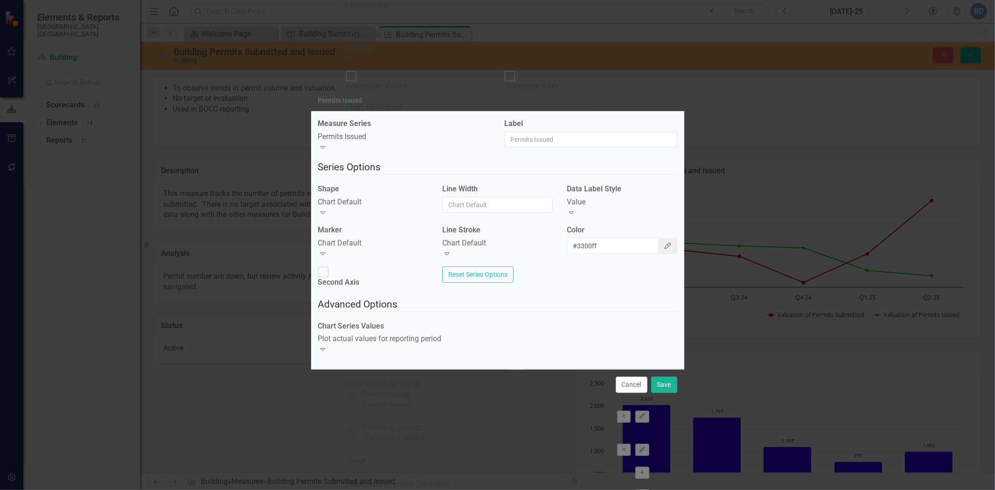
click at [665, 249] on icon "button" at bounding box center [668, 245] width 7 height 7
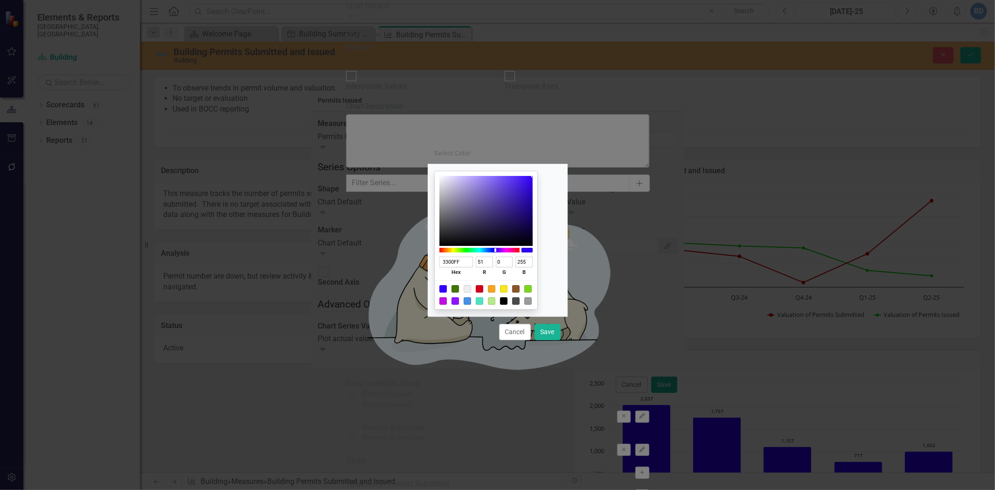
type input "5A40C3"
type input "90"
type input "64"
type input "195"
click at [513, 193] on div at bounding box center [485, 211] width 93 height 70
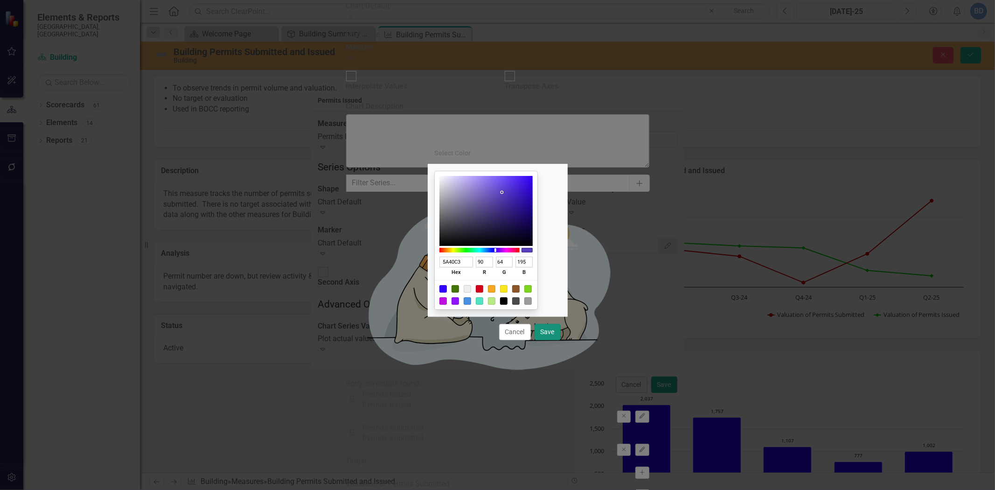
click at [546, 330] on button "Save" at bounding box center [547, 332] width 26 height 16
type input "#5a40c3"
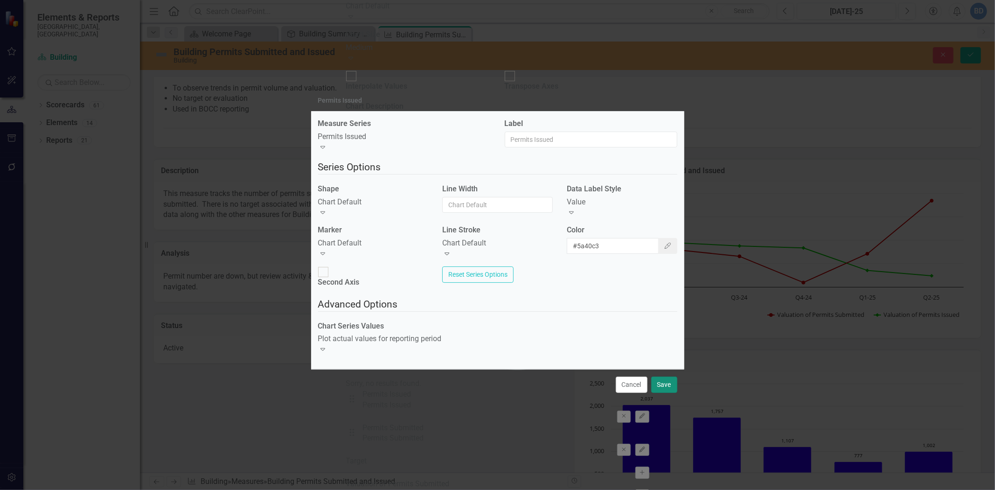
click at [660, 376] on button "Save" at bounding box center [664, 384] width 26 height 16
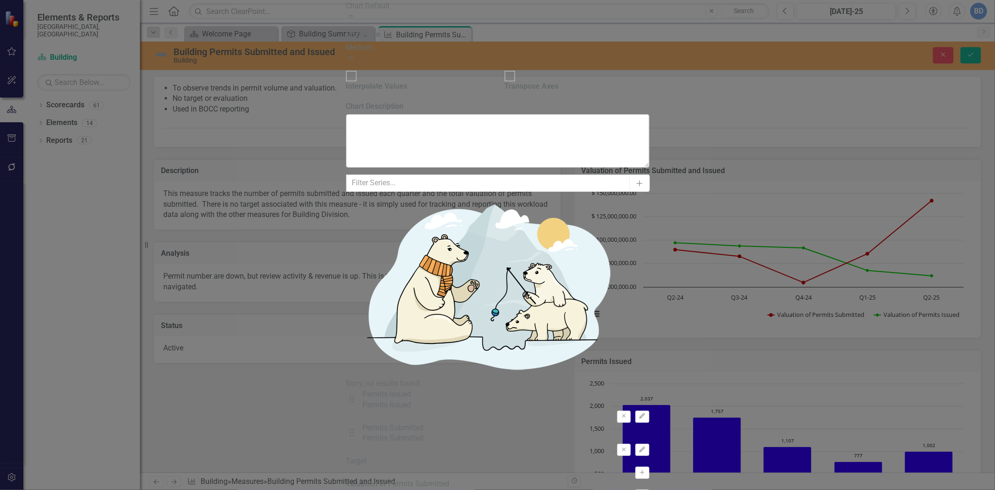
click at [645, 413] on icon "button" at bounding box center [642, 416] width 6 height 6
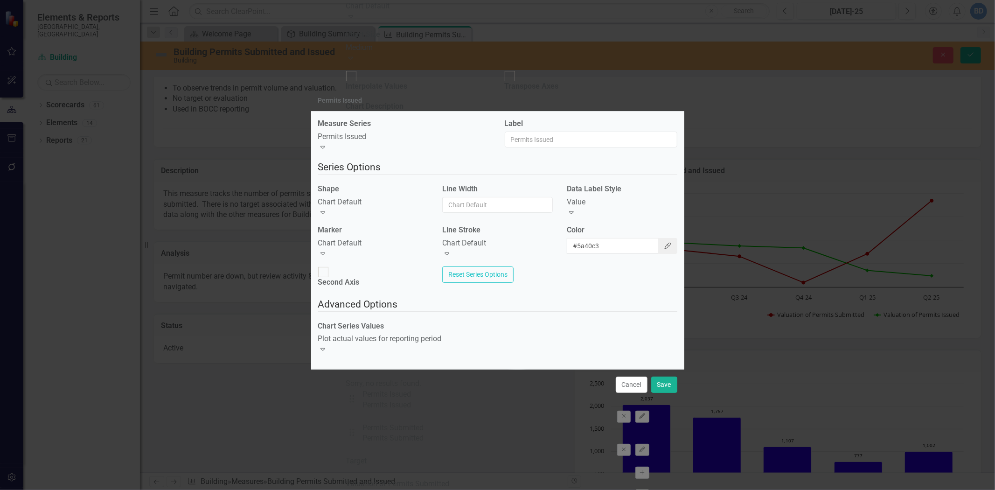
click at [664, 249] on icon "Color Picker" at bounding box center [668, 245] width 8 height 7
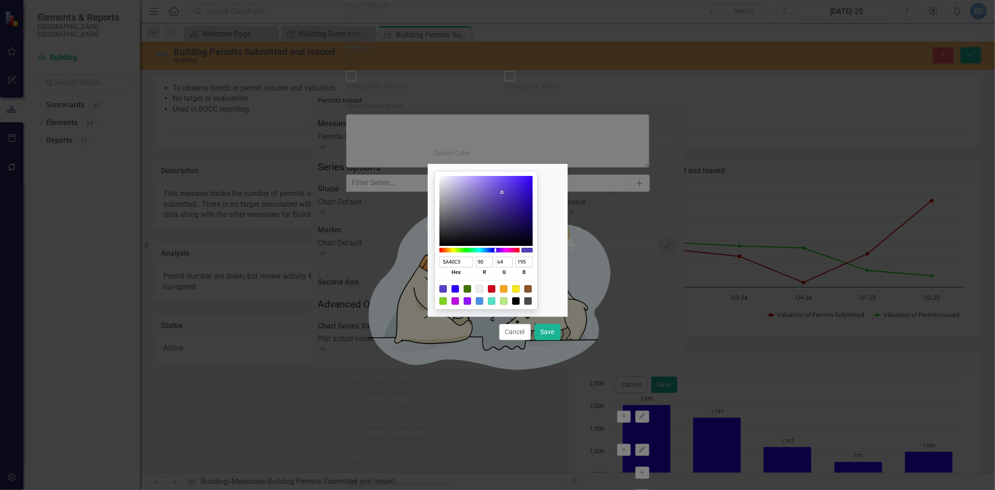
click at [459, 291] on div at bounding box center [454, 288] width 7 height 7
type input "3300FF"
type input "51"
type input "0"
type input "255"
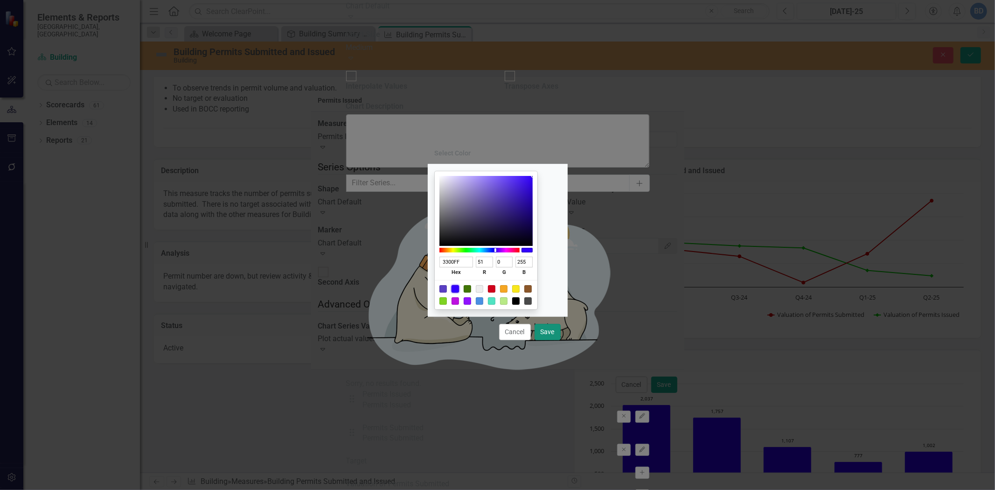
click at [545, 331] on button "Save" at bounding box center [547, 332] width 26 height 16
type input "#3300ff"
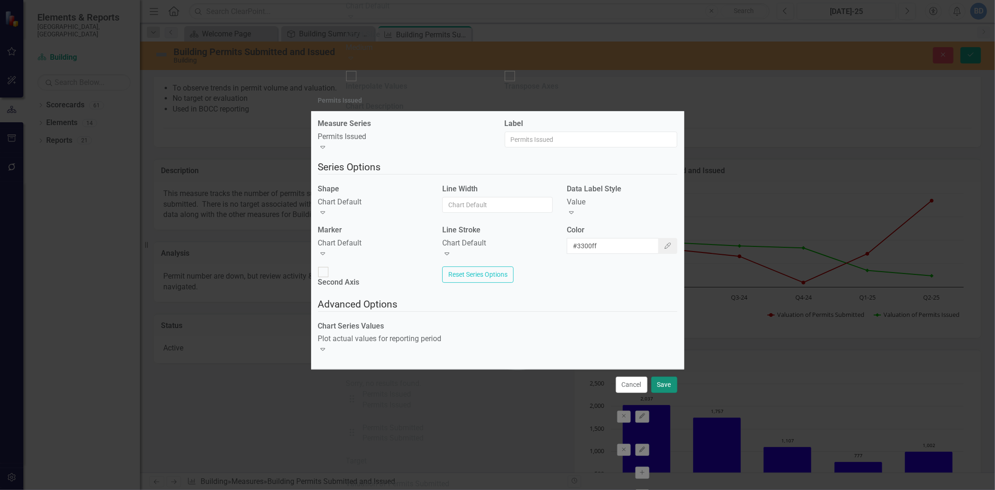
click at [665, 376] on button "Save" at bounding box center [664, 384] width 26 height 16
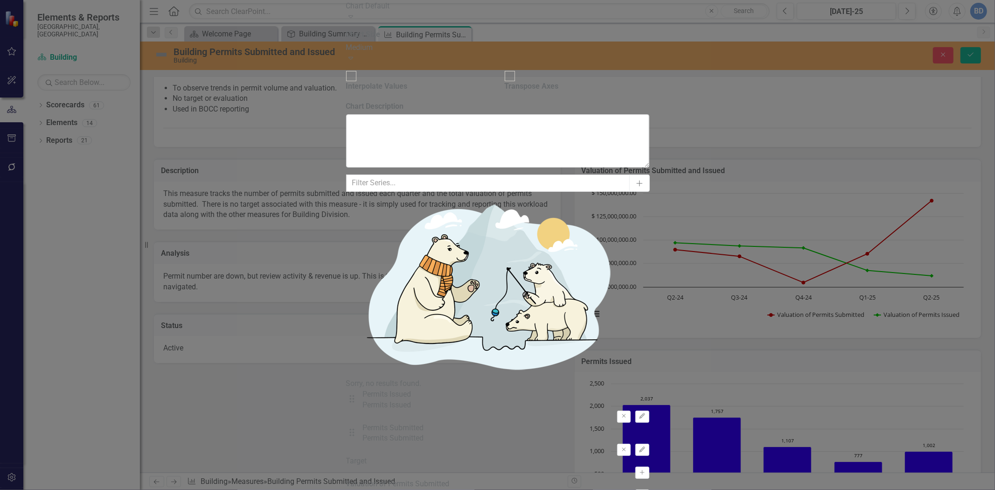
drag, startPoint x: 948, startPoint y: 46, endPoint x: 839, endPoint y: 266, distance: 245.7
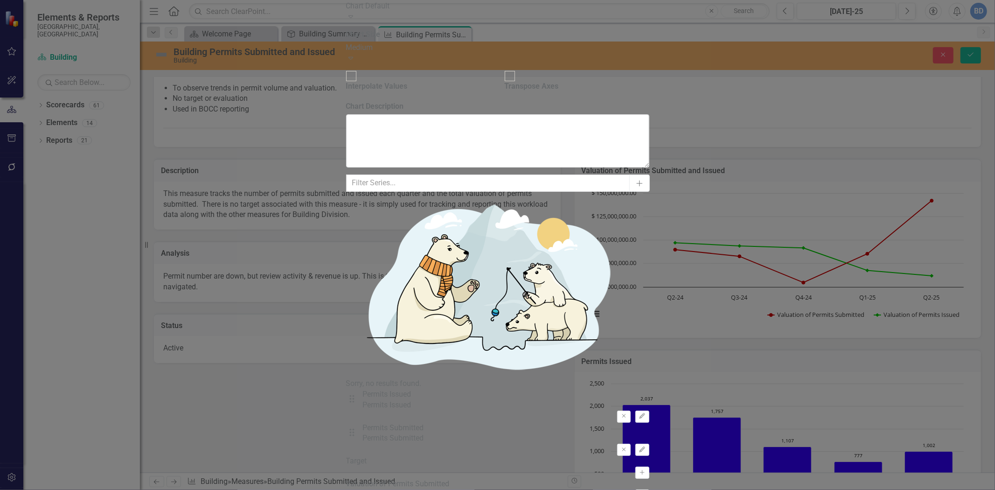
drag, startPoint x: 942, startPoint y: 39, endPoint x: 942, endPoint y: 248, distance: 208.9
drag, startPoint x: 378, startPoint y: 102, endPoint x: 379, endPoint y: 65, distance: 36.4
click at [379, 389] on div "Drag Permits Issued Permits Issued Remove Edit Drag Permits Submitted Permits S…" at bounding box center [497, 422] width 303 height 67
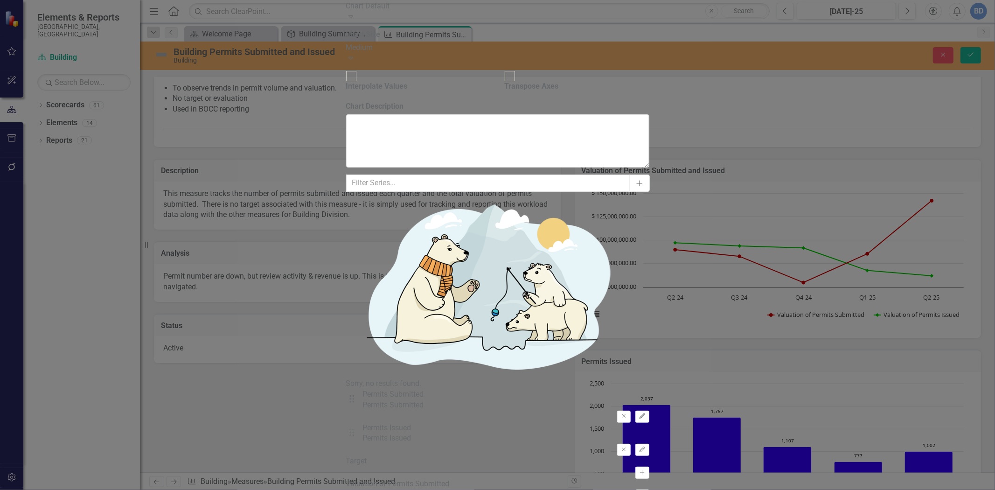
drag, startPoint x: 959, startPoint y: 45, endPoint x: 888, endPoint y: 301, distance: 265.1
click at [645, 447] on icon "Edit" at bounding box center [641, 450] width 7 height 6
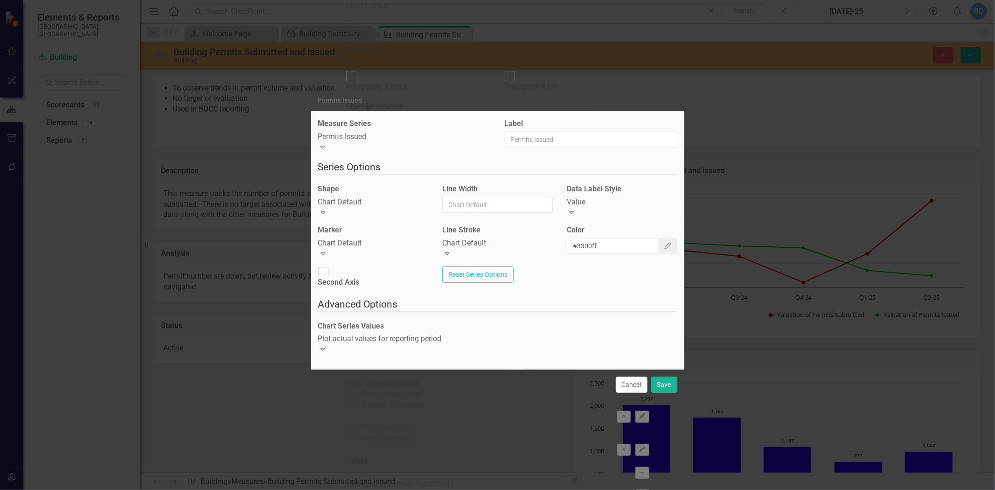
click at [412, 208] on div "Chart Default" at bounding box center [373, 202] width 111 height 11
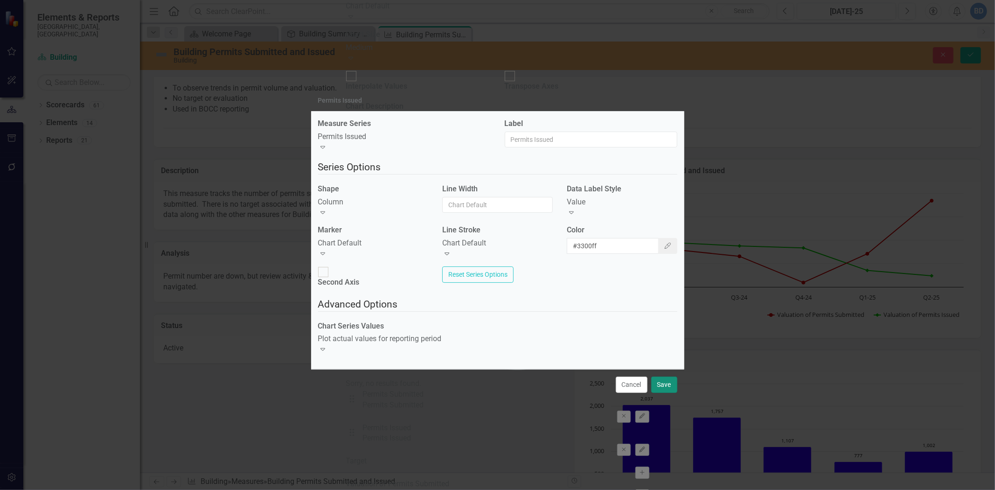
click at [667, 376] on button "Save" at bounding box center [664, 384] width 26 height 16
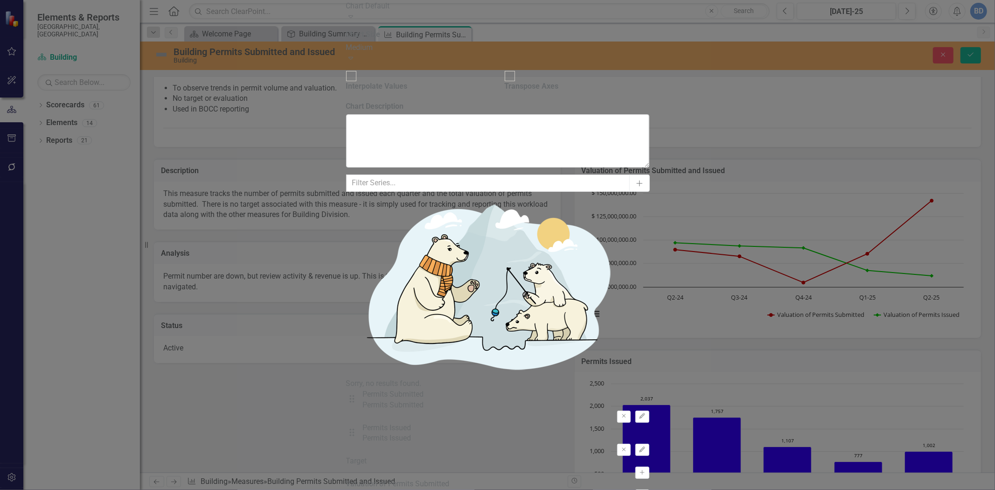
drag, startPoint x: 941, startPoint y: 33, endPoint x: 950, endPoint y: 52, distance: 21.5
click at [645, 413] on icon "Edit" at bounding box center [641, 416] width 7 height 6
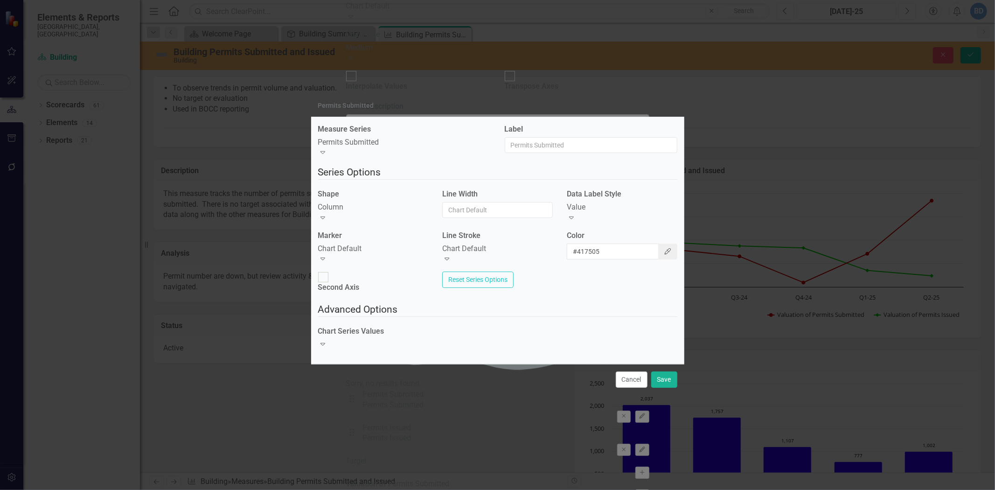
click at [664, 253] on icon "Color Picker" at bounding box center [668, 251] width 8 height 7
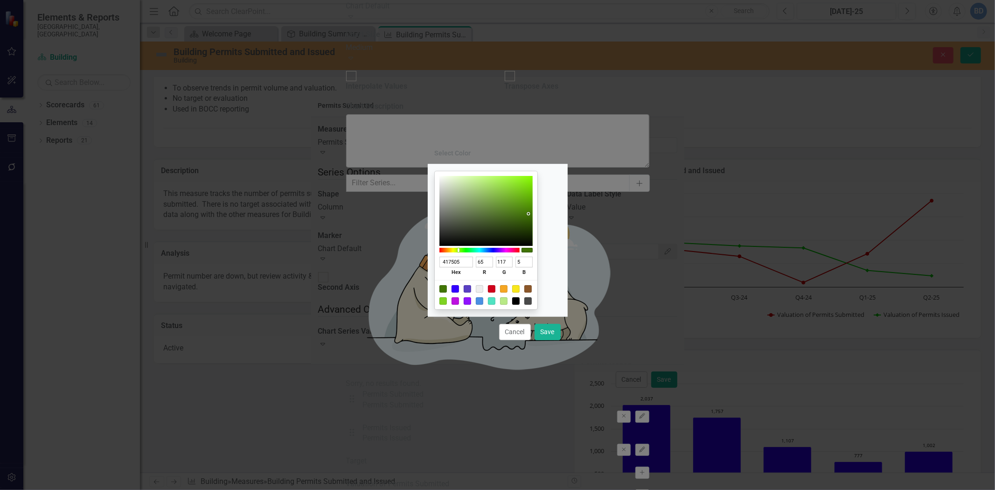
click at [507, 291] on div at bounding box center [503, 288] width 7 height 7
type input "F5A623"
type input "245"
type input "166"
type input "35"
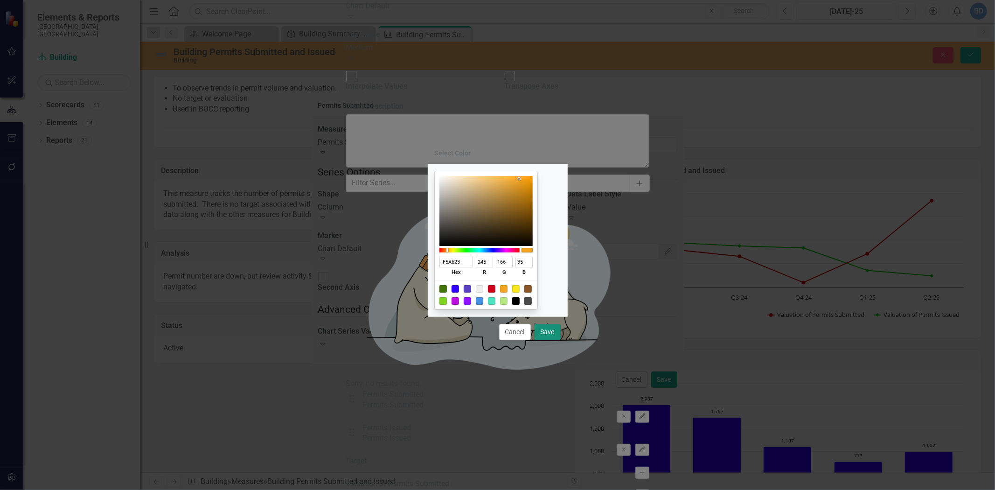
click at [548, 334] on button "Save" at bounding box center [547, 332] width 26 height 16
type input "#f5a623"
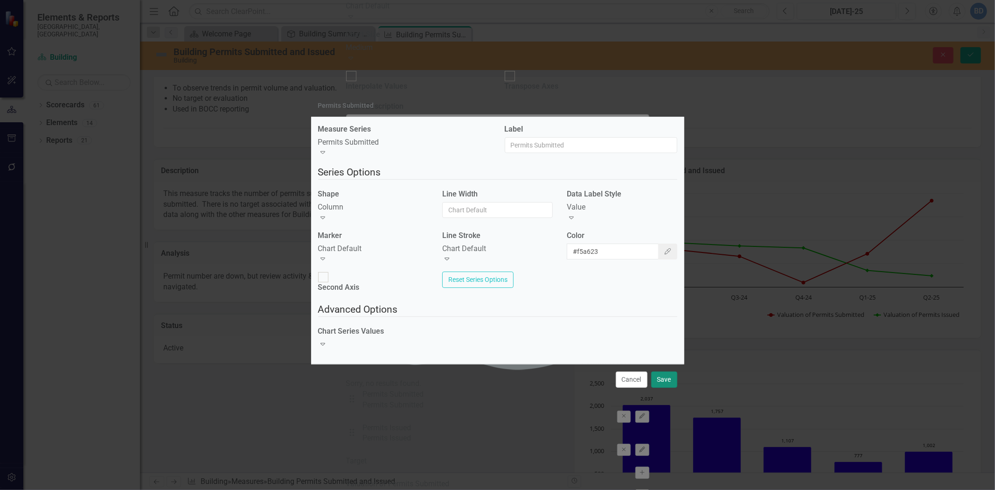
click at [664, 376] on button "Save" at bounding box center [664, 379] width 26 height 16
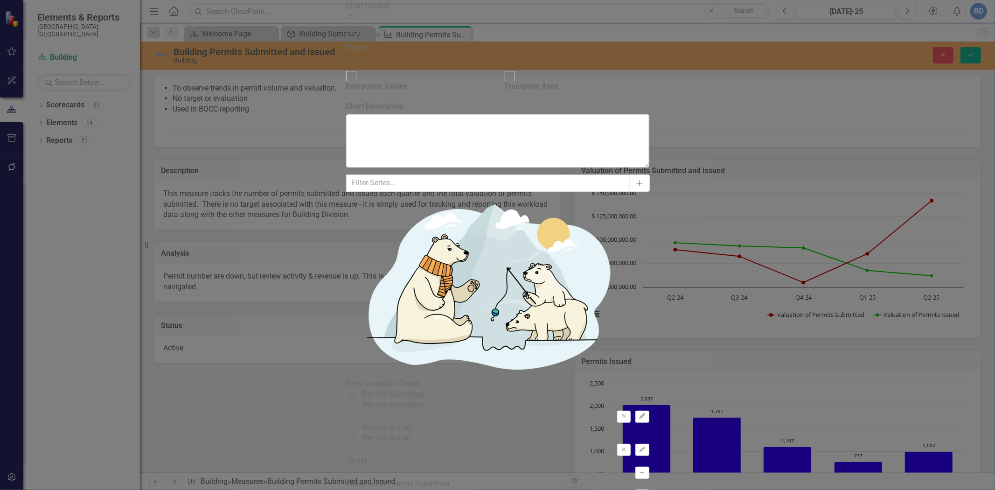
drag, startPoint x: 953, startPoint y: 44, endPoint x: 873, endPoint y: 276, distance: 245.2
drag, startPoint x: 400, startPoint y: 54, endPoint x: 404, endPoint y: 50, distance: 5.9
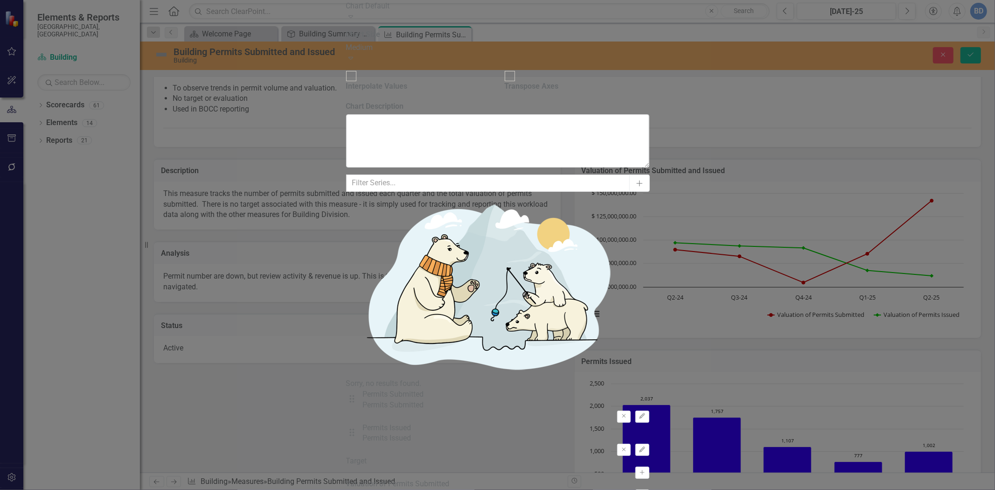
type input "Permits Submitted and Issued"
drag, startPoint x: 959, startPoint y: 477, endPoint x: 944, endPoint y: 438, distance: 41.2
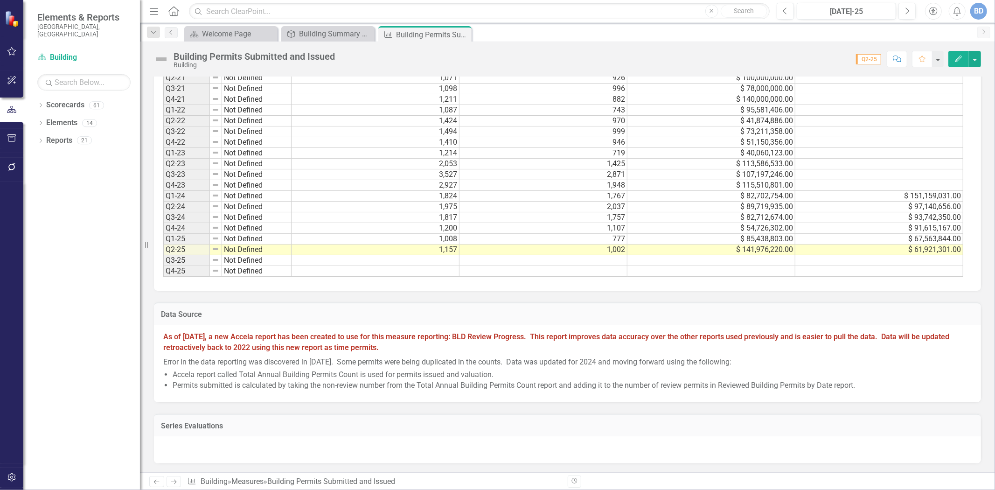
scroll to position [1056, 0]
click at [829, 341] on strong "As of [DATE], a new Accela report has been created to use for this measure repo…" at bounding box center [556, 342] width 786 height 20
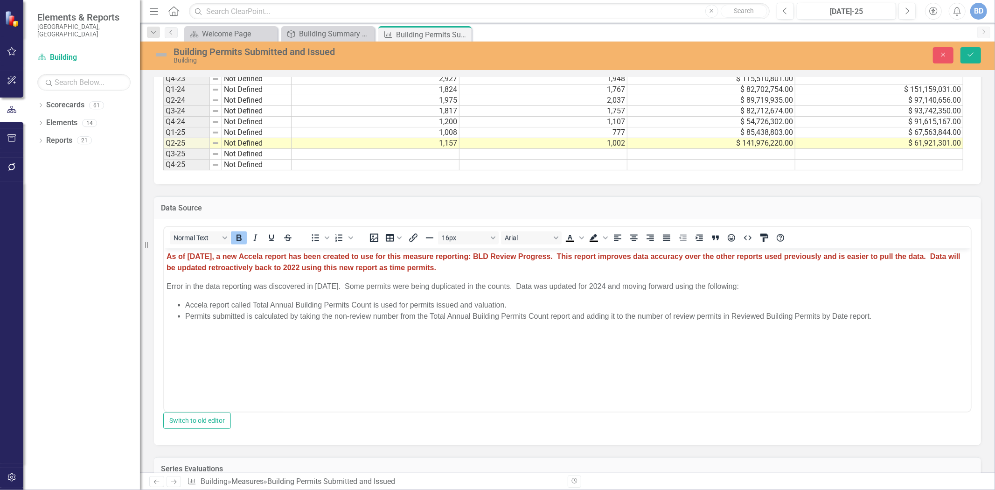
scroll to position [1160, 0]
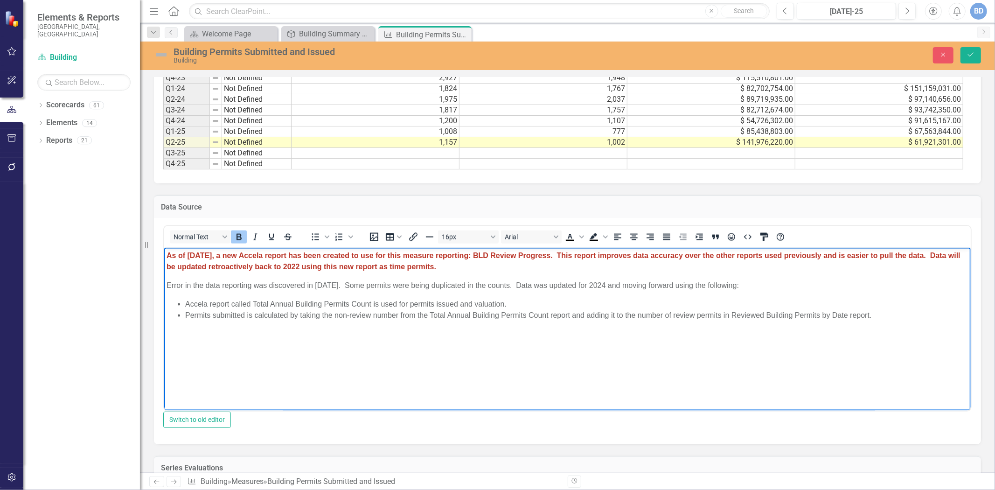
click at [935, 254] on strong "As of [DATE], a new Accela report has been created to use for this measure repo…" at bounding box center [563, 260] width 794 height 19
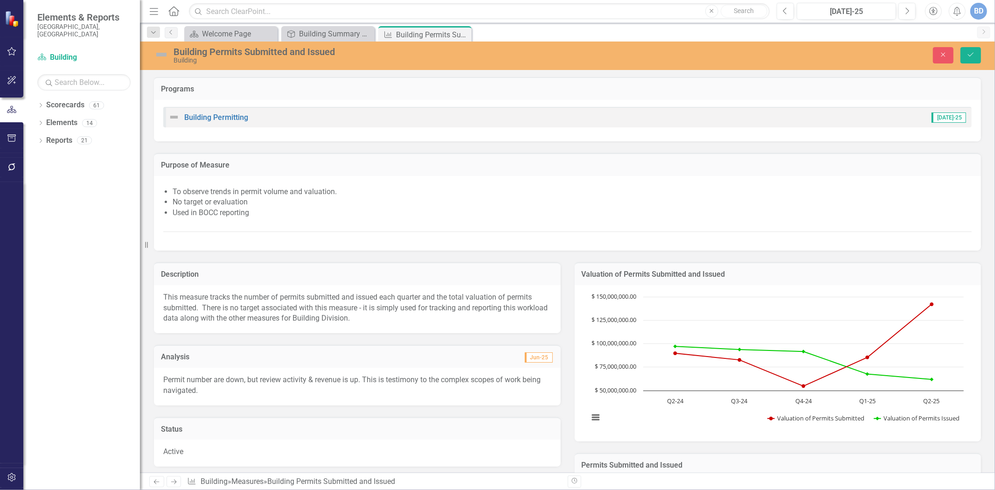
scroll to position [2, 0]
